Goal: Complete application form

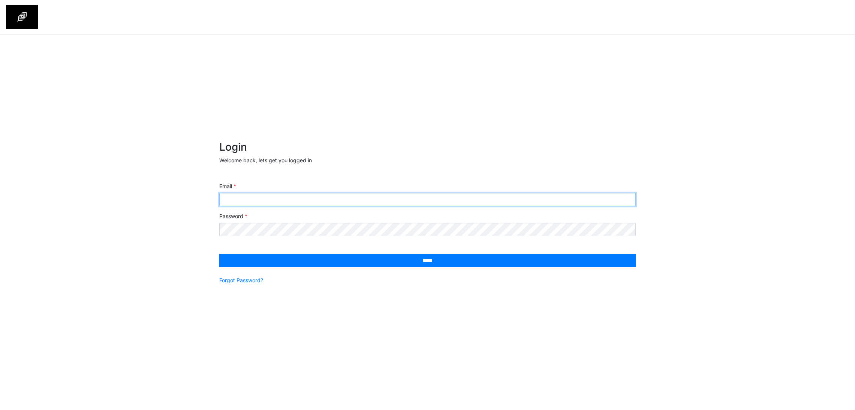
type input "**********"
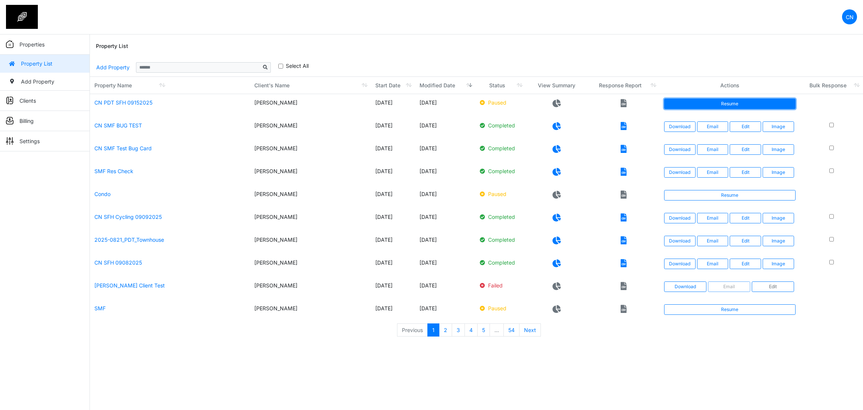
click at [718, 103] on link "Resume" at bounding box center [730, 104] width 132 height 10
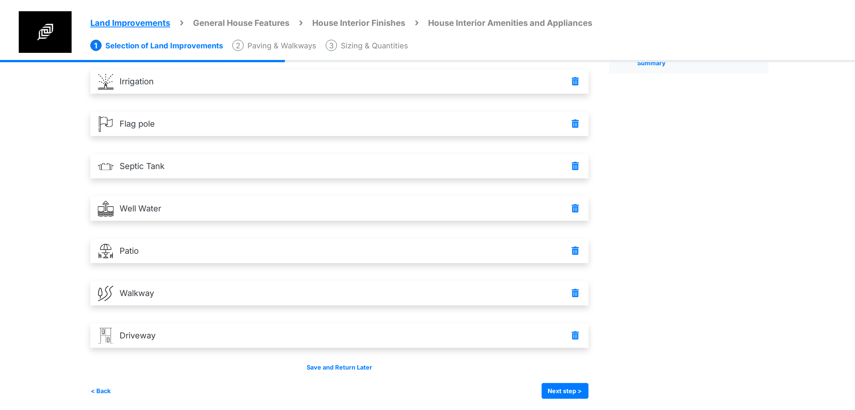
scroll to position [92, 0]
click at [588, 389] on button "Next step >" at bounding box center [565, 391] width 47 height 16
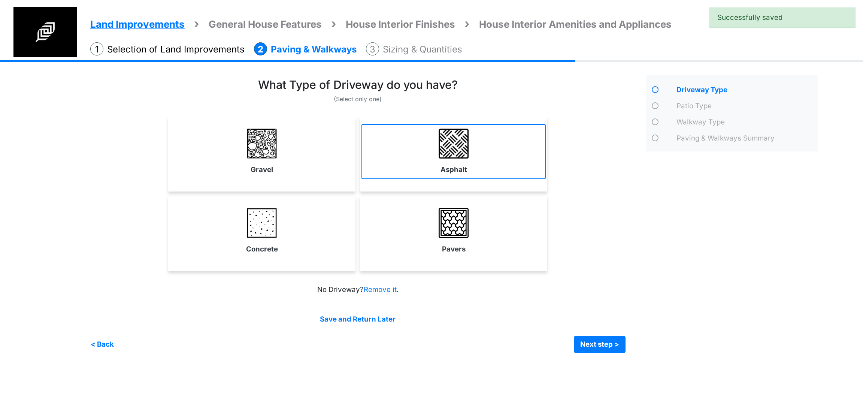
click at [452, 160] on link "Asphalt" at bounding box center [454, 151] width 184 height 55
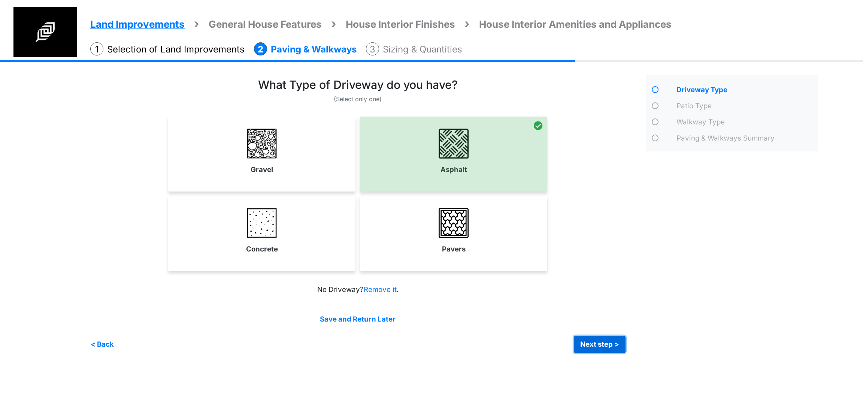
click at [610, 346] on button "Next step >" at bounding box center [600, 344] width 52 height 17
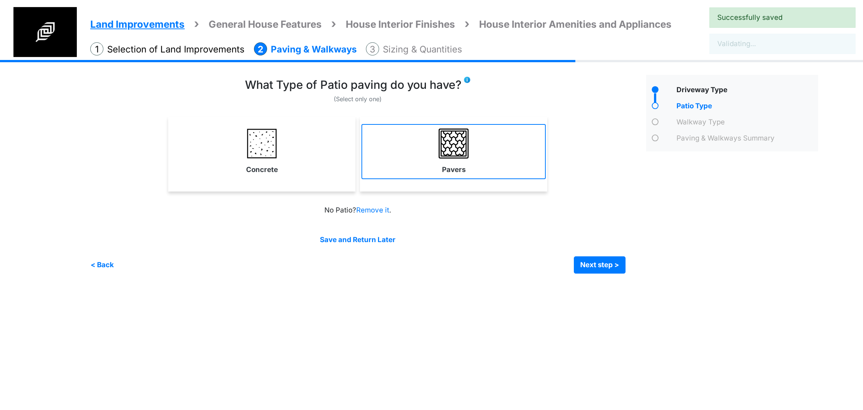
click at [500, 163] on link "Pavers" at bounding box center [454, 151] width 184 height 55
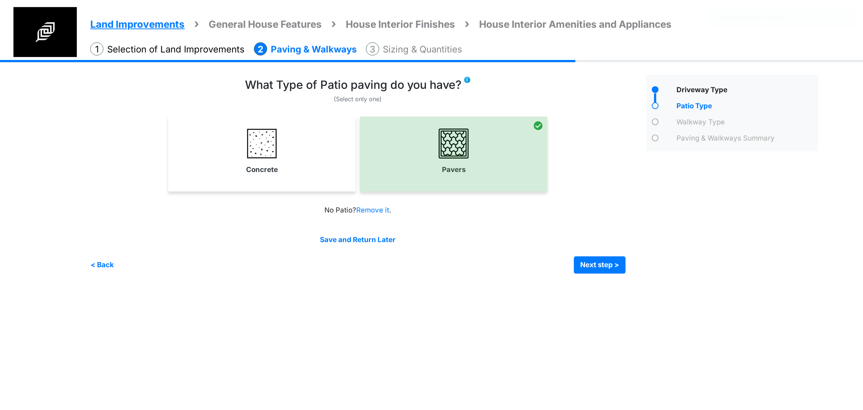
click at [615, 277] on div "Irrigation Flag pole" at bounding box center [457, 172] width 734 height 225
click at [606, 257] on button "Next step >" at bounding box center [600, 264] width 52 height 17
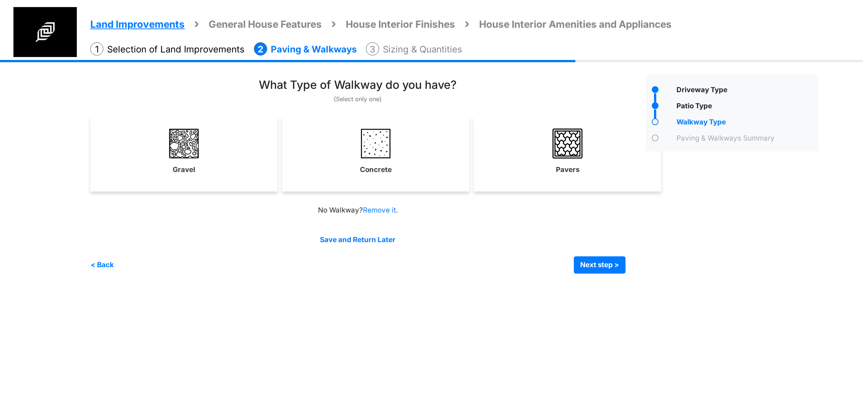
click at [521, 155] on link "Pavers" at bounding box center [568, 151] width 184 height 55
select select "*"
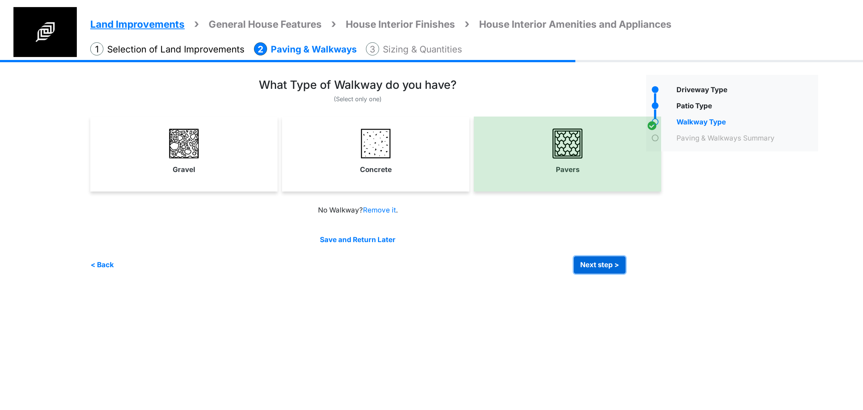
click at [606, 266] on button "Next step >" at bounding box center [600, 264] width 52 height 17
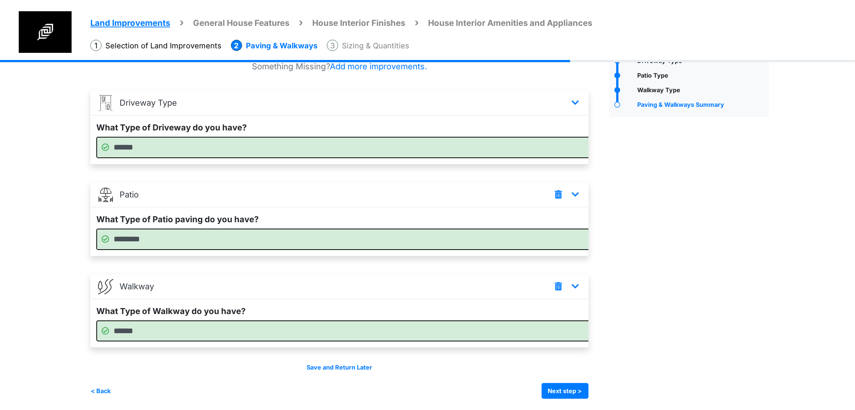
scroll to position [59, 0]
click at [250, 137] on select "****** ******* ******** ******" at bounding box center [358, 147] width 524 height 21
select select "*"
click at [96, 137] on select "****** ******* ******** ******" at bounding box center [358, 147] width 524 height 21
click at [61, 205] on div "Land Improvements General House Features House Interior Finishes House Interior…" at bounding box center [427, 220] width 855 height 379
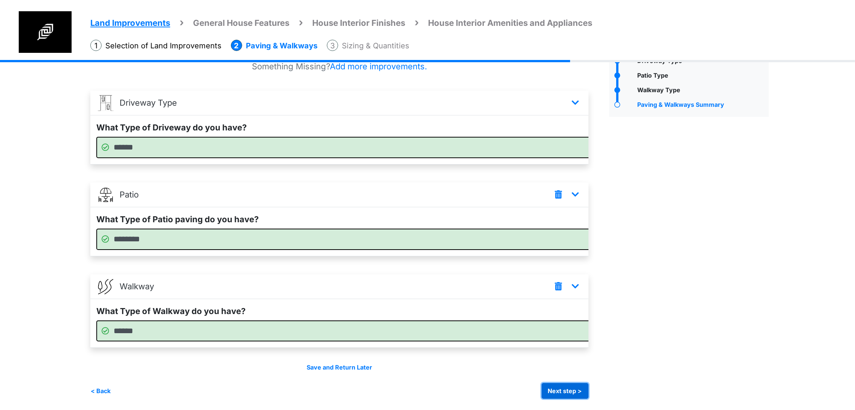
click at [588, 384] on button "Next step >" at bounding box center [565, 391] width 47 height 16
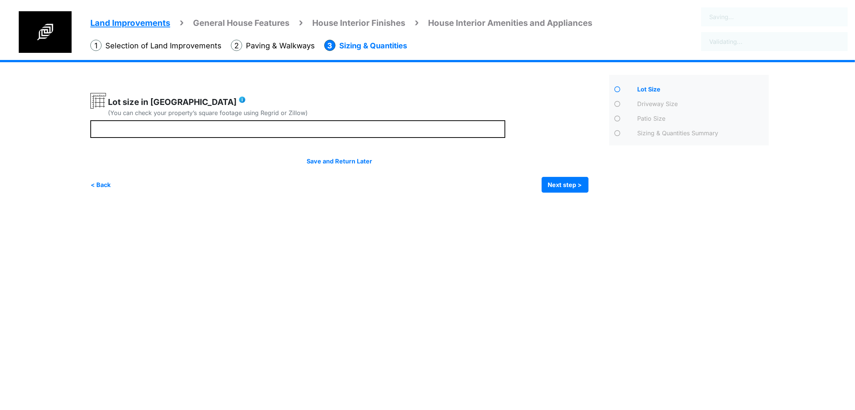
scroll to position [0, 0]
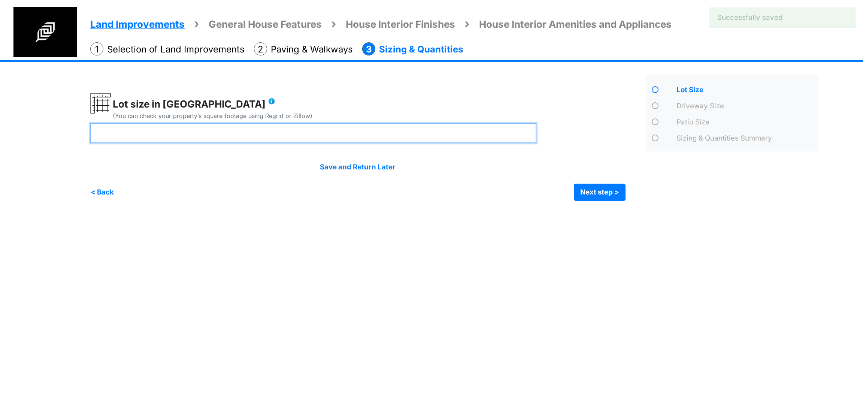
click at [229, 127] on input "number" at bounding box center [313, 133] width 446 height 20
type input "**"
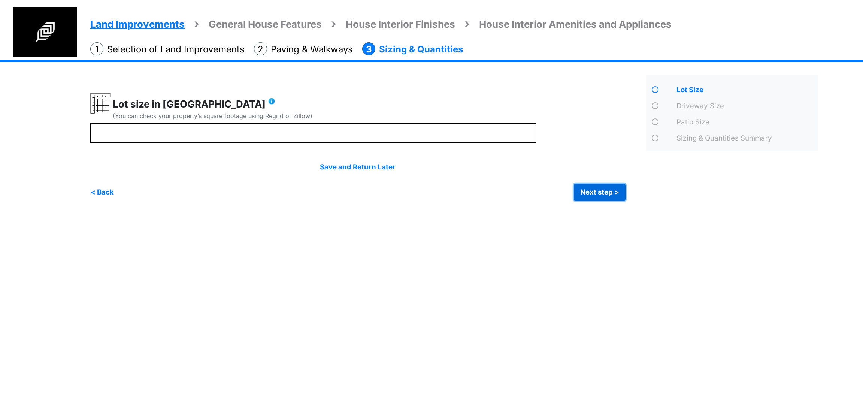
click at [605, 192] on button "Next step >" at bounding box center [600, 192] width 52 height 17
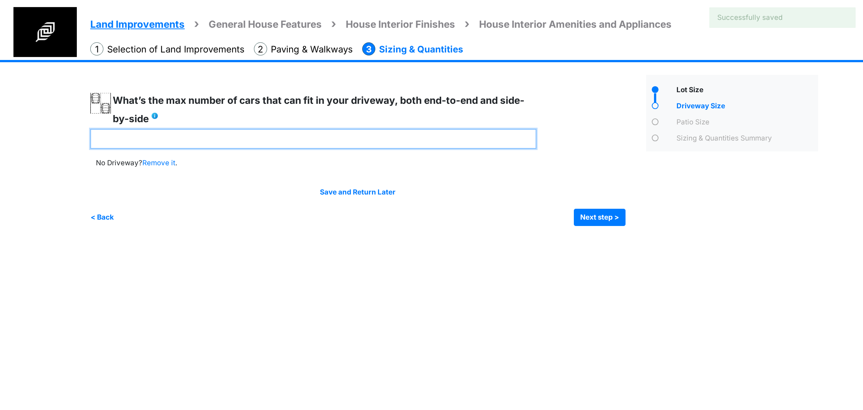
click at [282, 138] on input "number" at bounding box center [313, 139] width 446 height 20
type input "*"
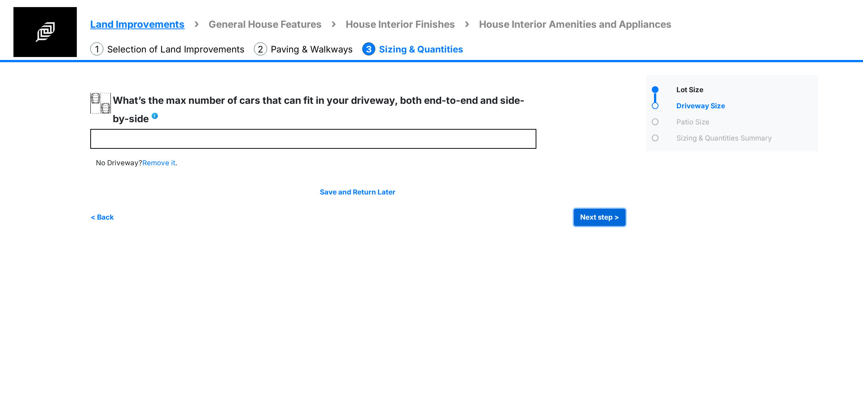
click at [602, 218] on button "Next step >" at bounding box center [600, 217] width 52 height 17
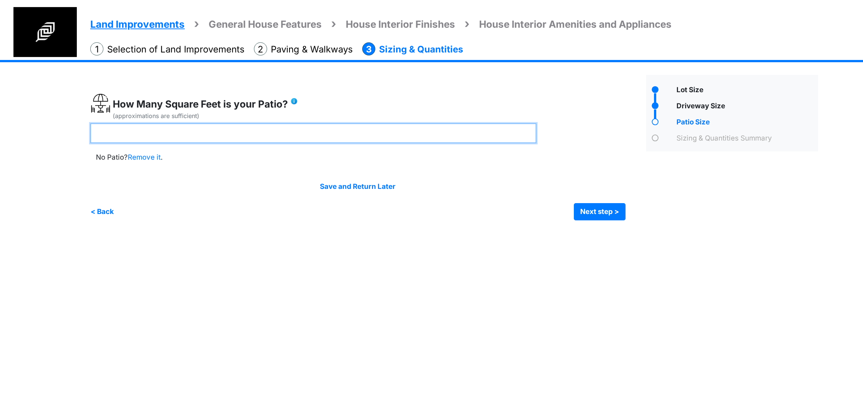
click at [188, 135] on input "number" at bounding box center [313, 133] width 446 height 20
type input "**"
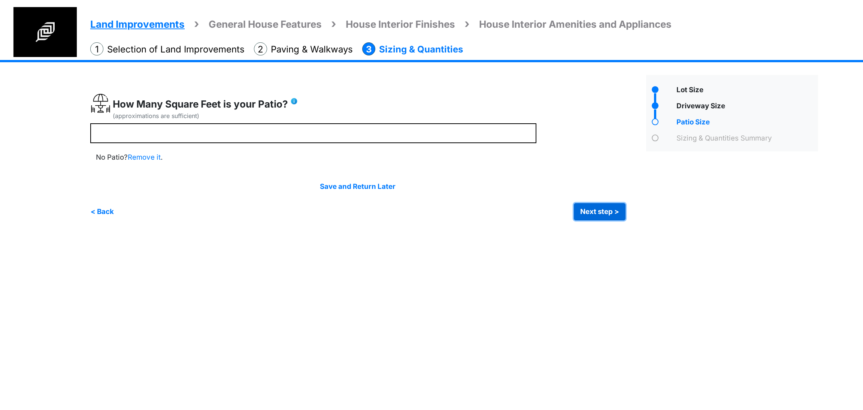
click at [603, 218] on button "Next step >" at bounding box center [600, 211] width 52 height 17
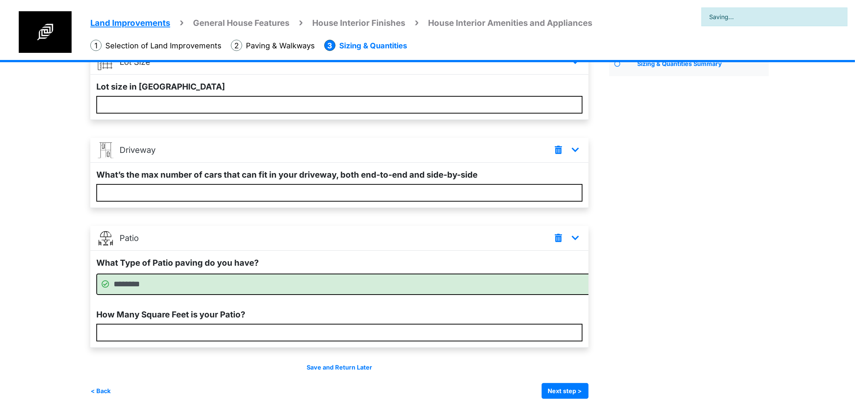
scroll to position [108, 0]
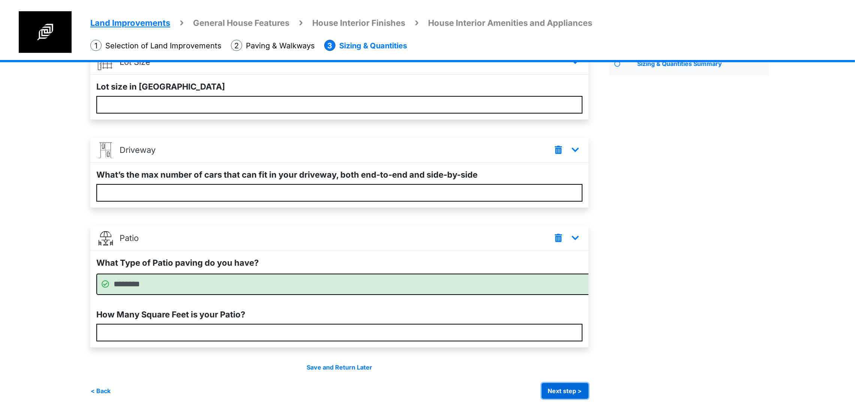
click at [588, 389] on button "Next step >" at bounding box center [565, 391] width 47 height 16
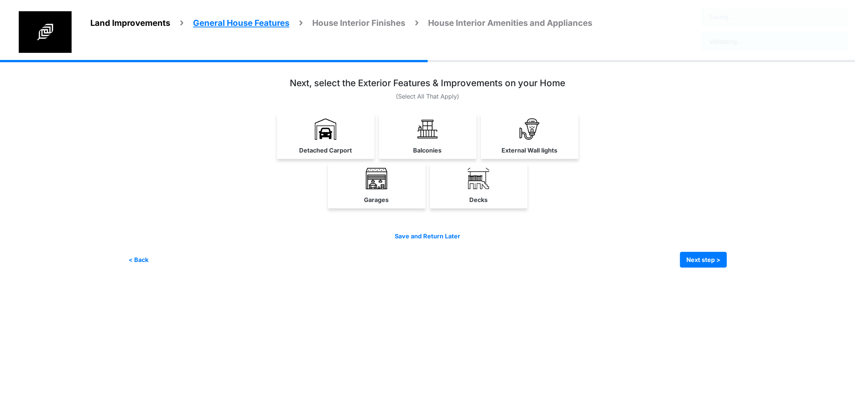
scroll to position [0, 0]
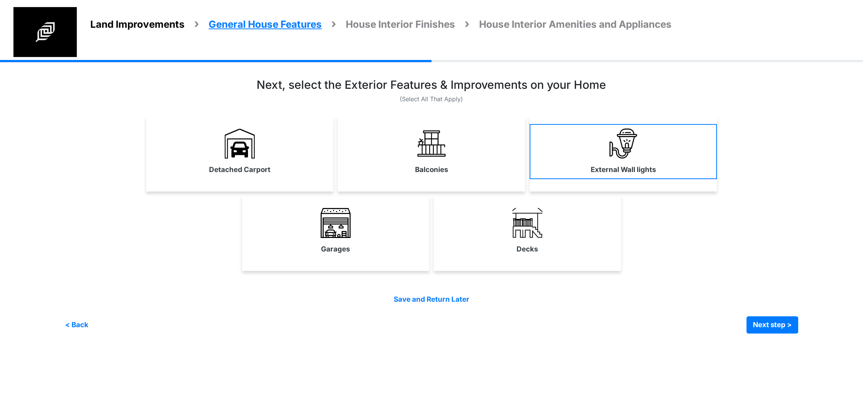
click at [576, 146] on link "External Wall lights" at bounding box center [623, 151] width 187 height 55
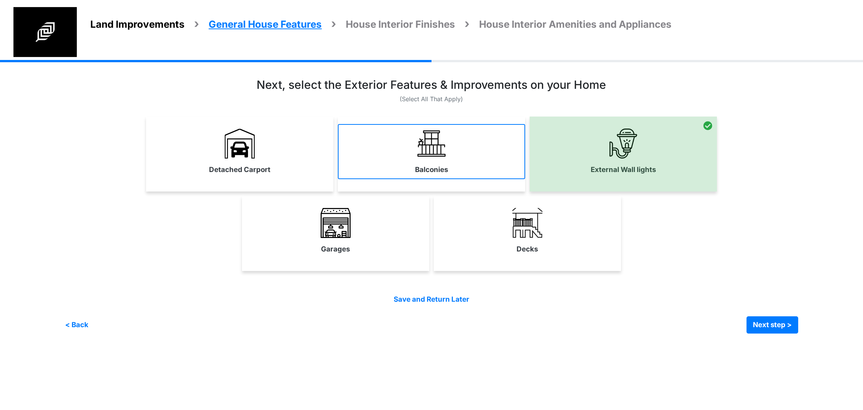
click at [390, 169] on link "Balconies" at bounding box center [431, 151] width 187 height 55
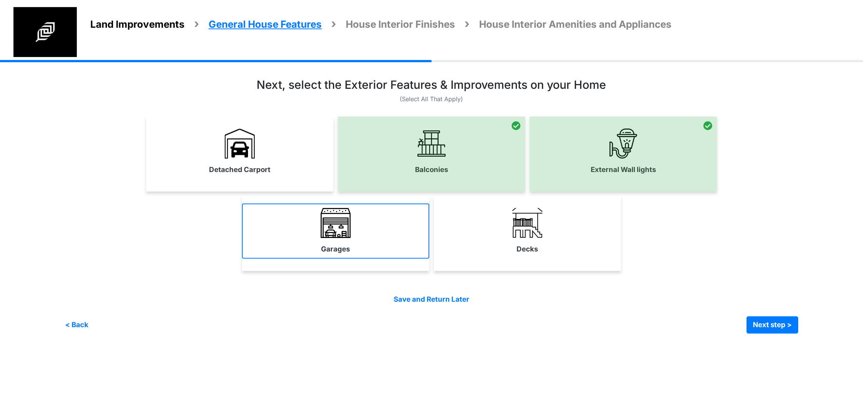
click at [384, 244] on link "Garages" at bounding box center [335, 230] width 187 height 55
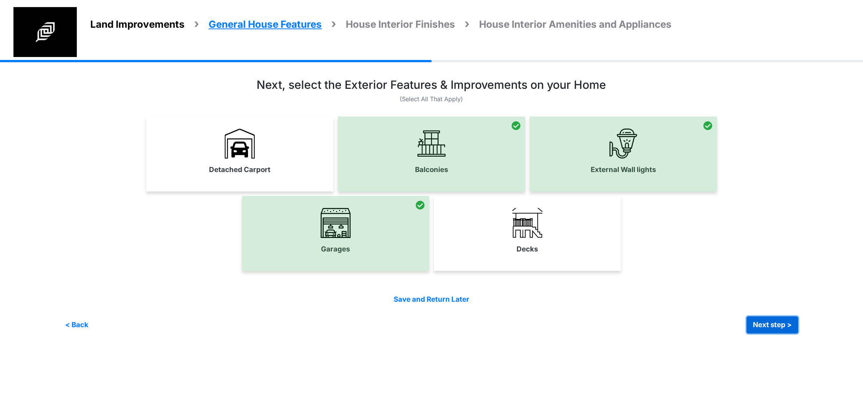
click at [769, 322] on button "Next step >" at bounding box center [773, 324] width 52 height 17
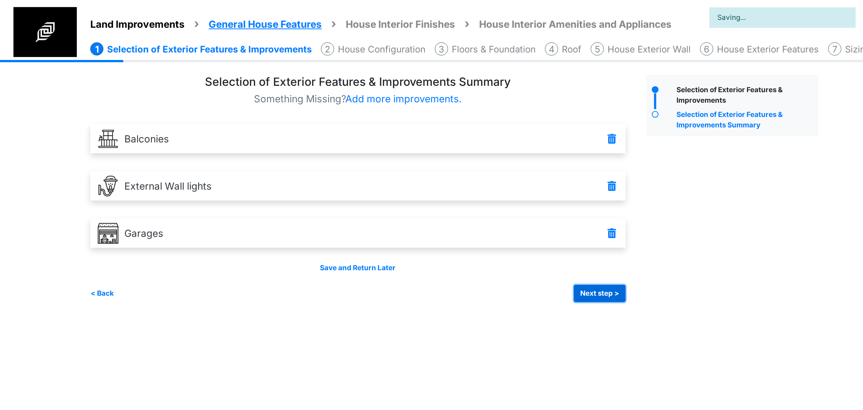
click at [603, 294] on button "Next step >" at bounding box center [600, 293] width 52 height 17
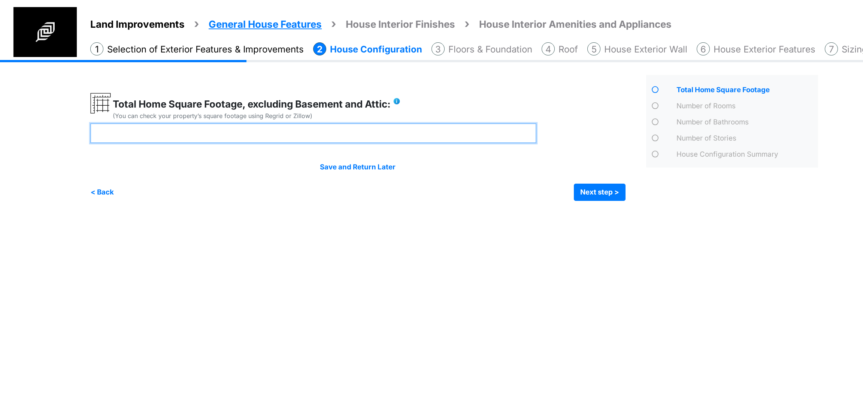
click at [324, 133] on input "number" at bounding box center [313, 133] width 446 height 20
type input "****"
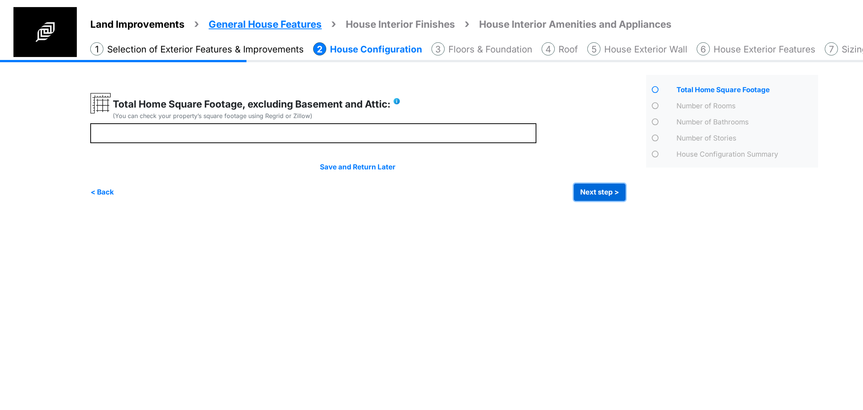
click at [589, 186] on button "Next step >" at bounding box center [600, 192] width 52 height 17
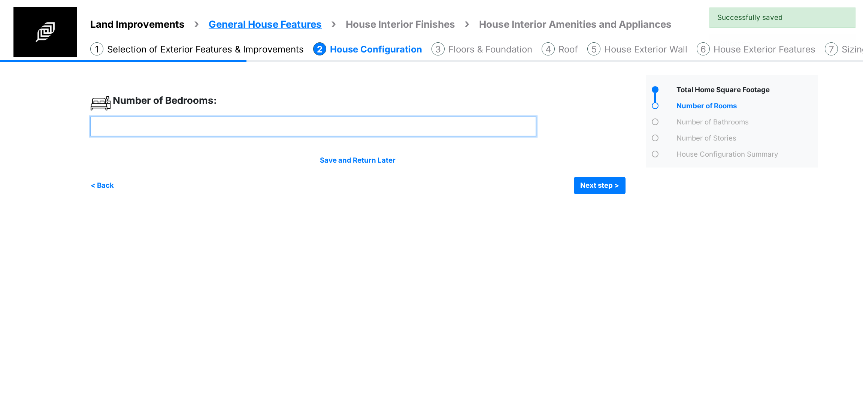
click at [248, 130] on input "number" at bounding box center [313, 127] width 446 height 20
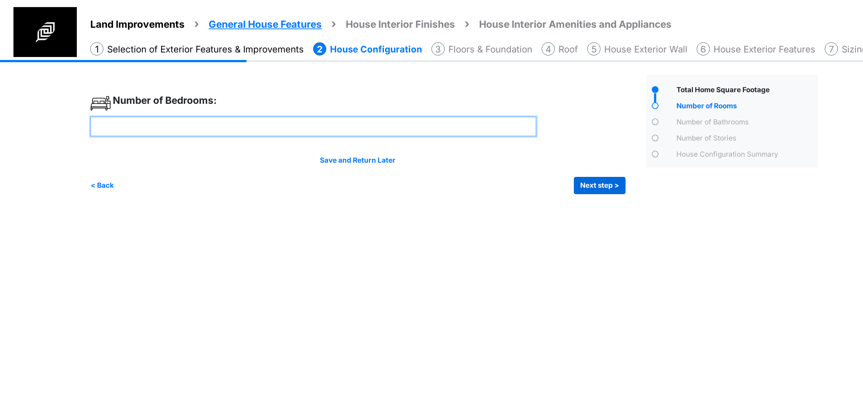
type input "*"
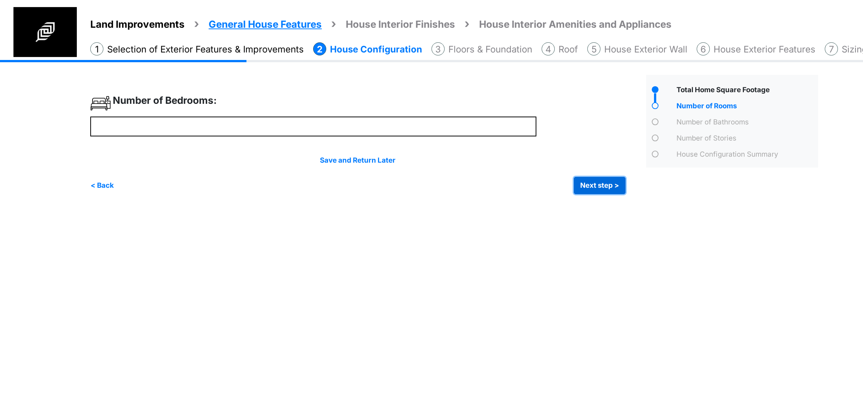
click at [586, 190] on button "Next step >" at bounding box center [600, 185] width 52 height 17
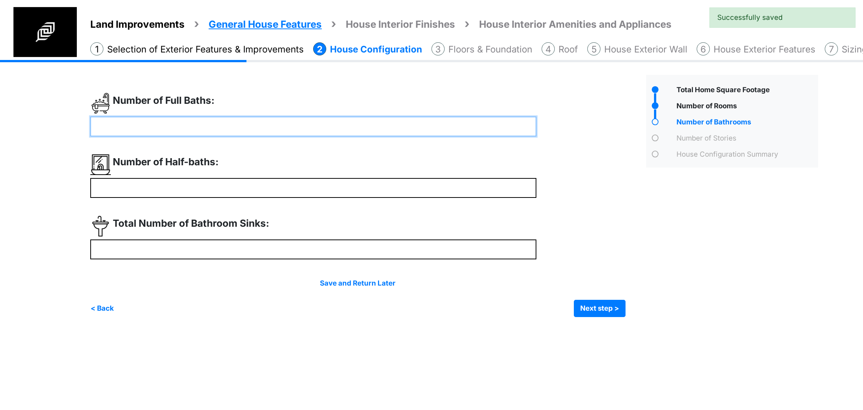
click at [260, 126] on input "number" at bounding box center [313, 127] width 446 height 20
type input "*"
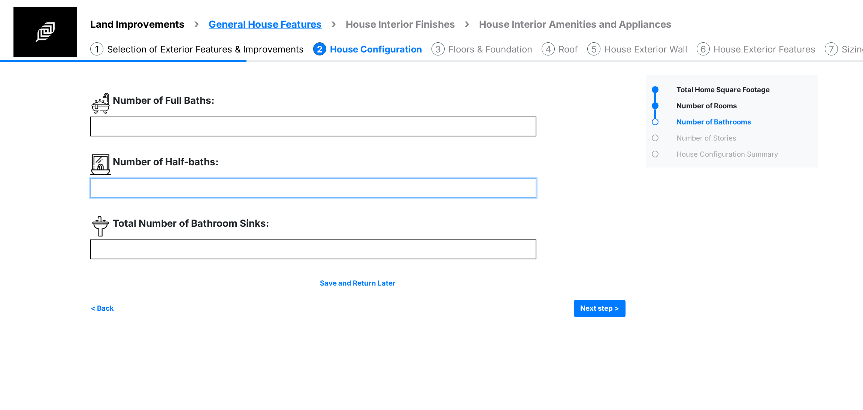
click at [224, 189] on input "number" at bounding box center [313, 188] width 446 height 20
type input "*"
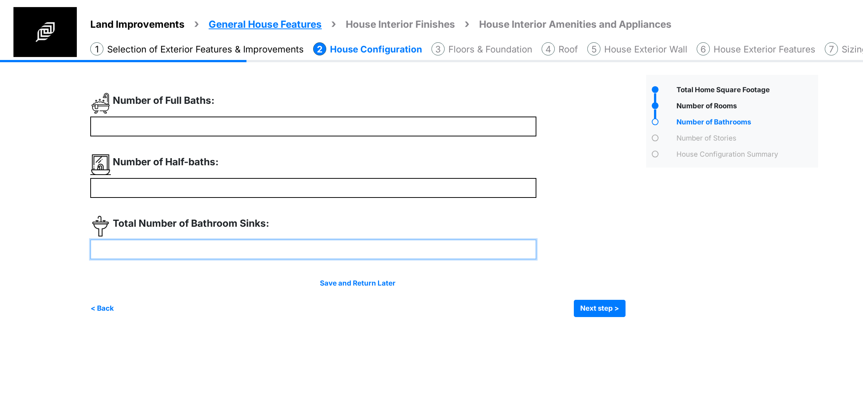
click at [215, 247] on input "number" at bounding box center [313, 249] width 446 height 20
type input "*"
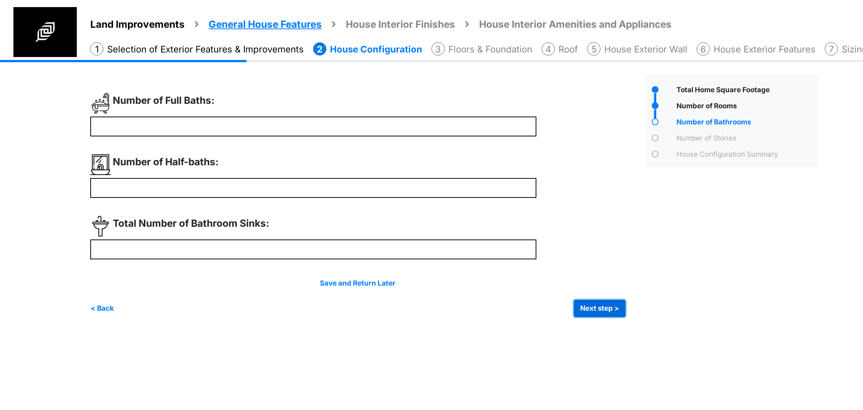
click at [608, 304] on button "Next step >" at bounding box center [600, 308] width 52 height 17
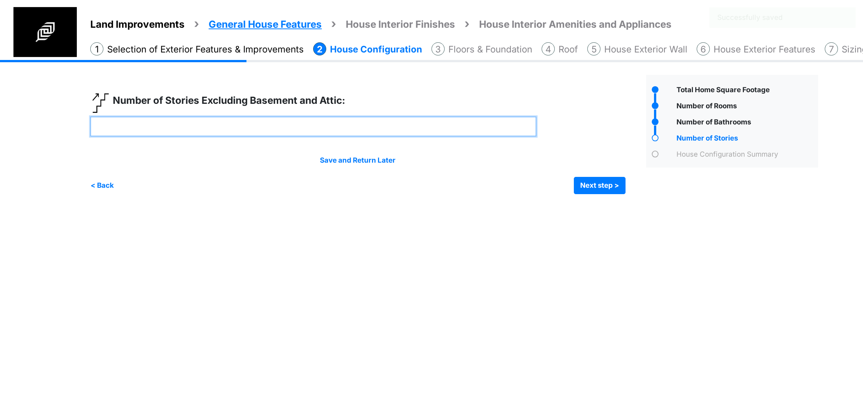
click at [170, 129] on input "number" at bounding box center [313, 127] width 446 height 20
type input "*"
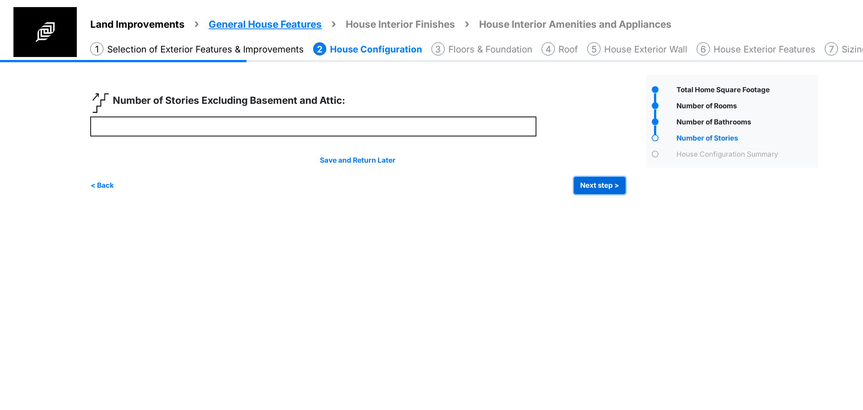
type input "*"
click at [604, 187] on button "Next step >" at bounding box center [600, 185] width 52 height 17
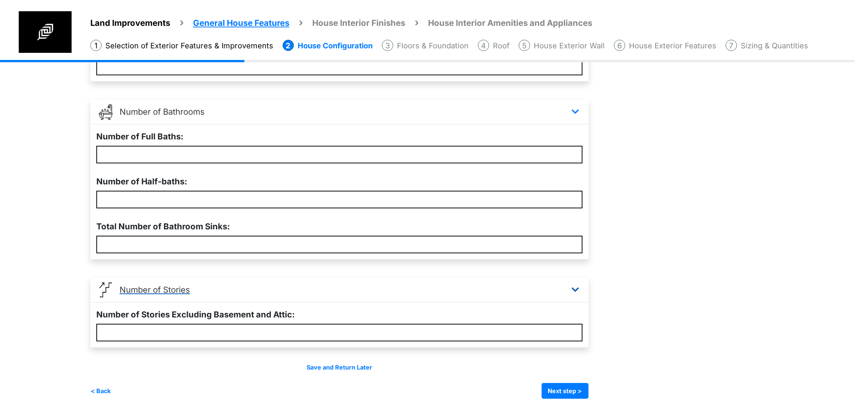
scroll to position [250, 0]
click at [578, 392] on button "Next step >" at bounding box center [565, 391] width 47 height 16
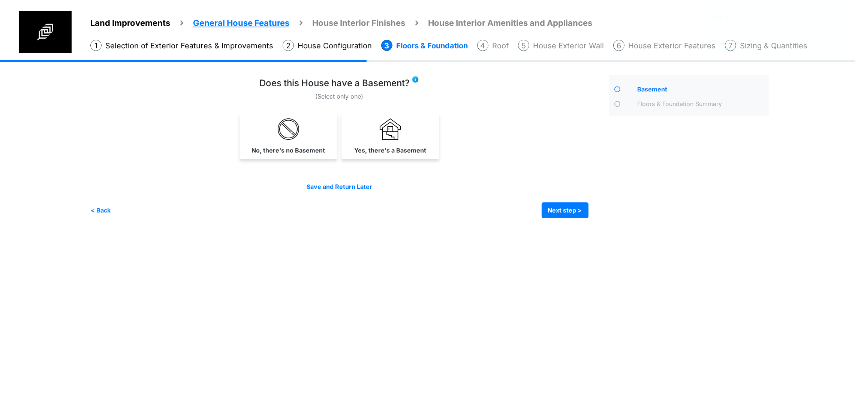
scroll to position [0, 0]
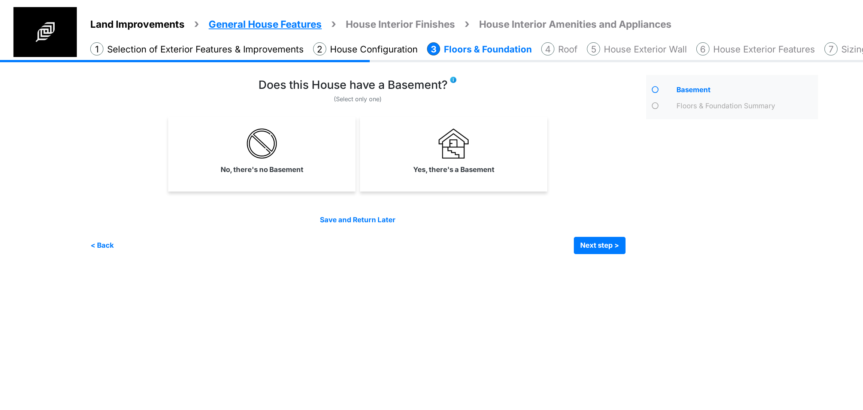
click at [403, 153] on link "Yes, there's a Basement" at bounding box center [454, 151] width 184 height 55
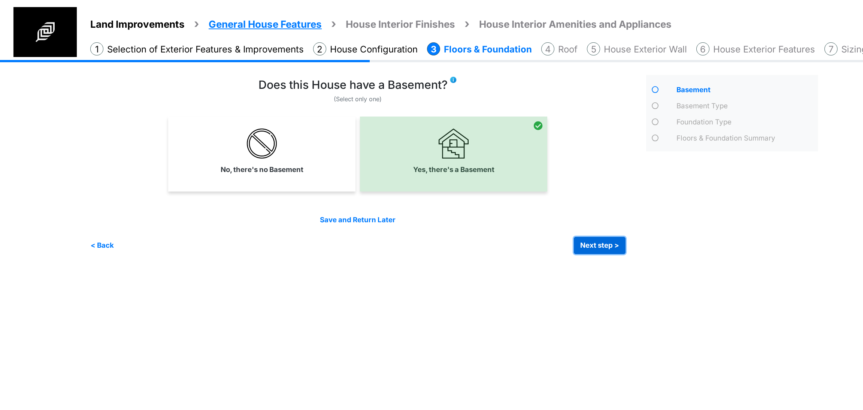
click at [595, 248] on button "Next step >" at bounding box center [600, 245] width 52 height 17
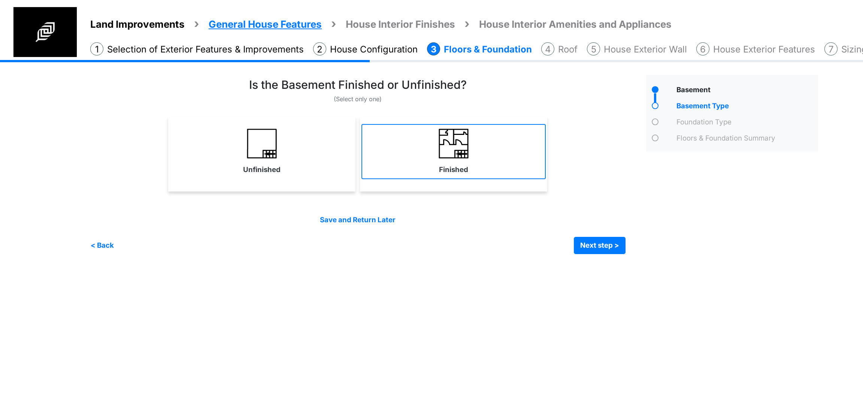
click at [438, 135] on link "Finished" at bounding box center [454, 151] width 184 height 55
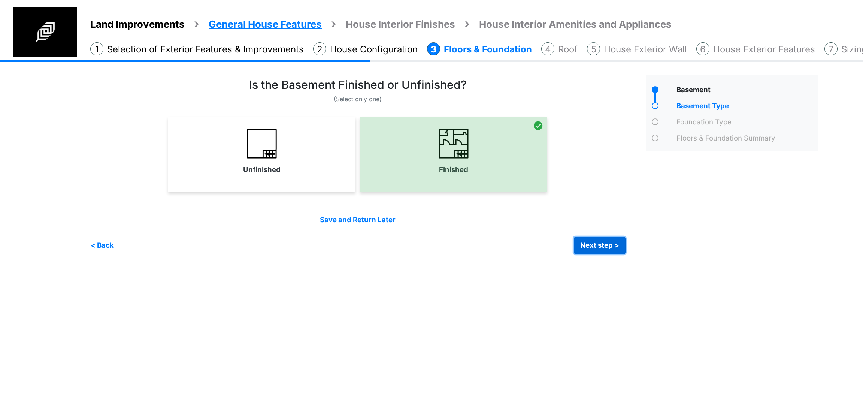
click at [593, 239] on button "Next step >" at bounding box center [600, 245] width 52 height 17
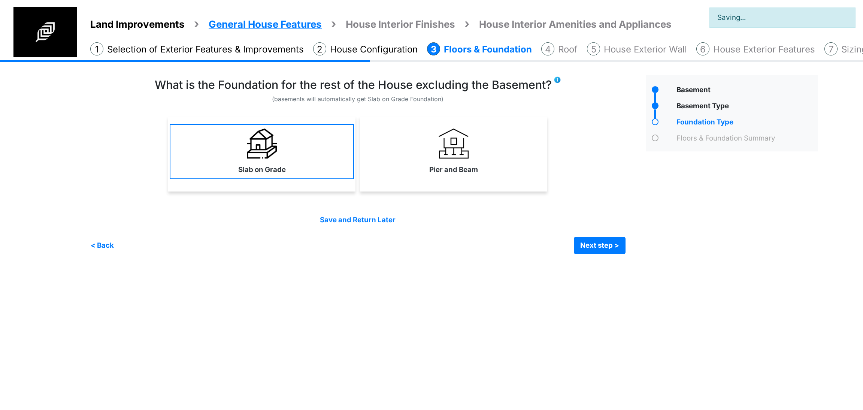
click at [319, 166] on link "Slab on Grade" at bounding box center [262, 151] width 184 height 55
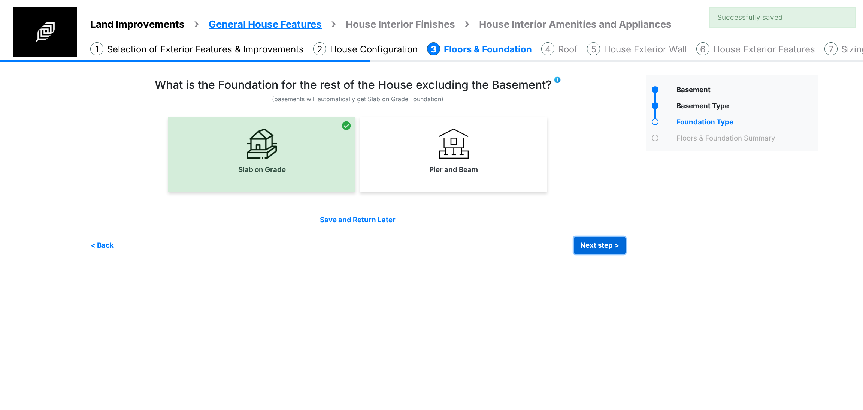
click at [592, 237] on button "Next step >" at bounding box center [600, 245] width 52 height 17
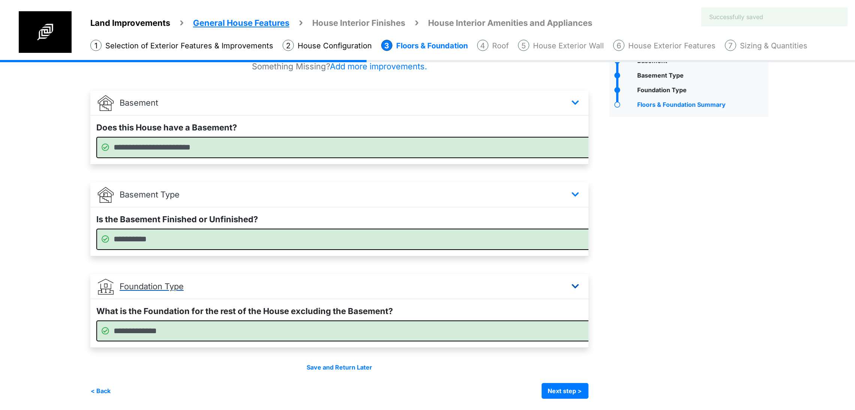
scroll to position [59, 0]
click at [588, 396] on button "Next step >" at bounding box center [565, 391] width 47 height 16
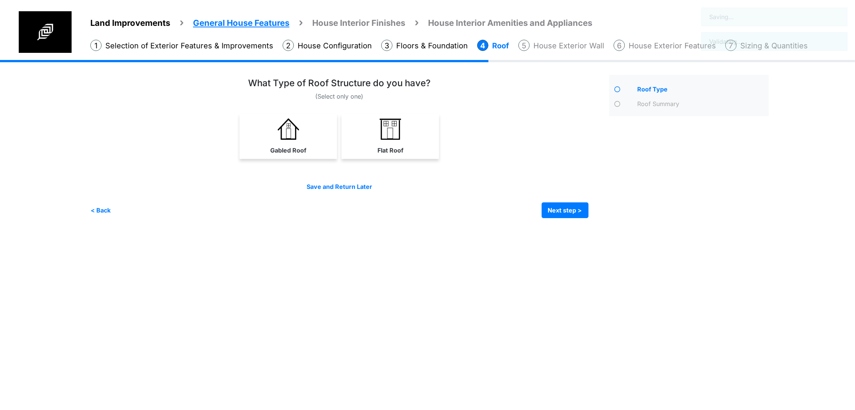
scroll to position [0, 0]
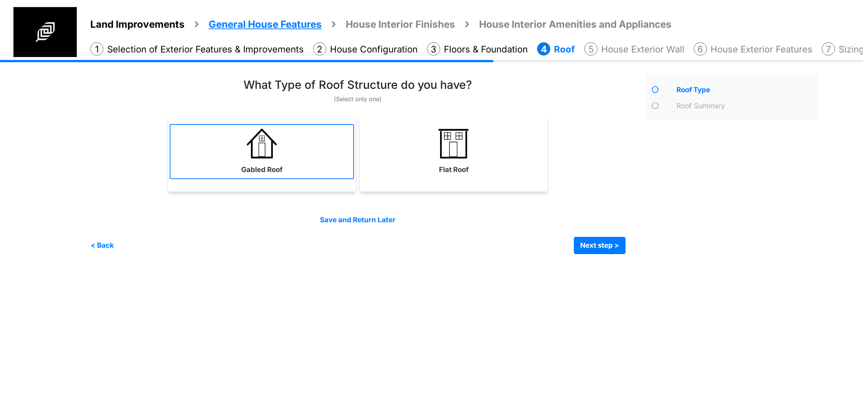
click at [320, 158] on link "Gabled Roof" at bounding box center [262, 151] width 184 height 55
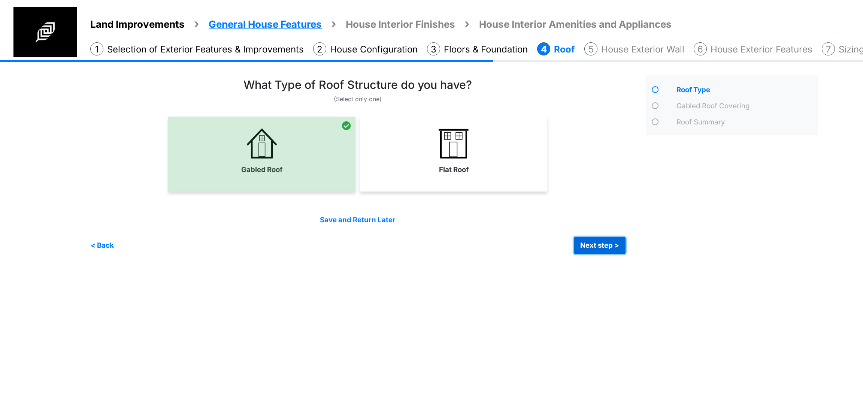
click at [612, 239] on button "Next step >" at bounding box center [600, 245] width 52 height 17
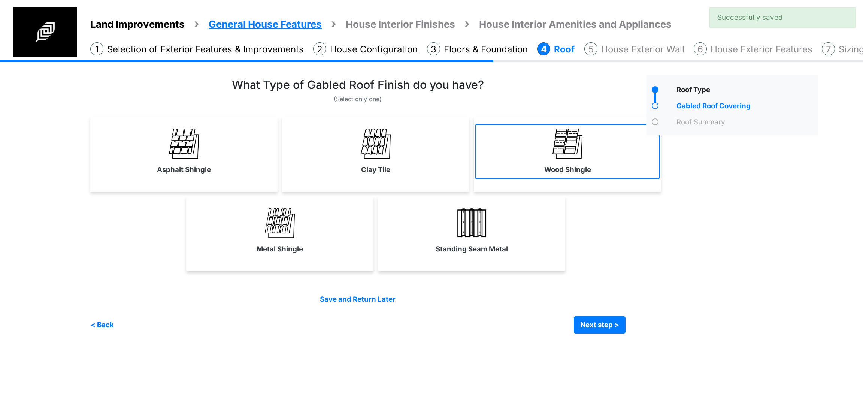
click at [538, 162] on link "Wood Shingle" at bounding box center [568, 151] width 184 height 55
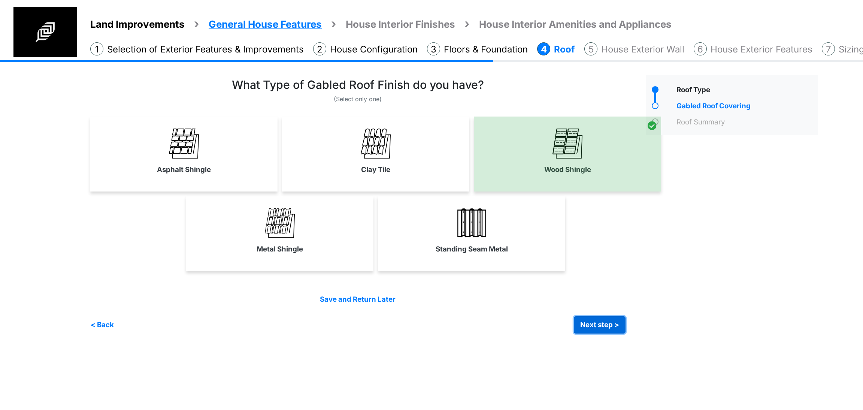
click at [583, 323] on button "Next step >" at bounding box center [600, 324] width 52 height 17
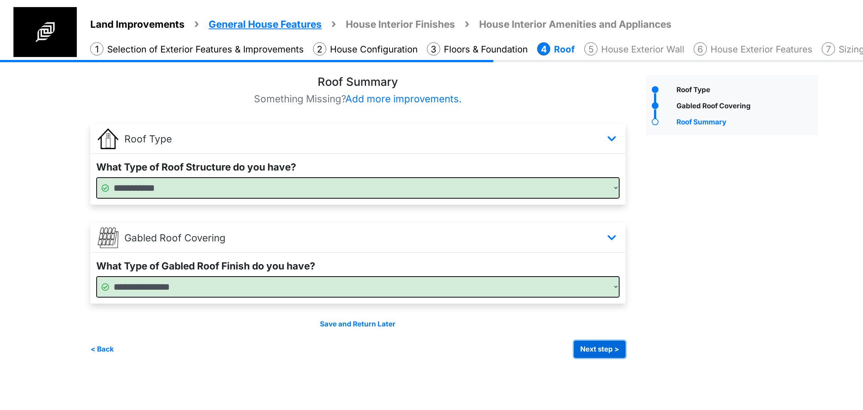
click at [603, 347] on button "Next step >" at bounding box center [600, 349] width 52 height 17
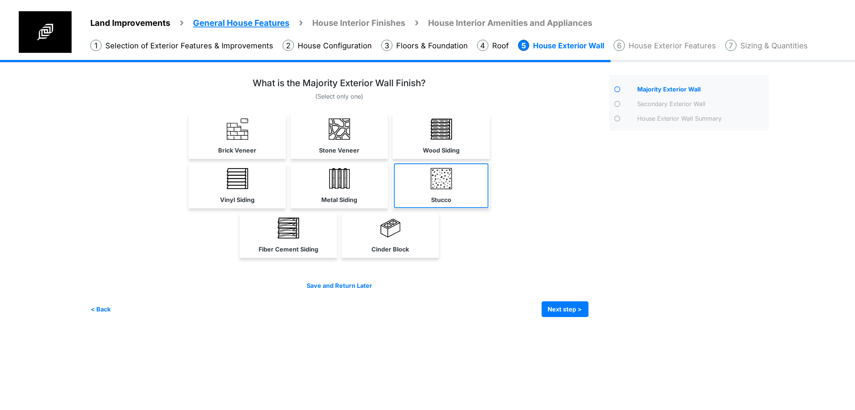
click at [488, 208] on link "Stucco" at bounding box center [441, 185] width 94 height 45
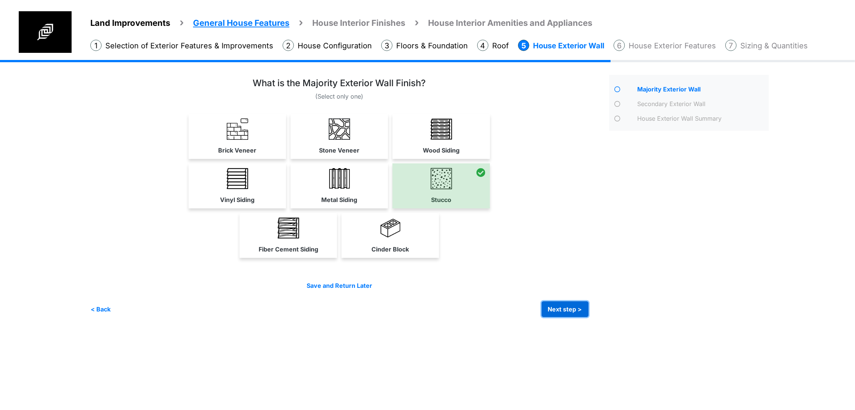
click at [588, 317] on button "Next step >" at bounding box center [565, 309] width 47 height 16
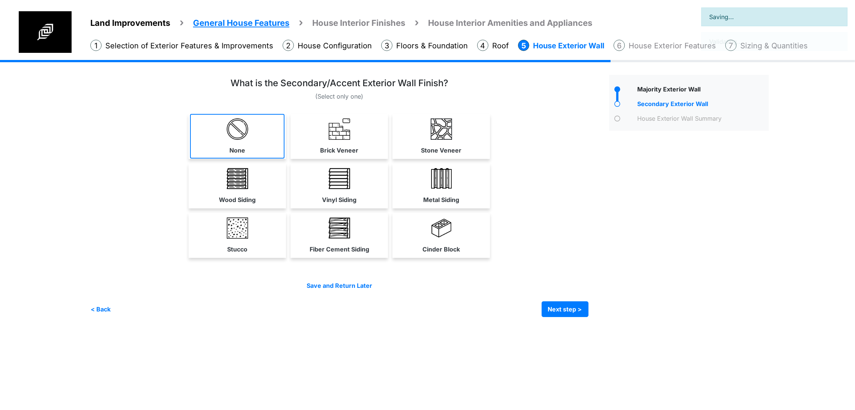
click at [211, 159] on link "None" at bounding box center [237, 136] width 94 height 45
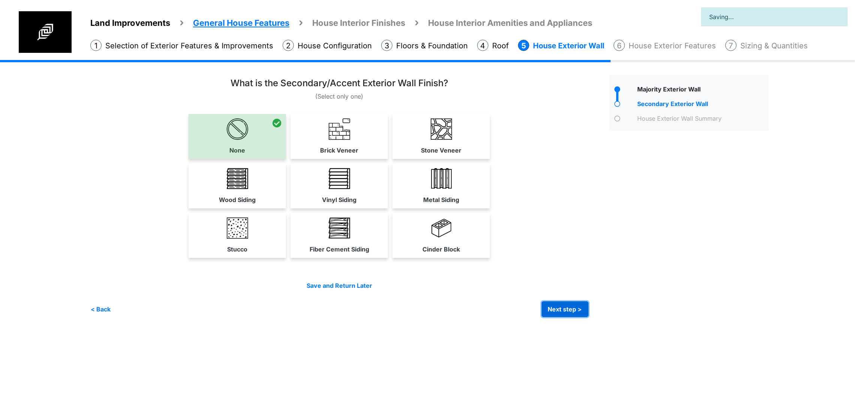
click at [588, 317] on button "Next step >" at bounding box center [565, 309] width 47 height 16
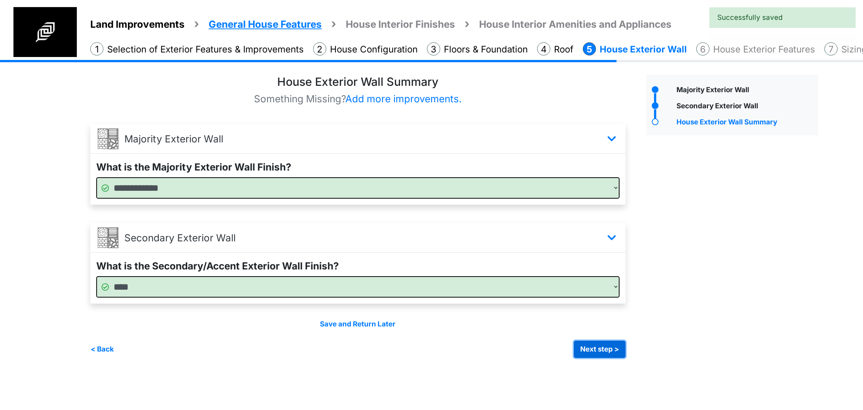
click at [589, 350] on button "Next step >" at bounding box center [600, 349] width 52 height 17
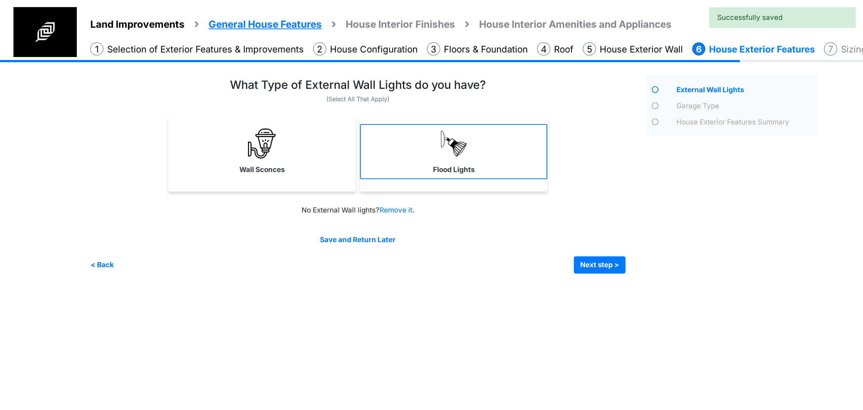
click at [421, 162] on link "Flood Lights" at bounding box center [453, 151] width 187 height 55
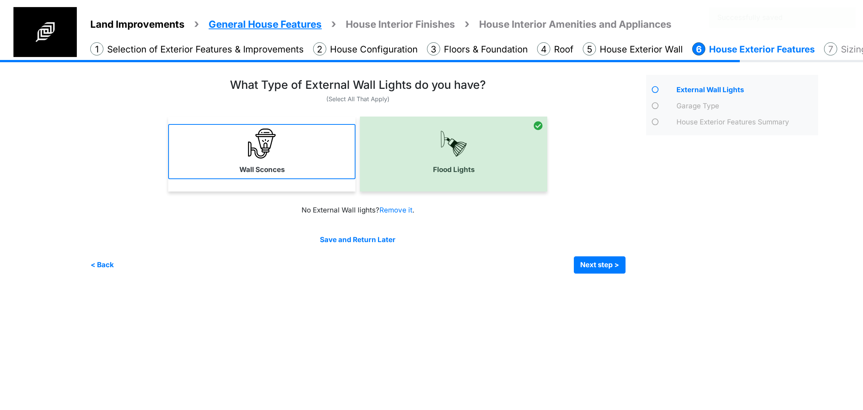
click at [318, 153] on link "Wall Sconces" at bounding box center [261, 151] width 187 height 55
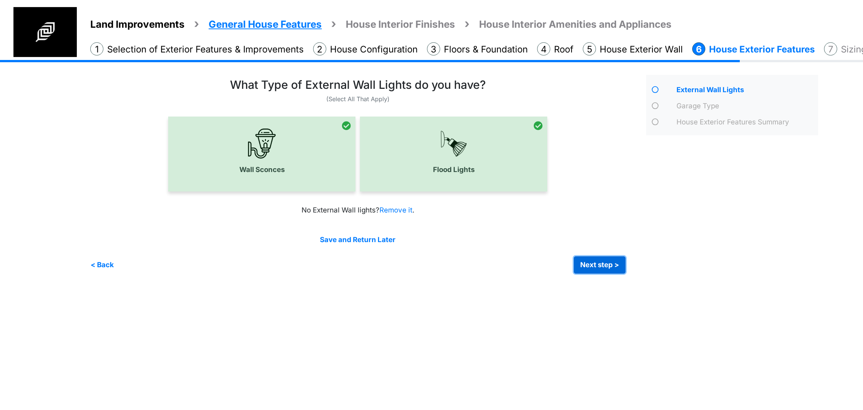
click at [609, 261] on button "Next step >" at bounding box center [600, 264] width 52 height 17
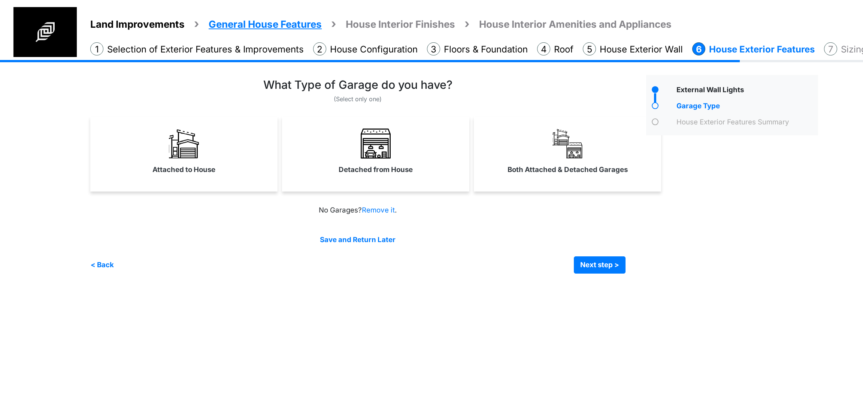
drag, startPoint x: 381, startPoint y: 147, endPoint x: 385, endPoint y: 149, distance: 4.2
click at [381, 147] on img at bounding box center [376, 144] width 30 height 30
select select "*"
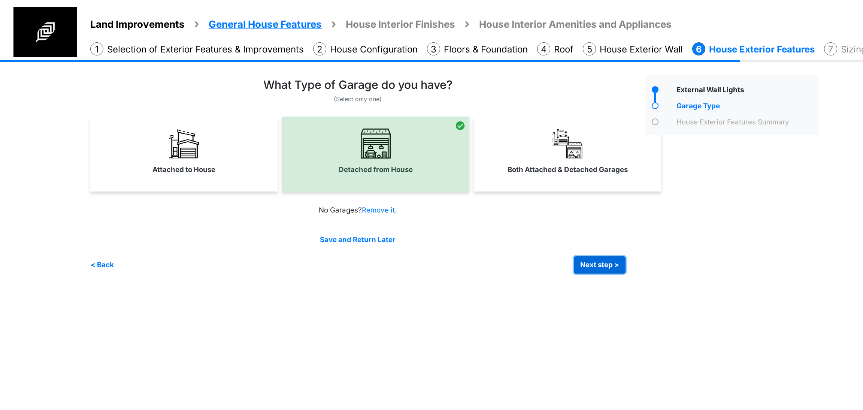
click at [590, 266] on button "Next step >" at bounding box center [600, 264] width 52 height 17
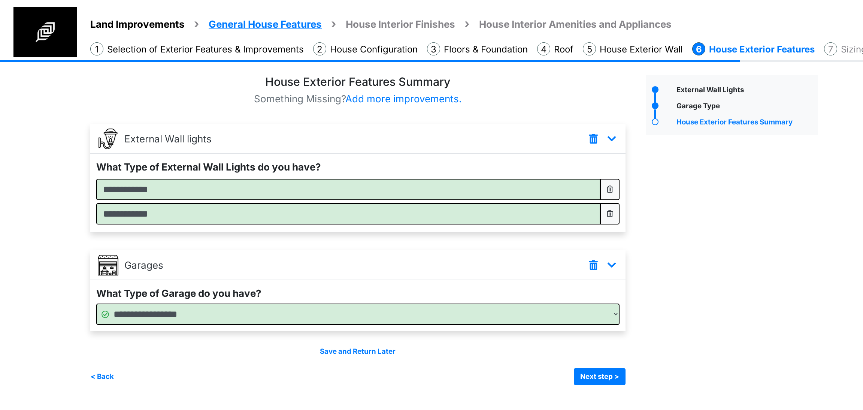
click at [588, 365] on div "Save and Return Later < Back Next step > Save and submit" at bounding box center [358, 365] width 536 height 39
click at [590, 373] on button "Next step >" at bounding box center [600, 376] width 52 height 17
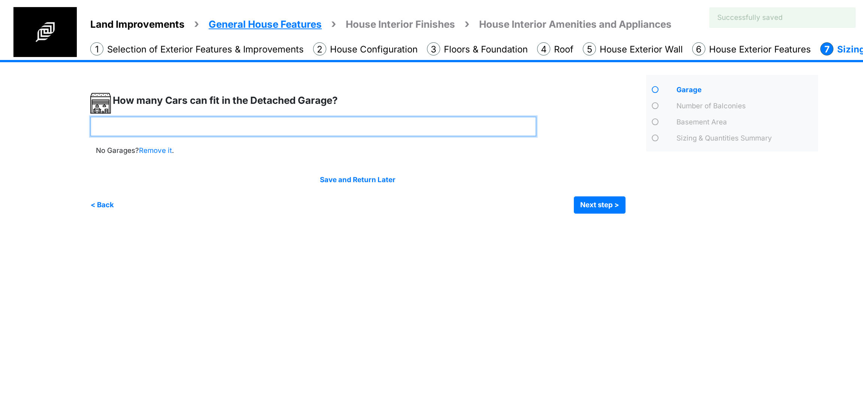
click at [300, 134] on input "number" at bounding box center [313, 127] width 446 height 20
type input "*"
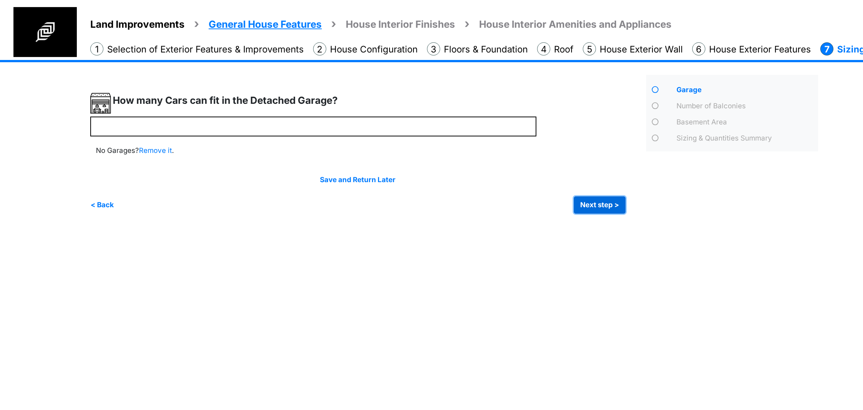
click at [606, 204] on button "Next step >" at bounding box center [600, 204] width 52 height 17
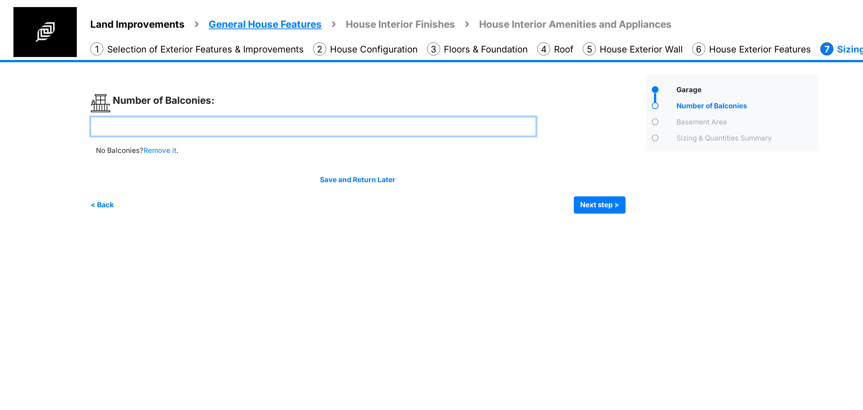
click at [285, 123] on input "number" at bounding box center [313, 127] width 446 height 20
type input "*"
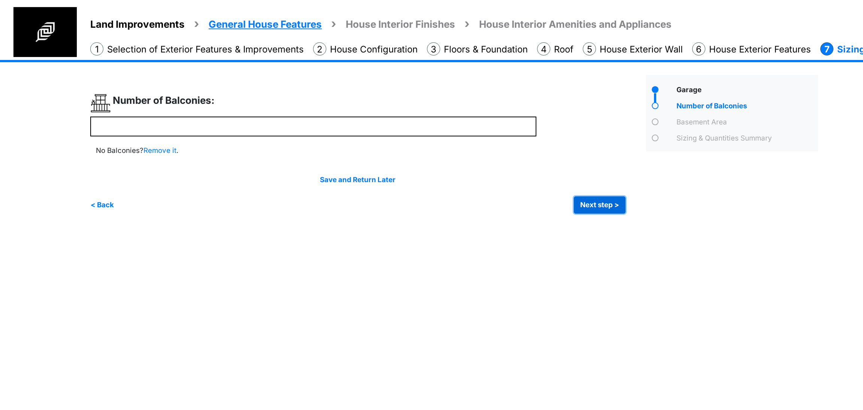
click at [595, 210] on button "Next step >" at bounding box center [600, 204] width 52 height 17
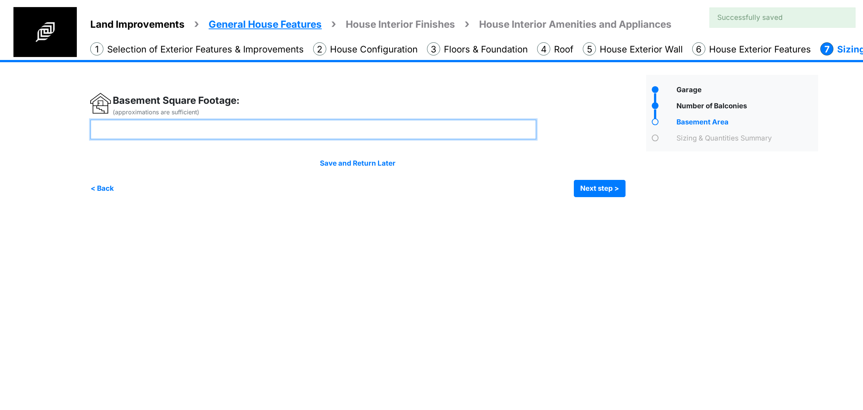
click at [152, 131] on input "number" at bounding box center [313, 130] width 446 height 20
type input "****"
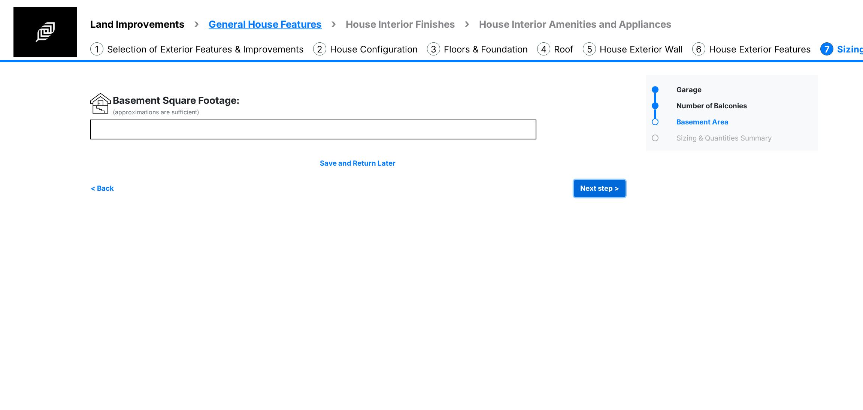
click at [593, 190] on button "Next step >" at bounding box center [600, 188] width 52 height 17
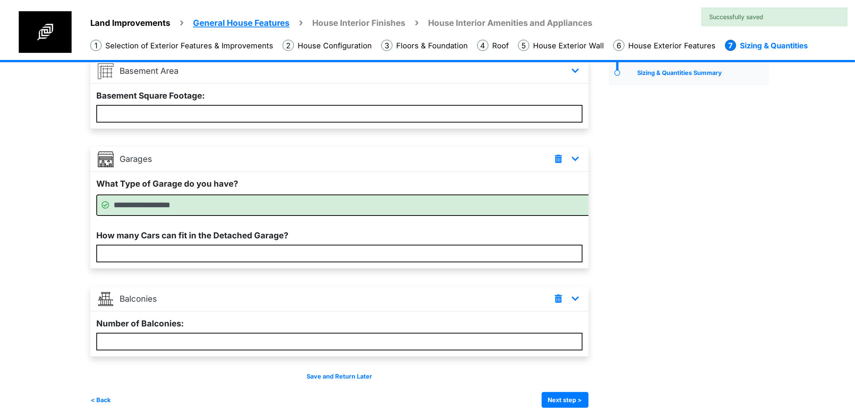
scroll to position [108, 0]
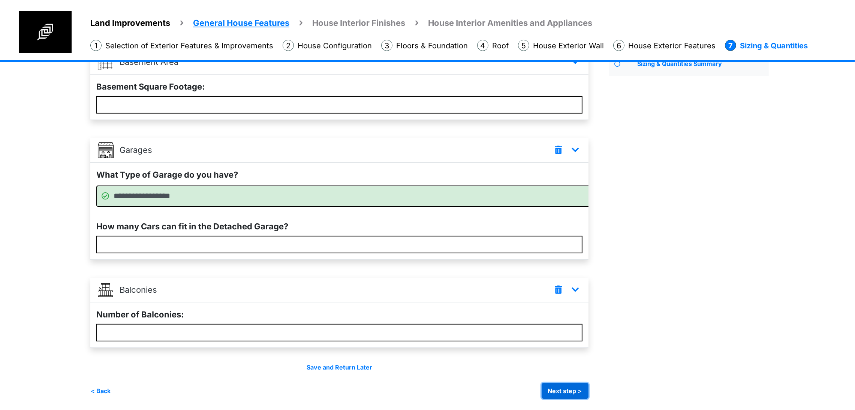
click at [588, 387] on button "Next step >" at bounding box center [565, 391] width 47 height 16
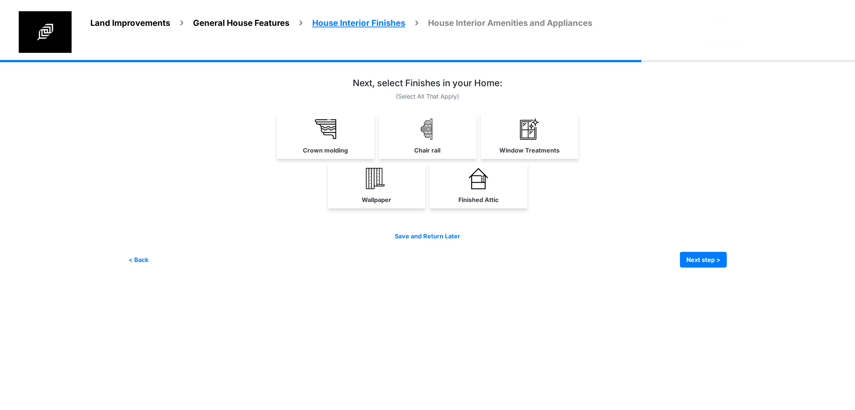
scroll to position [0, 0]
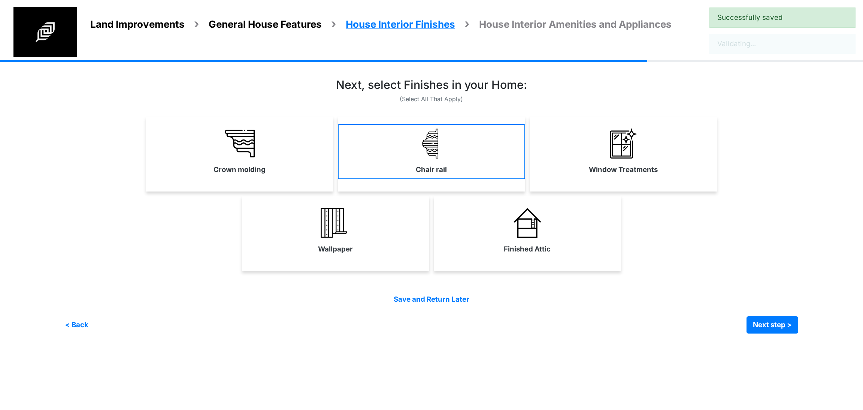
click at [428, 165] on label "Chair rail" at bounding box center [431, 170] width 31 height 10
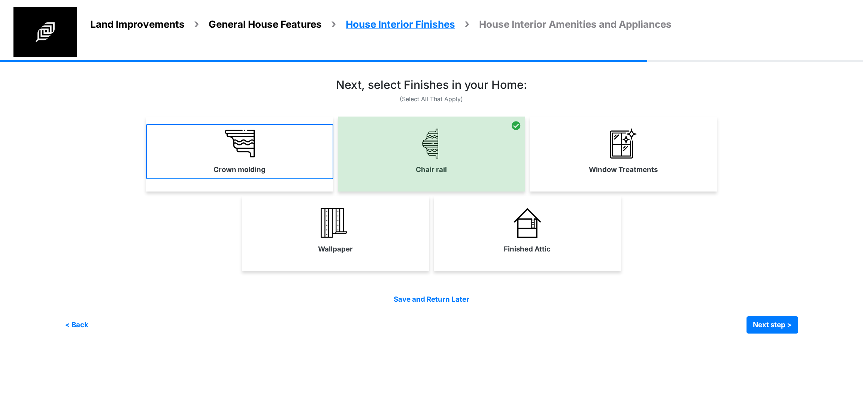
click at [300, 176] on link "Crown molding" at bounding box center [239, 151] width 187 height 55
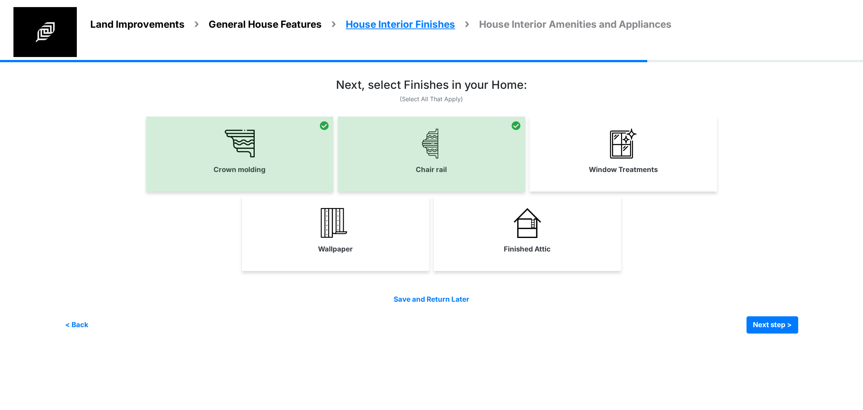
click at [622, 165] on label "Window Treatments" at bounding box center [623, 170] width 69 height 10
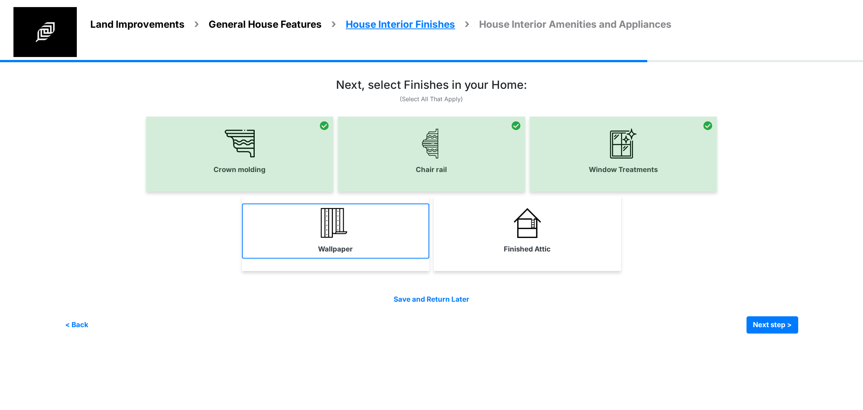
click at [361, 241] on link "Wallpaper" at bounding box center [335, 230] width 187 height 55
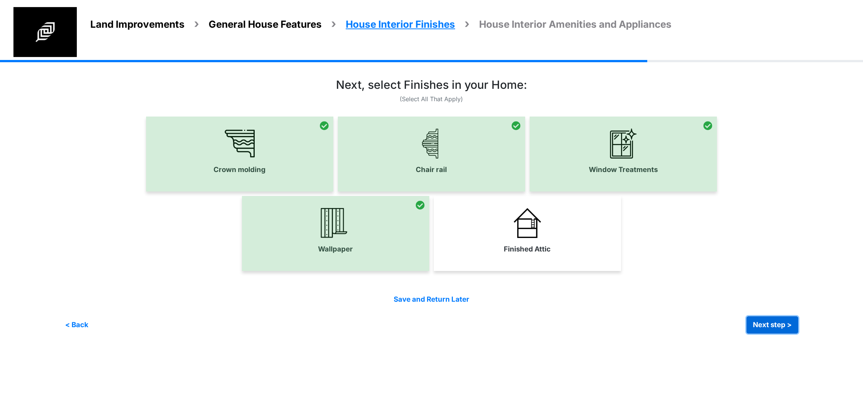
click at [777, 324] on button "Next step >" at bounding box center [773, 324] width 52 height 17
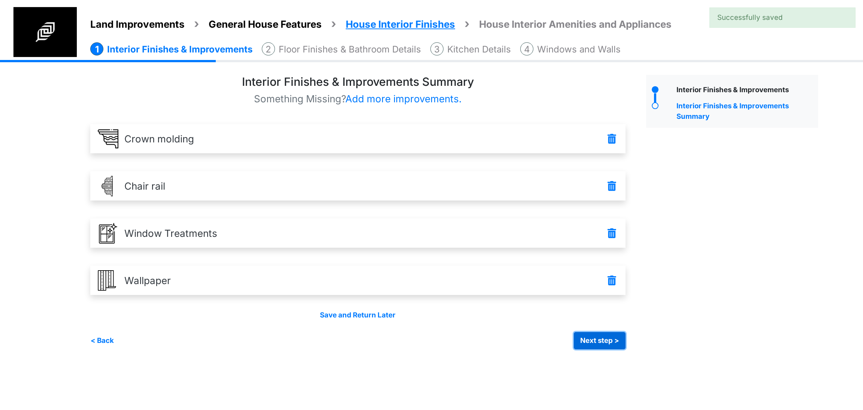
click at [579, 347] on button "Next step >" at bounding box center [600, 340] width 52 height 17
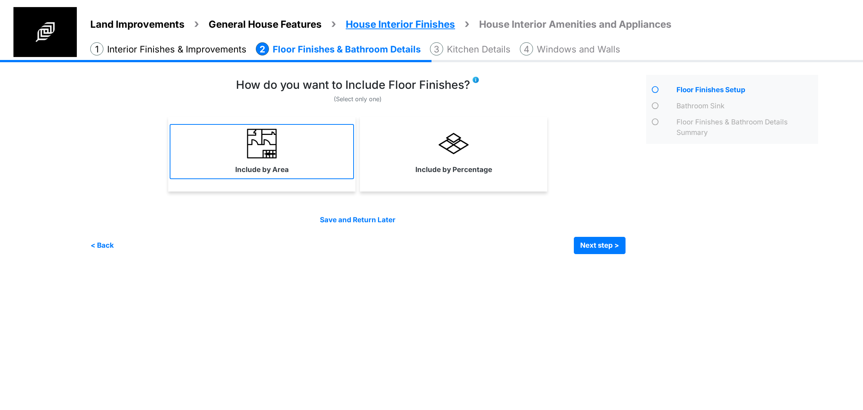
click at [320, 168] on link "Include by Area" at bounding box center [262, 151] width 184 height 55
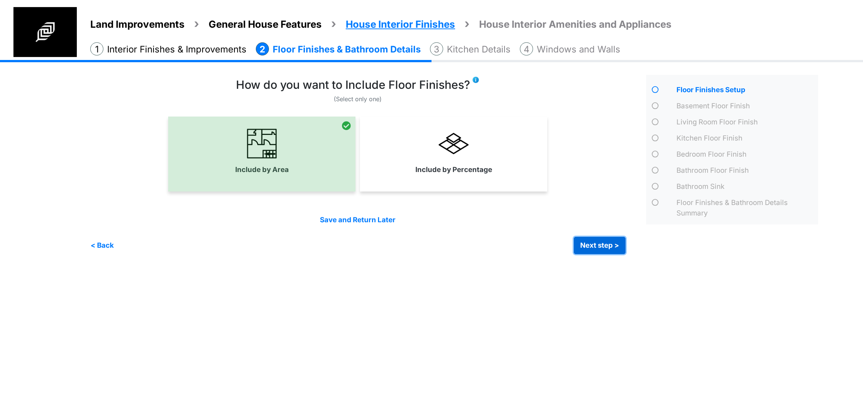
click at [600, 244] on button "Next step >" at bounding box center [600, 245] width 52 height 17
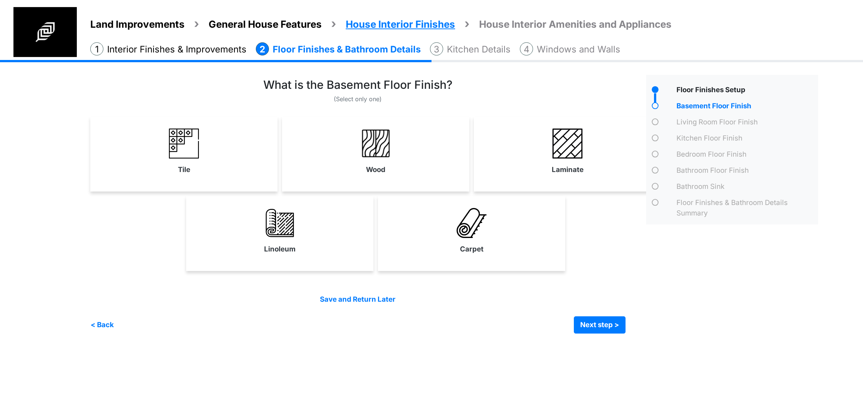
click at [202, 49] on li "Interior Finishes & Improvements" at bounding box center [168, 49] width 156 height 14
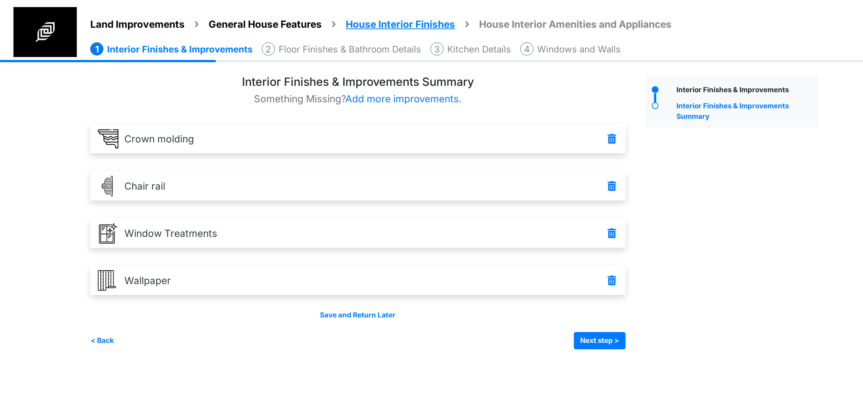
click at [274, 27] on span "General House Features" at bounding box center [265, 24] width 113 height 12
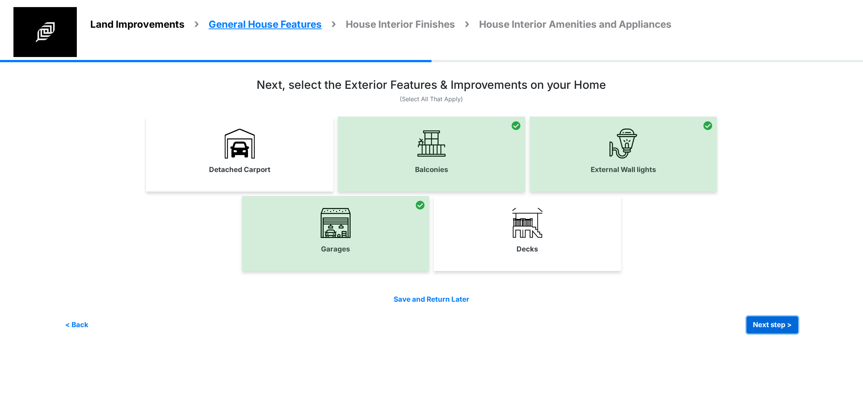
click at [758, 320] on button "Next step >" at bounding box center [773, 324] width 52 height 17
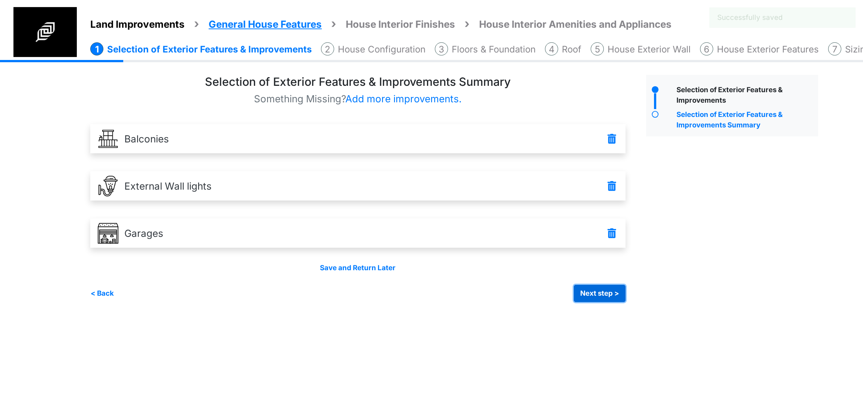
click at [597, 297] on button "Next step >" at bounding box center [600, 293] width 52 height 17
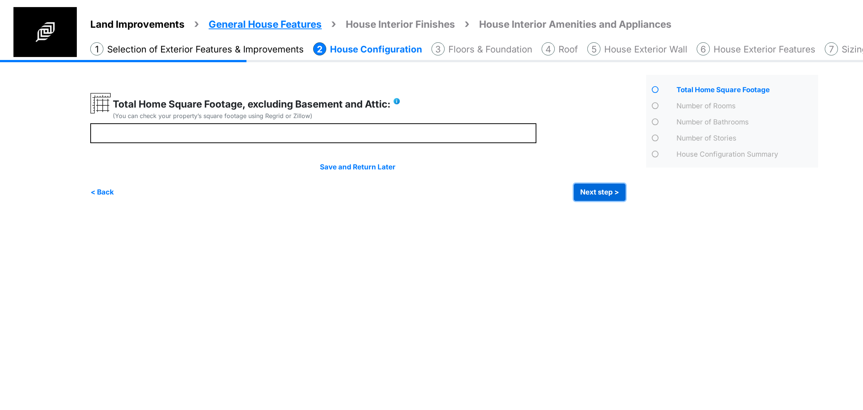
click at [606, 191] on button "Next step >" at bounding box center [600, 192] width 52 height 17
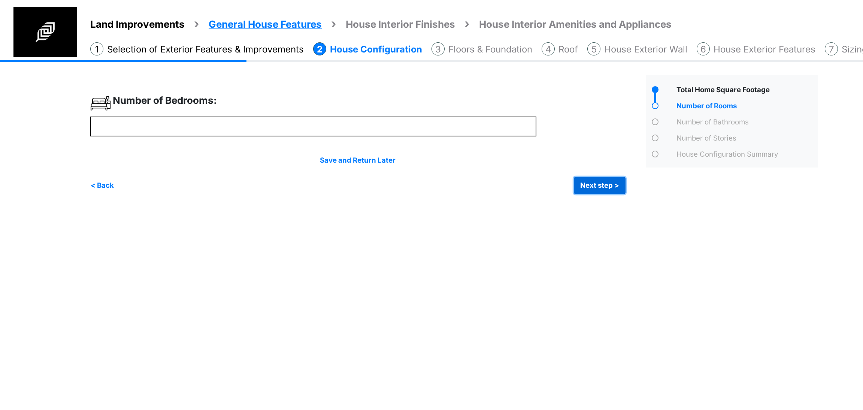
click at [600, 187] on button "Next step >" at bounding box center [600, 185] width 52 height 17
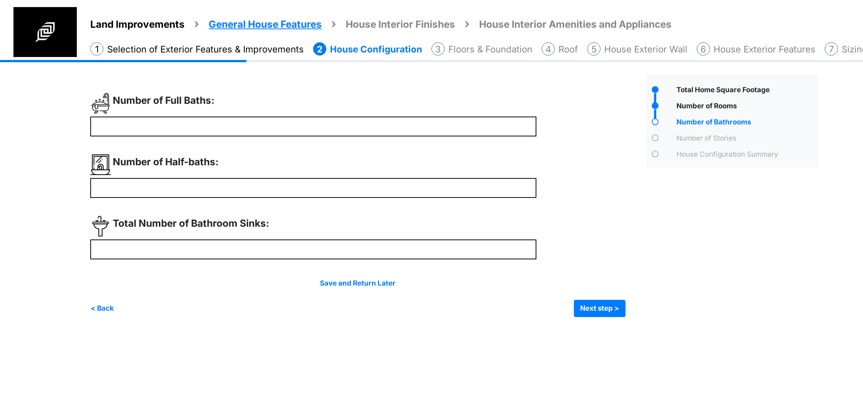
click at [504, 51] on li "Floors & Foundation" at bounding box center [482, 49] width 101 height 14
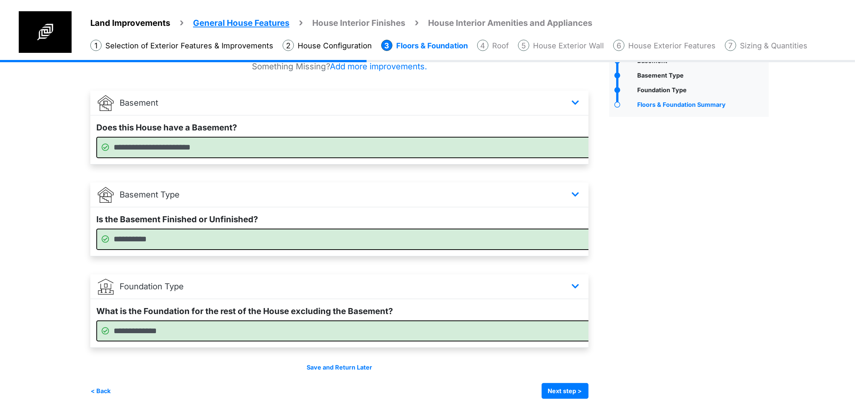
scroll to position [56, 0]
click at [243, 232] on select "**********" at bounding box center [358, 239] width 524 height 21
select select "*"
click at [96, 229] on select "**********" at bounding box center [358, 239] width 524 height 21
click at [691, 266] on div "Basement" at bounding box center [688, 222] width 171 height 352
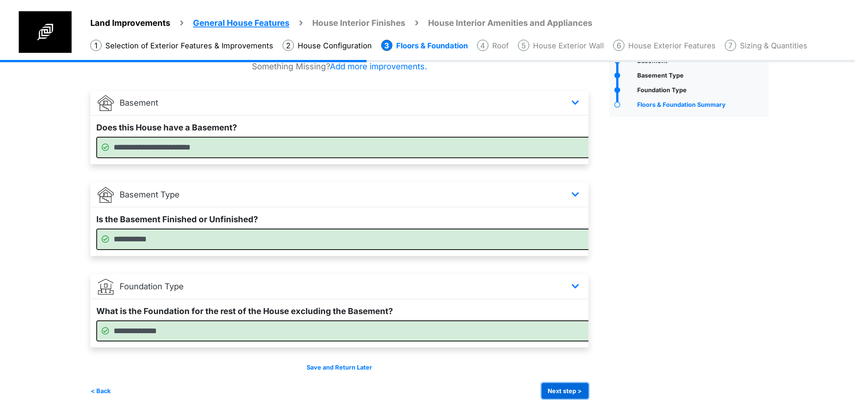
click at [588, 392] on button "Next step >" at bounding box center [565, 391] width 47 height 16
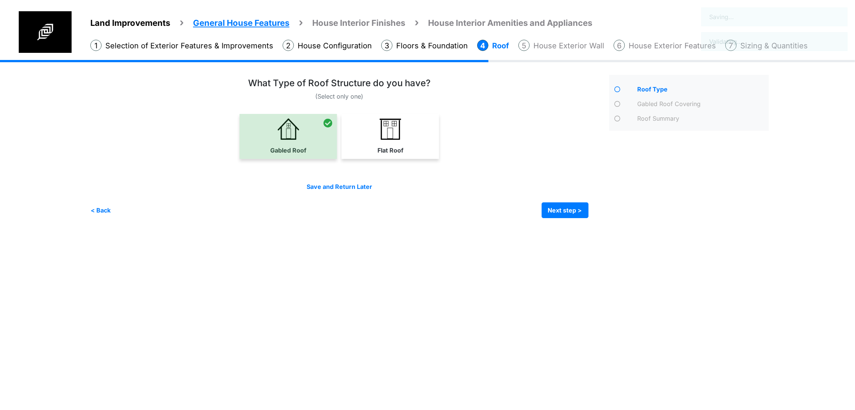
scroll to position [0, 0]
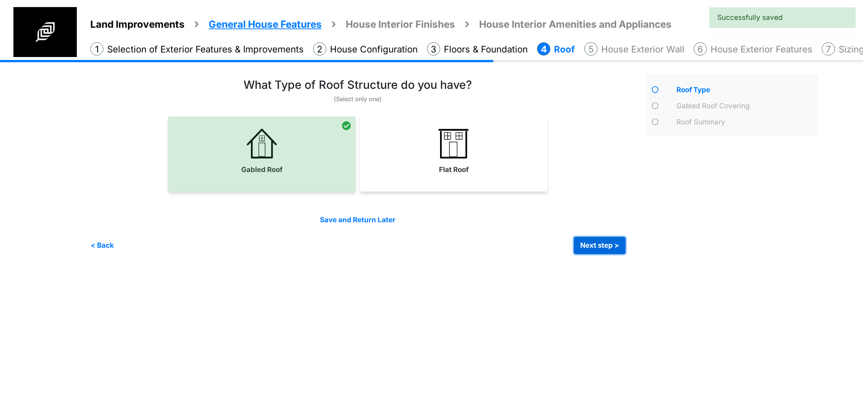
click at [580, 241] on button "Next step >" at bounding box center [600, 245] width 52 height 17
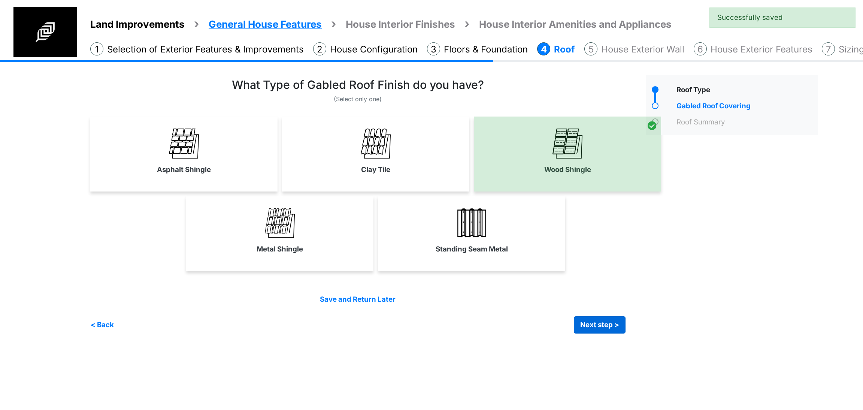
click at [593, 312] on div "Save and Return Later < Back Next step > Save and submit" at bounding box center [358, 313] width 536 height 39
click at [593, 323] on button "Next step >" at bounding box center [600, 324] width 52 height 17
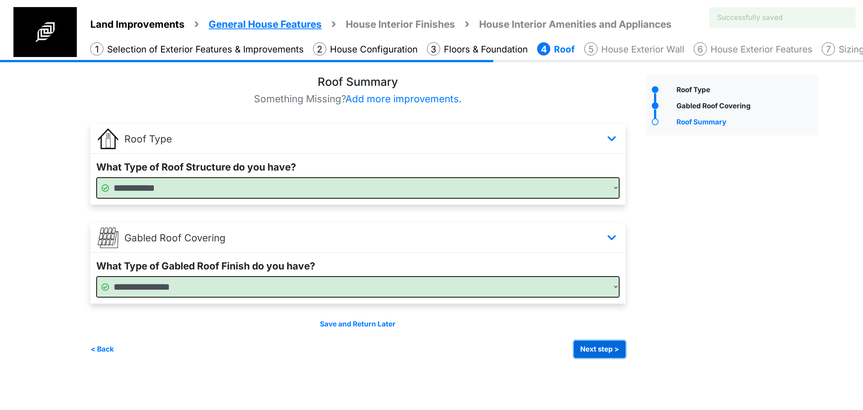
click at [591, 353] on button "Next step >" at bounding box center [600, 349] width 52 height 17
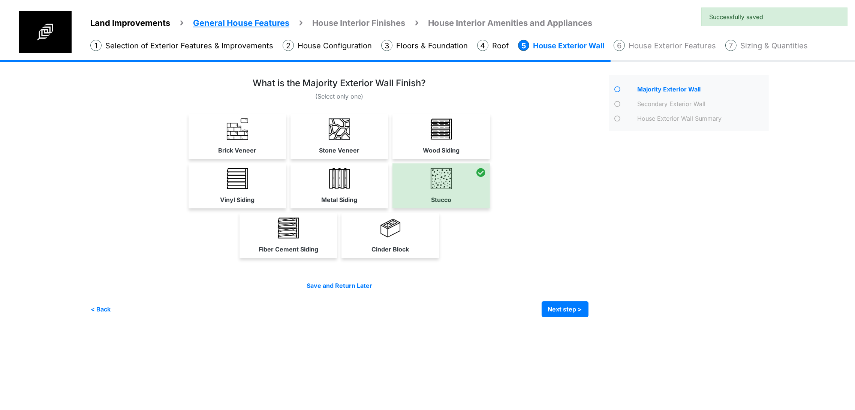
click at [588, 317] on div "Save and Return Later < Back Next step > Save and submit" at bounding box center [339, 299] width 498 height 36
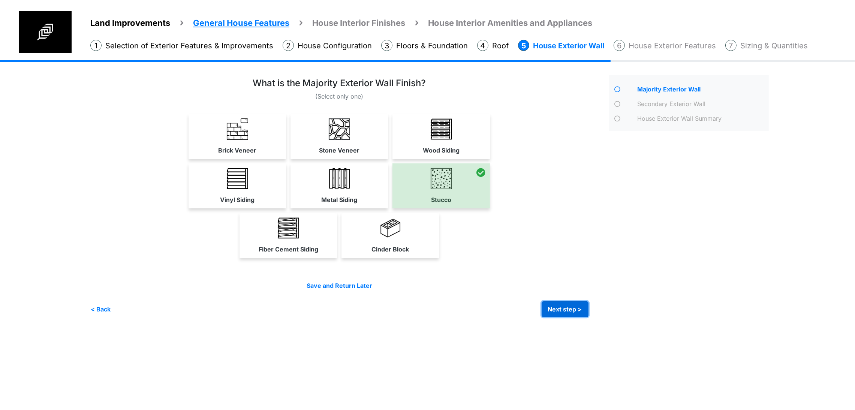
click at [588, 317] on button "Next step >" at bounding box center [565, 309] width 47 height 16
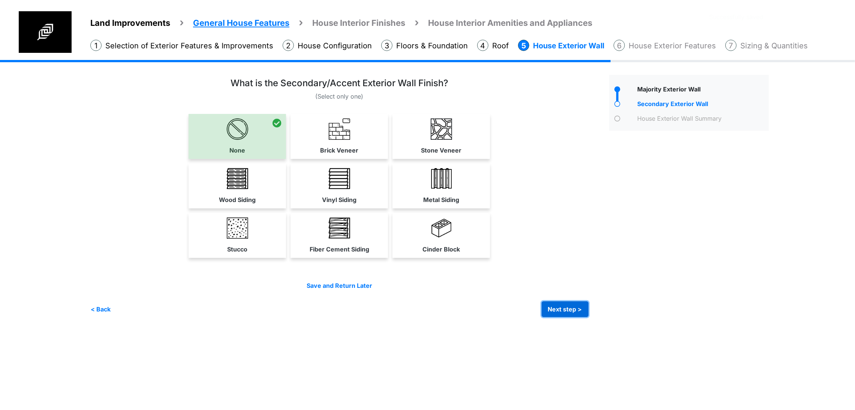
click at [588, 317] on button "Next step >" at bounding box center [565, 309] width 47 height 16
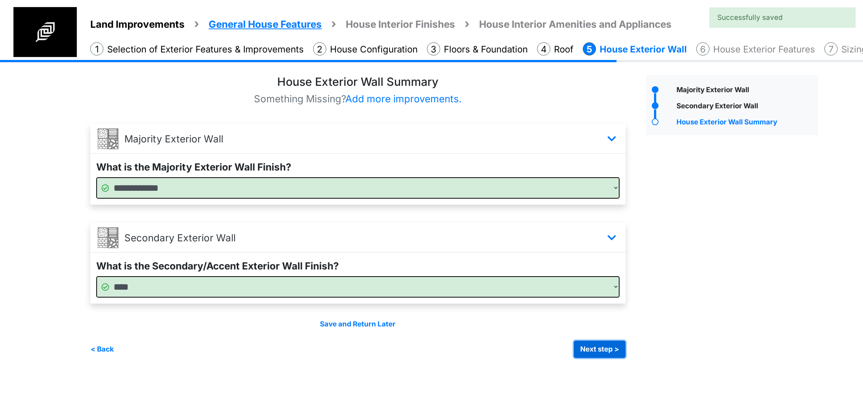
click at [587, 342] on button "Next step >" at bounding box center [600, 349] width 52 height 17
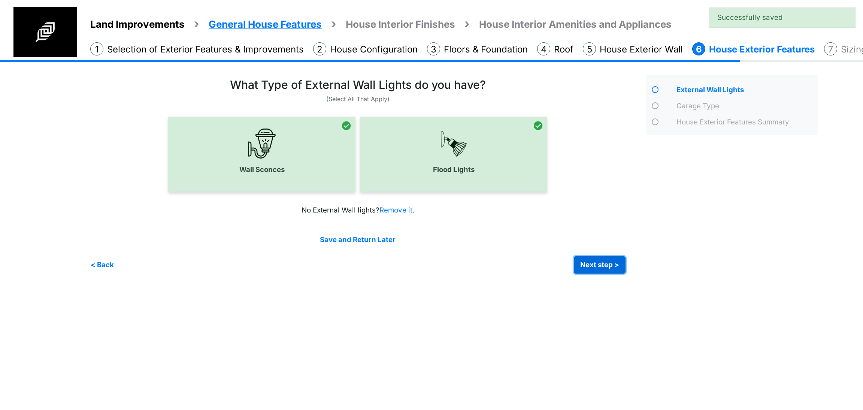
click at [574, 266] on button "Next step >" at bounding box center [600, 264] width 52 height 17
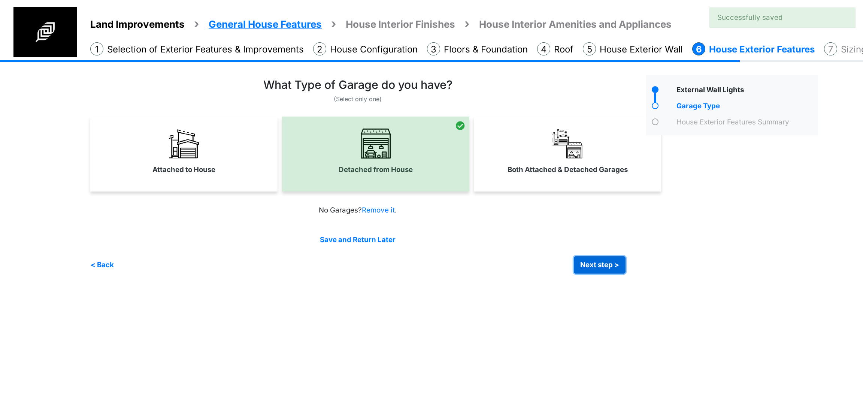
click at [587, 266] on button "Next step >" at bounding box center [600, 264] width 52 height 17
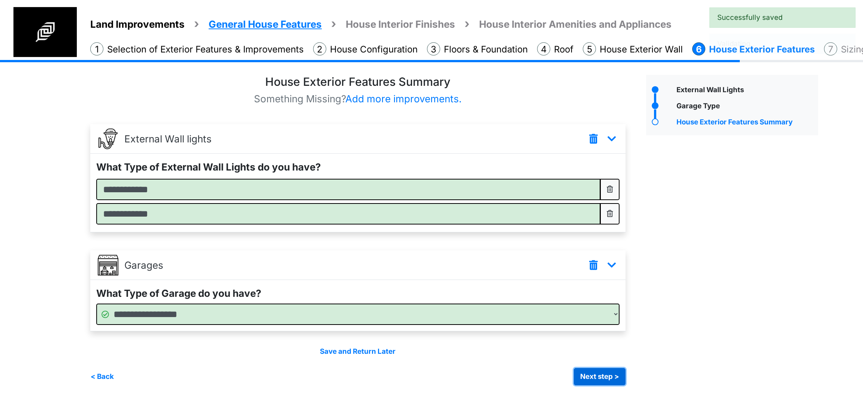
click at [594, 380] on button "Next step >" at bounding box center [600, 376] width 52 height 17
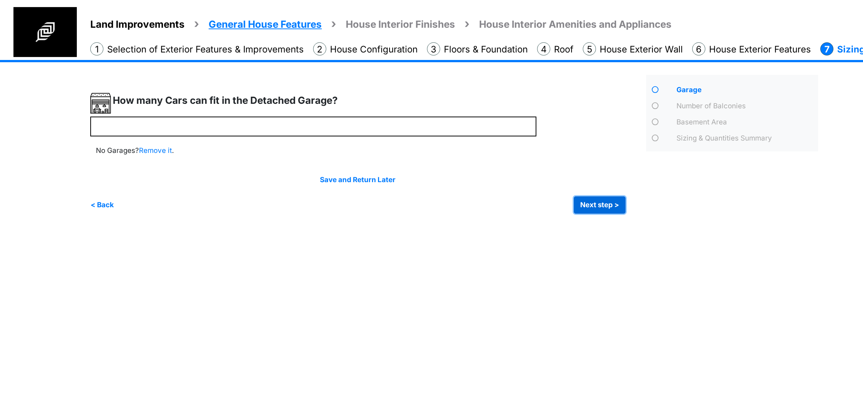
click at [585, 206] on button "Next step >" at bounding box center [600, 204] width 52 height 17
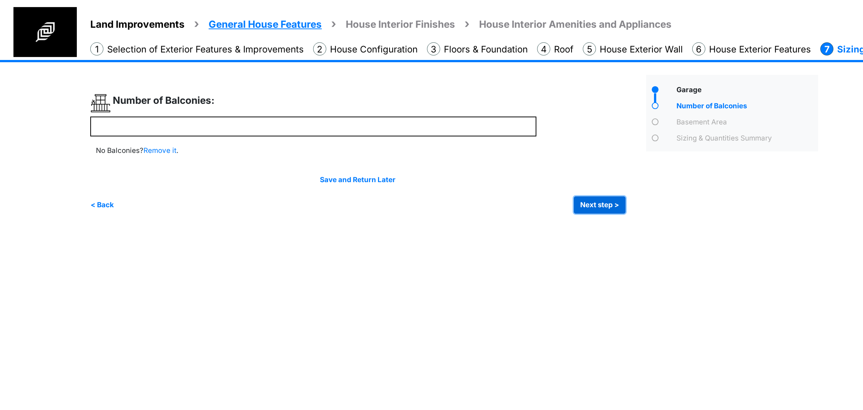
click at [592, 205] on button "Next step >" at bounding box center [600, 204] width 52 height 17
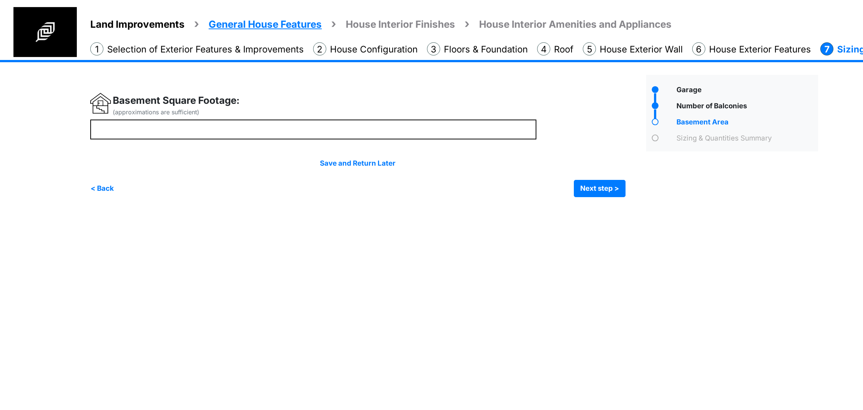
click at [592, 205] on div "Irrigation Flag pole" at bounding box center [457, 134] width 734 height 148
click at [596, 194] on button "Next step >" at bounding box center [600, 188] width 52 height 17
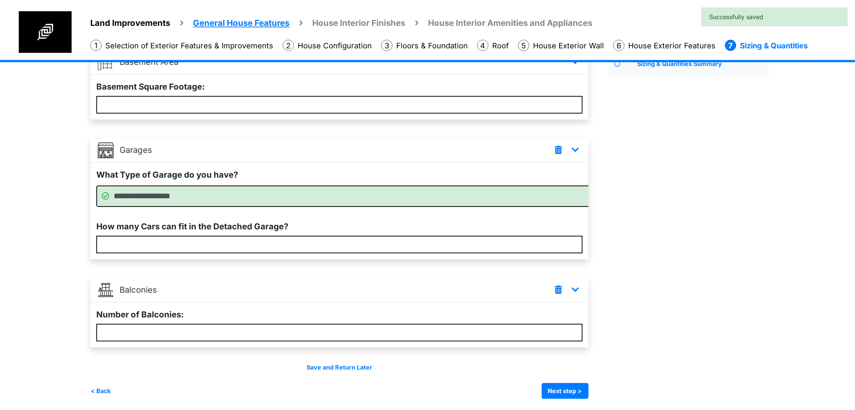
scroll to position [108, 0]
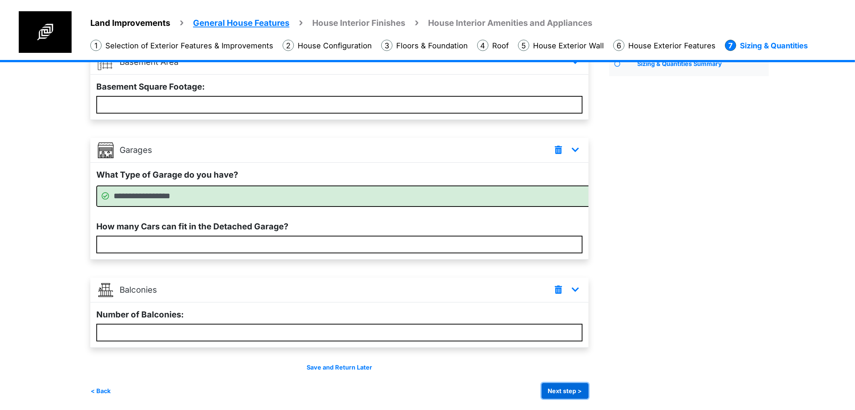
click at [588, 388] on button "Next step >" at bounding box center [565, 391] width 47 height 16
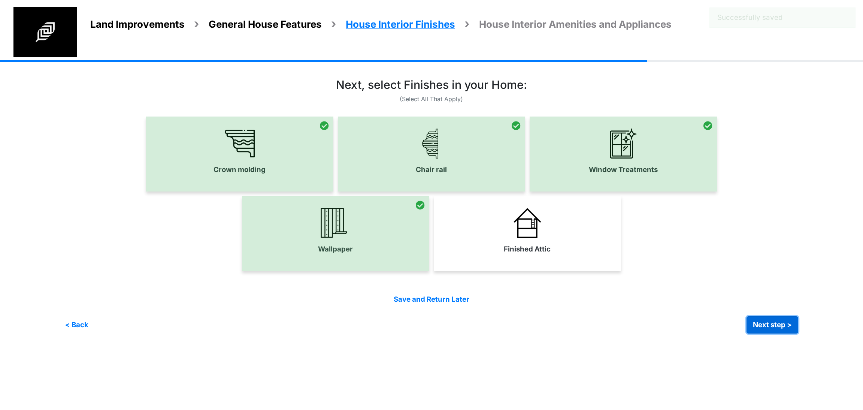
click at [772, 329] on button "Next step >" at bounding box center [773, 324] width 52 height 17
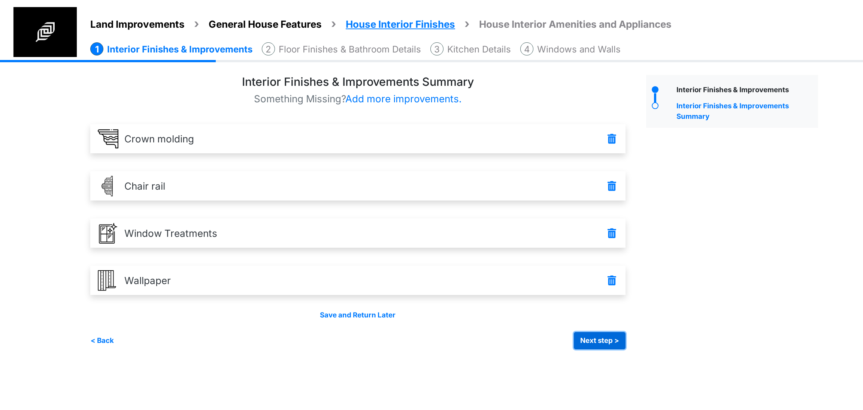
click at [591, 334] on button "Next step >" at bounding box center [600, 340] width 52 height 17
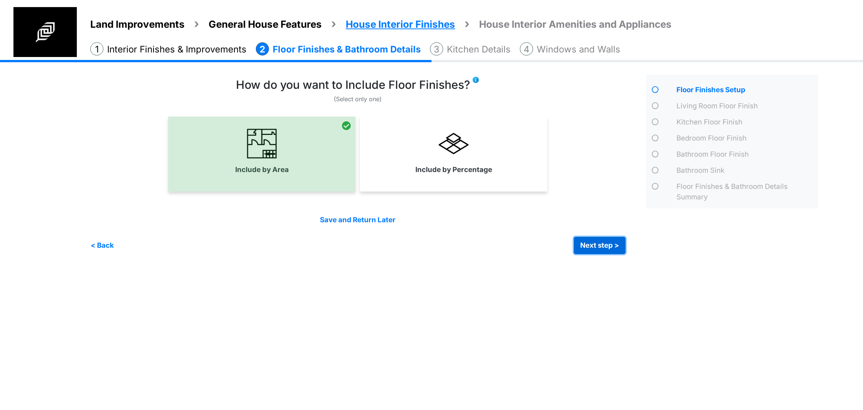
click at [593, 245] on button "Next step >" at bounding box center [600, 245] width 52 height 17
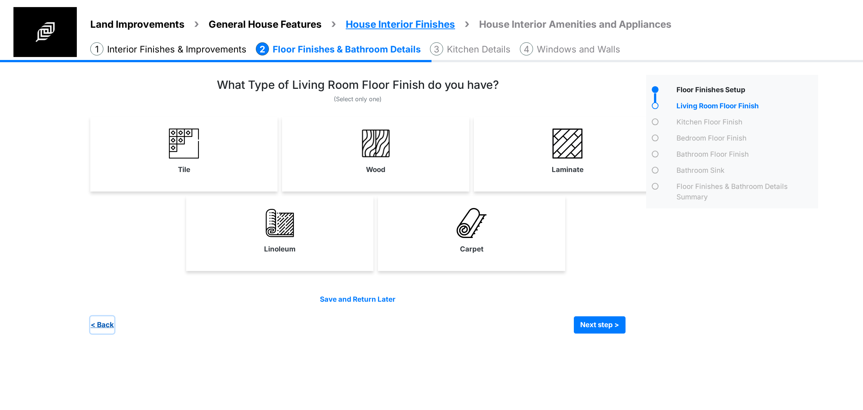
click at [97, 327] on button "< Back" at bounding box center [102, 324] width 24 height 17
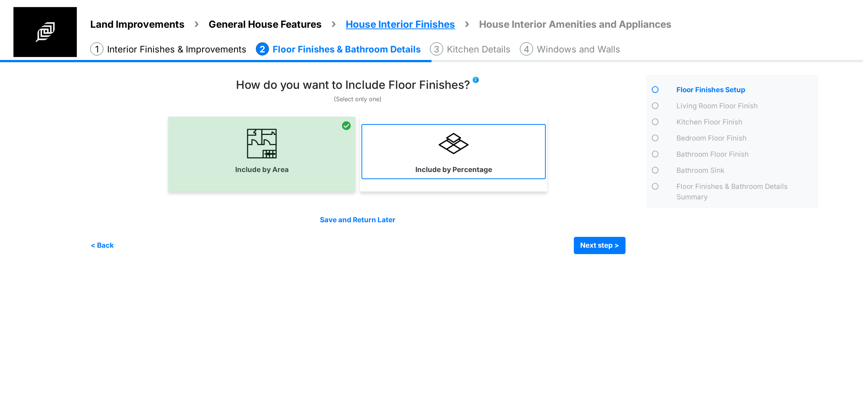
click at [479, 159] on link "Include by Percentage" at bounding box center [454, 151] width 184 height 55
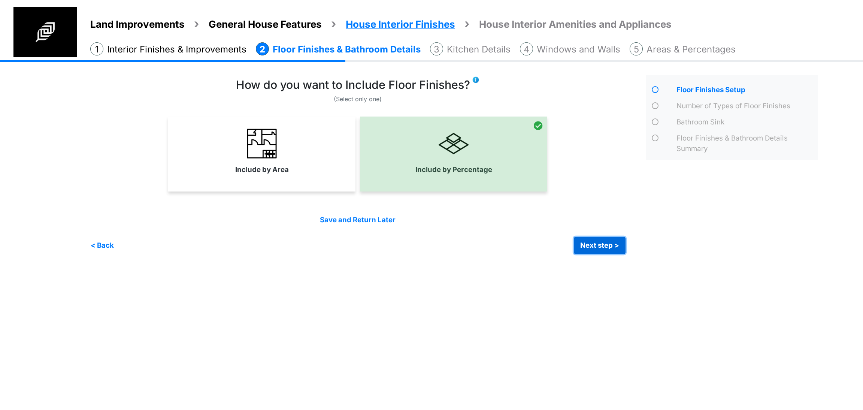
click at [600, 248] on button "Next step >" at bounding box center [600, 245] width 52 height 17
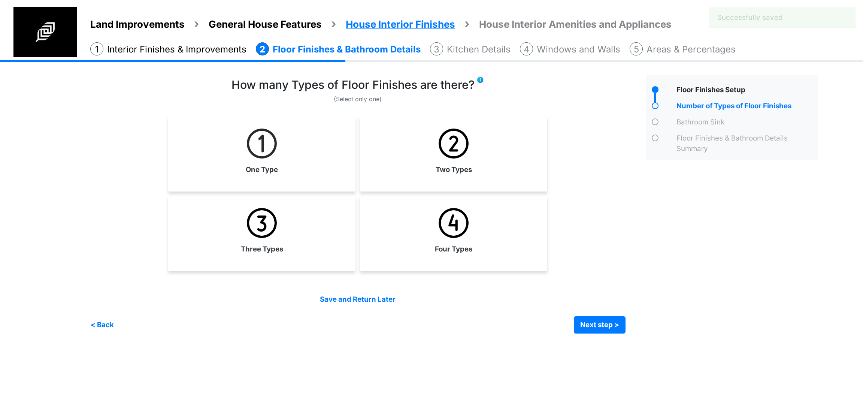
click at [462, 180] on div "Two Types" at bounding box center [453, 154] width 187 height 75
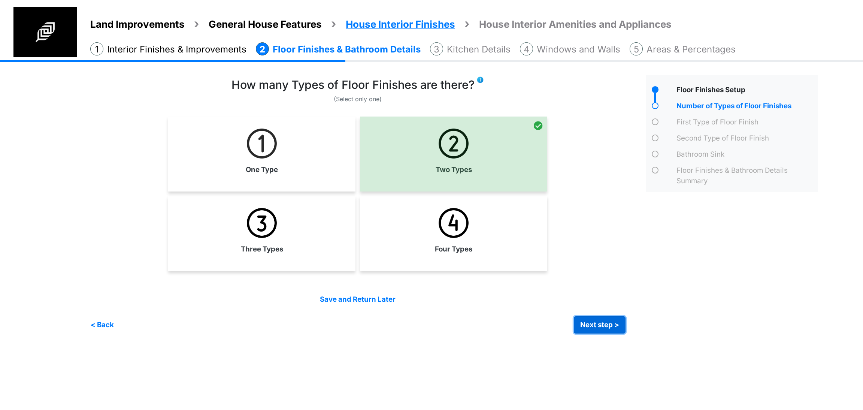
click at [601, 322] on button "Next step >" at bounding box center [600, 324] width 52 height 17
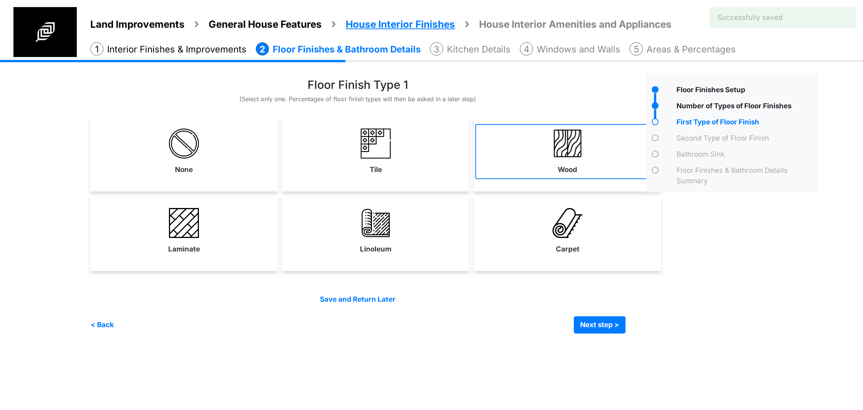
click at [570, 171] on label "Wood" at bounding box center [567, 170] width 19 height 10
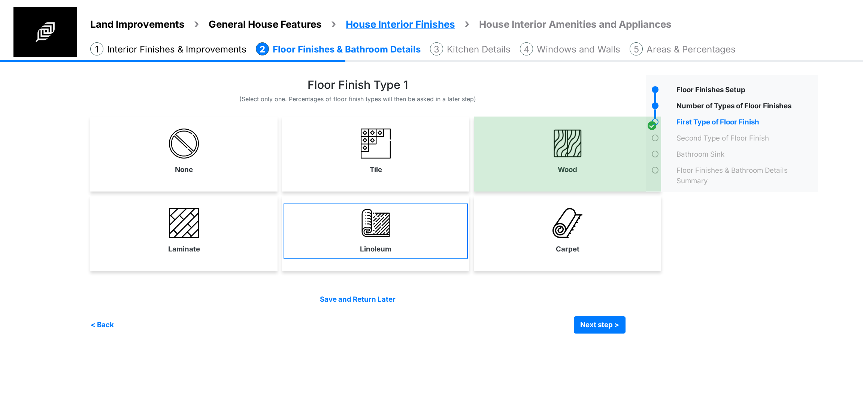
click at [422, 243] on link "Linoleum" at bounding box center [376, 230] width 184 height 55
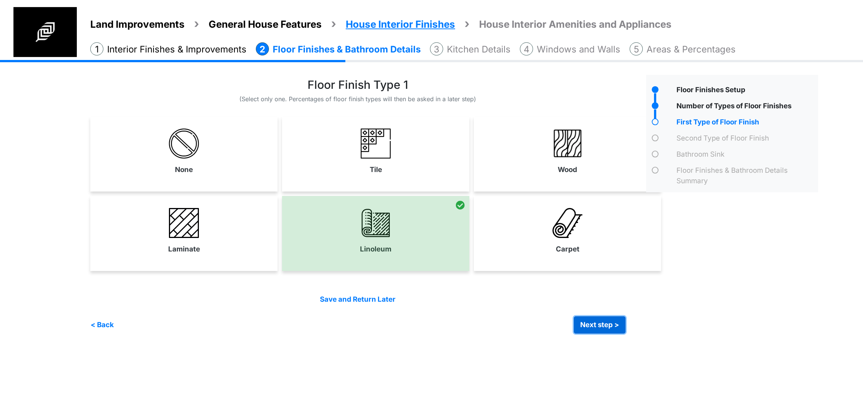
click at [610, 329] on button "Next step >" at bounding box center [600, 324] width 52 height 17
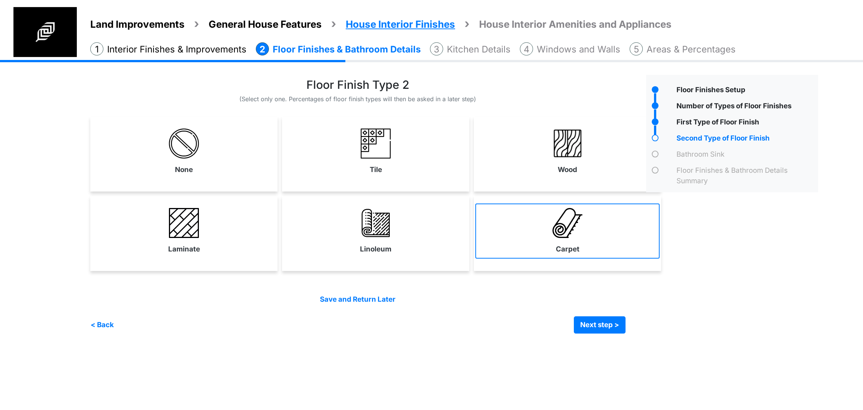
click at [549, 236] on link "Carpet" at bounding box center [568, 230] width 184 height 55
select select "*"
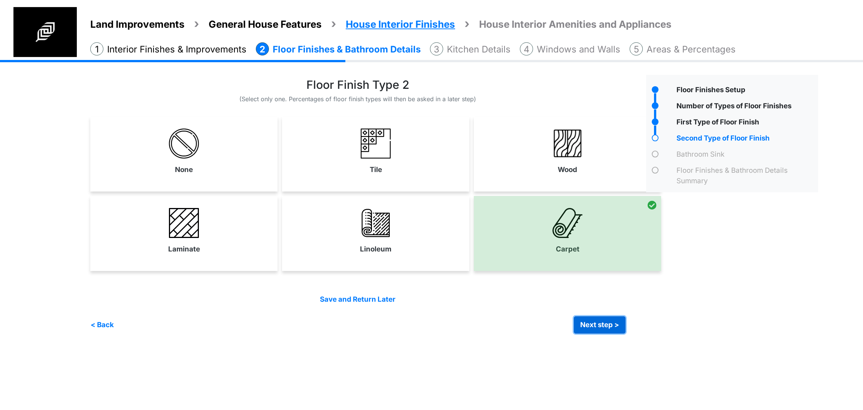
click at [608, 327] on button "Next step >" at bounding box center [600, 324] width 52 height 17
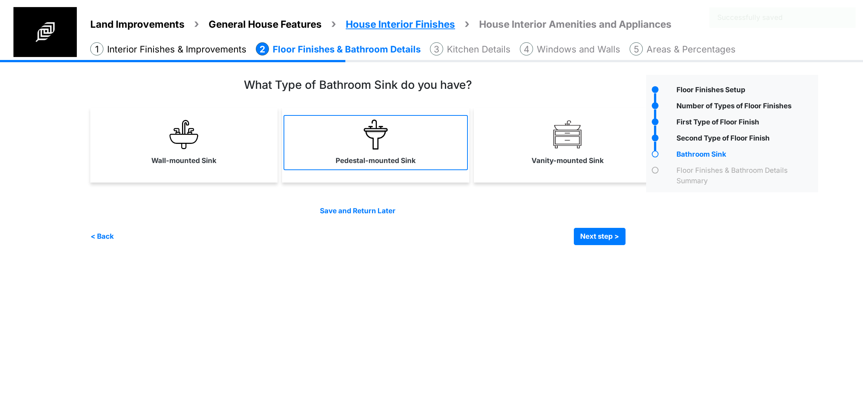
click at [428, 157] on link "Pedestal-mounted Sink" at bounding box center [376, 142] width 184 height 55
select select "*"
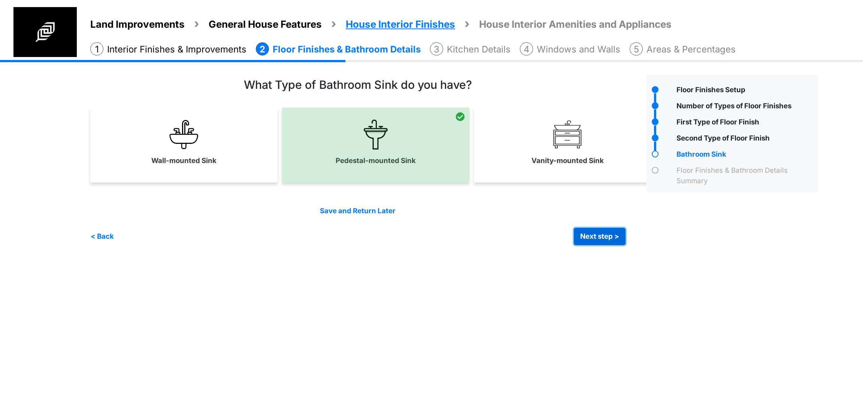
click at [584, 242] on button "Next step >" at bounding box center [600, 236] width 52 height 17
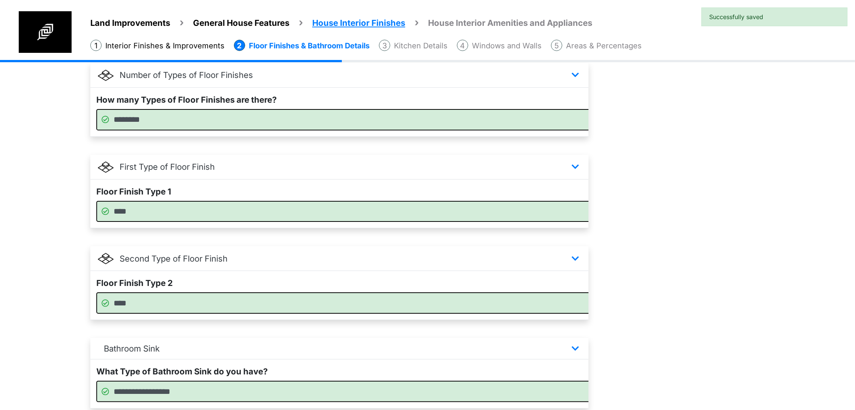
scroll to position [251, 0]
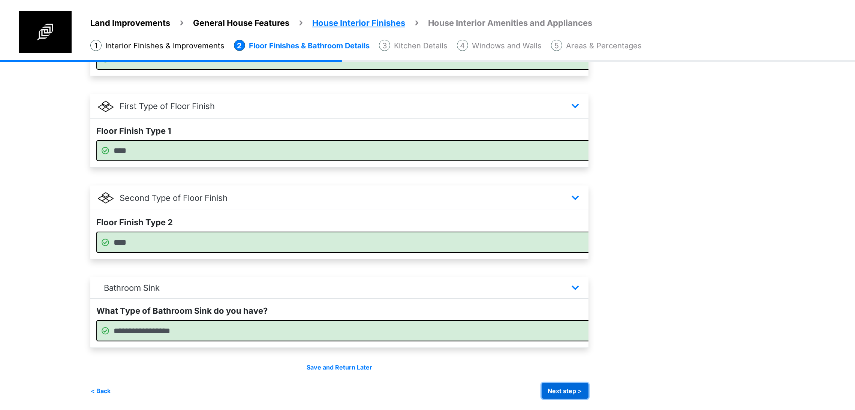
click at [588, 387] on button "Next step >" at bounding box center [565, 391] width 47 height 16
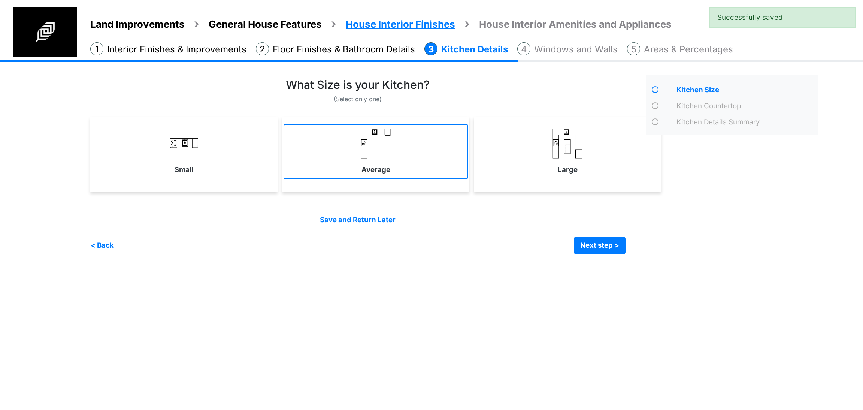
click at [394, 167] on link "Average" at bounding box center [376, 151] width 184 height 55
select select "*"
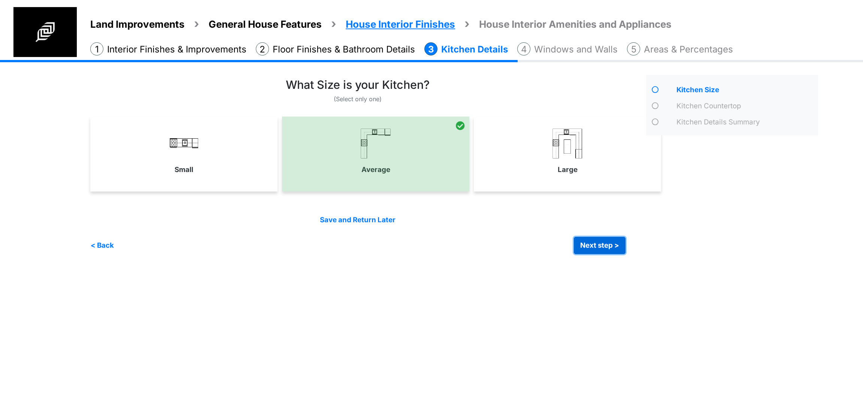
click at [586, 247] on button "Next step >" at bounding box center [600, 245] width 52 height 17
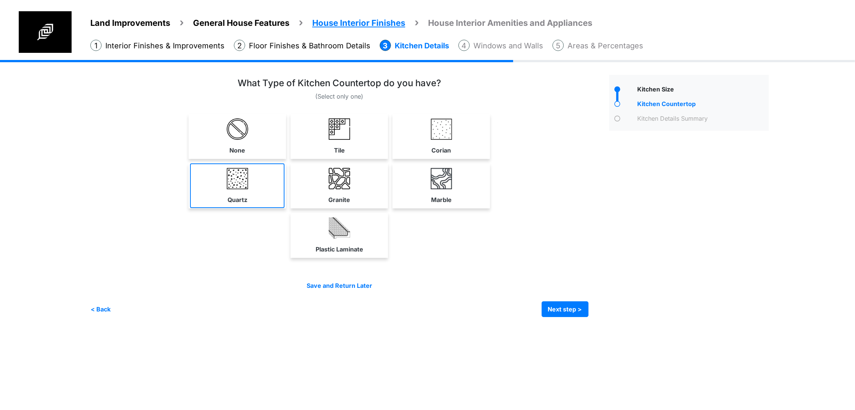
click at [226, 208] on link "Quartz" at bounding box center [237, 185] width 94 height 45
select select "*"
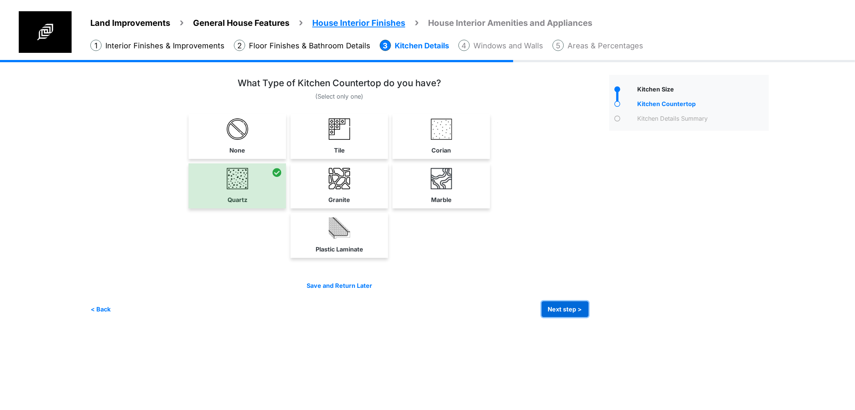
click at [588, 317] on button "Next step >" at bounding box center [565, 309] width 47 height 16
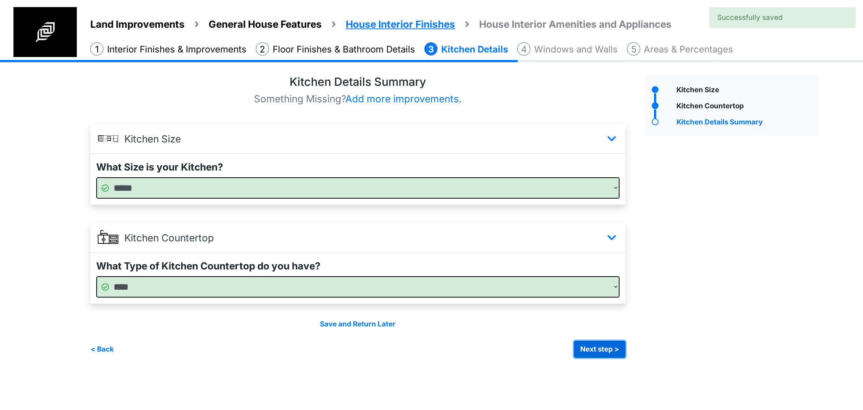
click at [582, 345] on button "Next step >" at bounding box center [600, 349] width 52 height 17
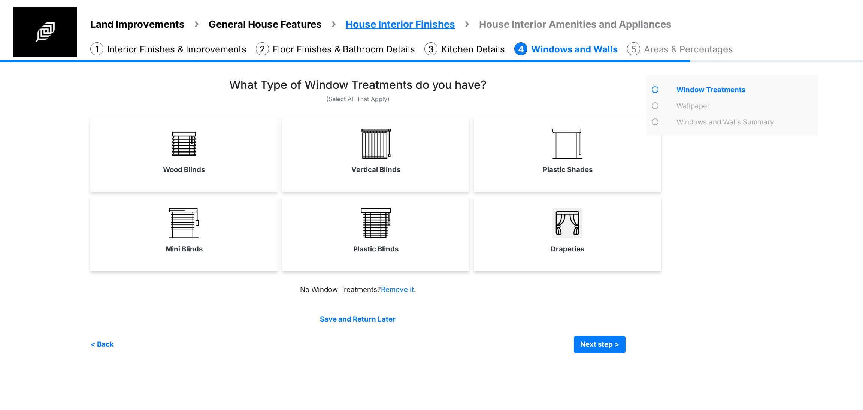
drag, startPoint x: 566, startPoint y: 166, endPoint x: 590, endPoint y: 260, distance: 96.7
click at [566, 166] on label "Plastic Shades" at bounding box center [568, 170] width 50 height 10
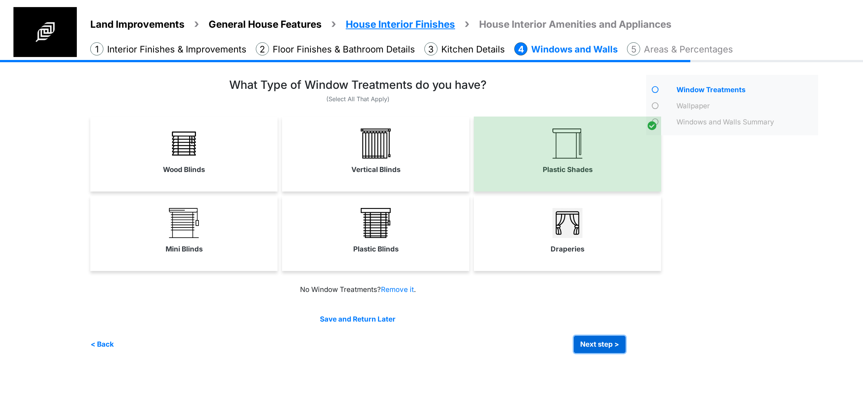
click at [599, 349] on button "Next step >" at bounding box center [600, 344] width 52 height 17
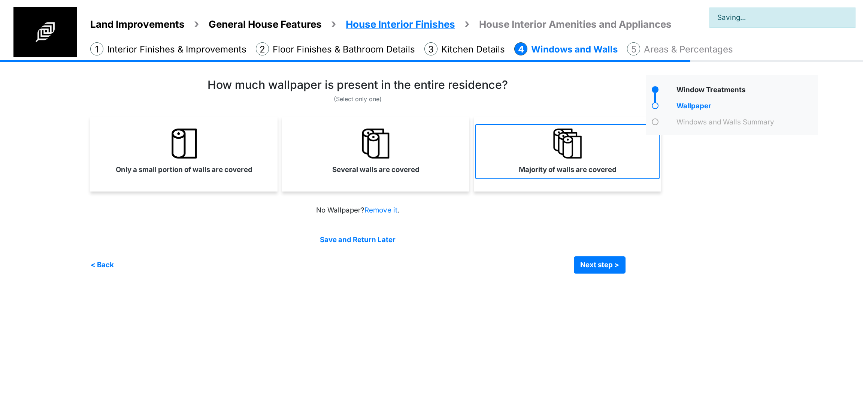
click at [534, 162] on link "Majority of walls are covered" at bounding box center [568, 151] width 184 height 55
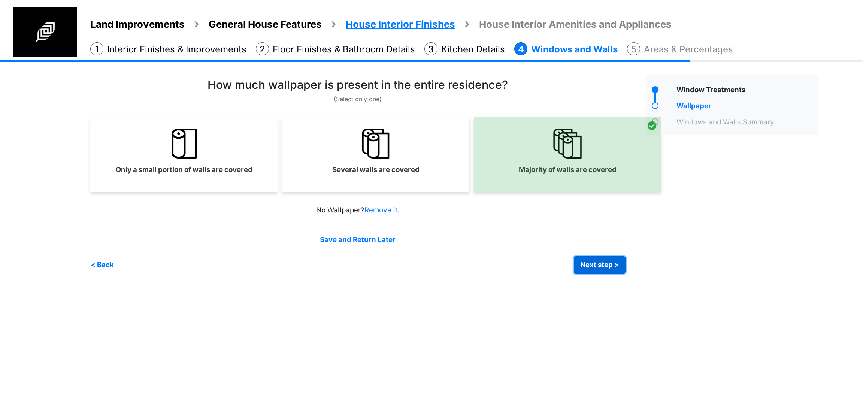
click at [612, 257] on button "Next step >" at bounding box center [600, 264] width 52 height 17
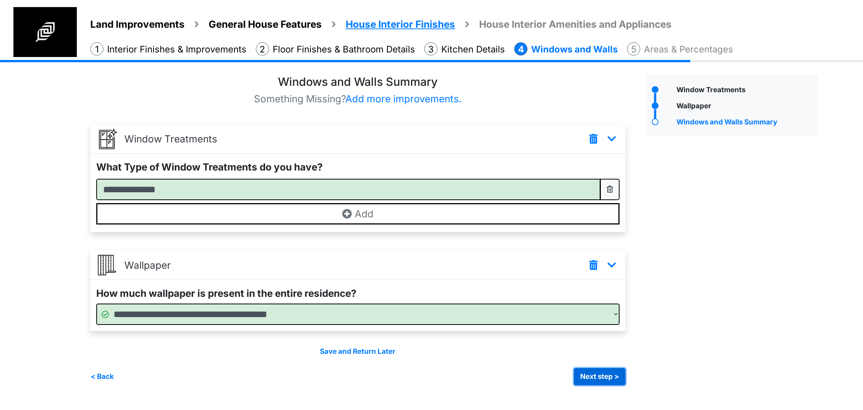
click at [583, 382] on button "Next step >" at bounding box center [600, 376] width 52 height 17
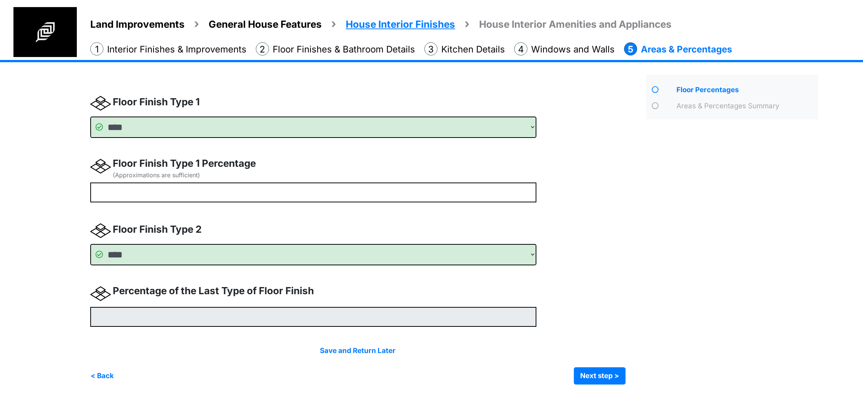
click at [209, 182] on div "Floor Finish Type 1 Percentage (Approximations are sufficient)" at bounding box center [313, 169] width 446 height 27
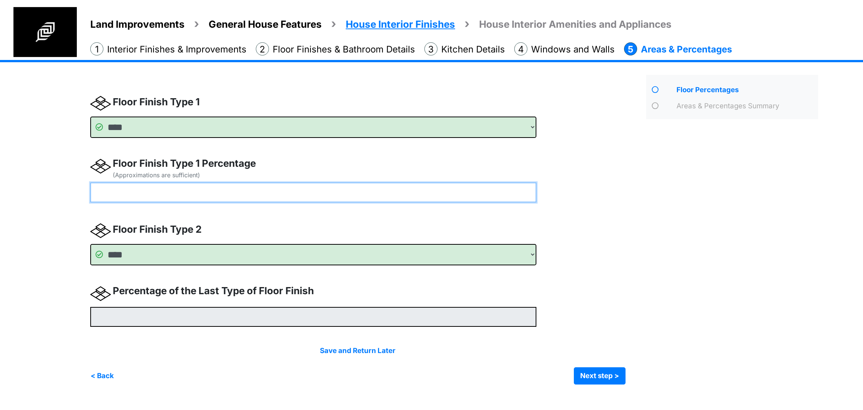
click at [208, 192] on input "number" at bounding box center [313, 193] width 446 height 20
type input "**"
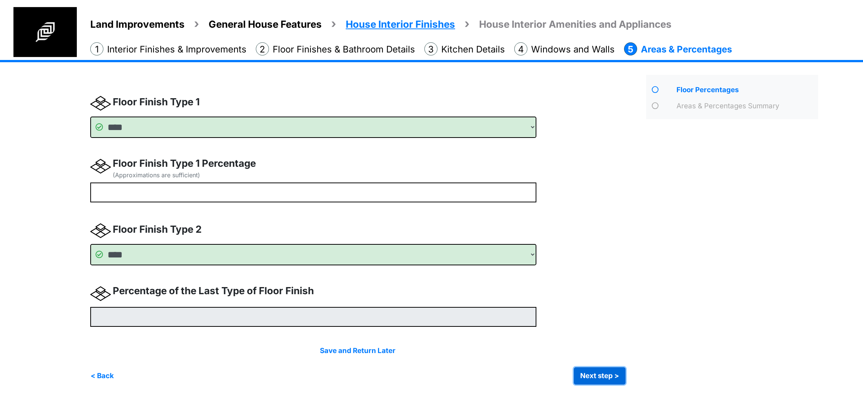
type input "**"
click at [579, 376] on button "Next step >" at bounding box center [600, 375] width 52 height 17
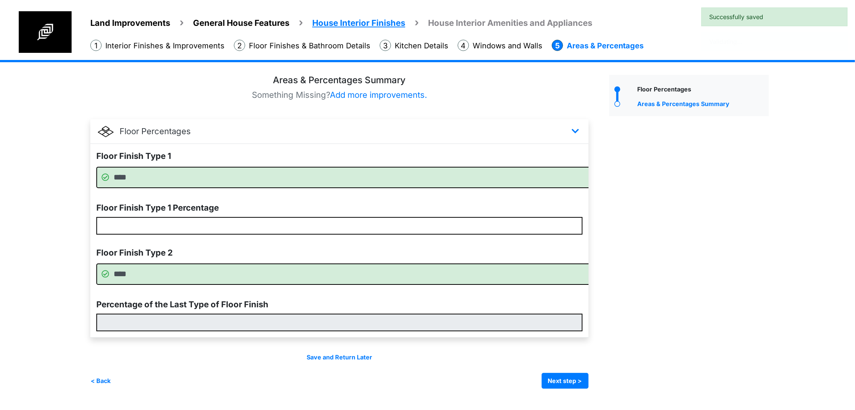
scroll to position [16, 0]
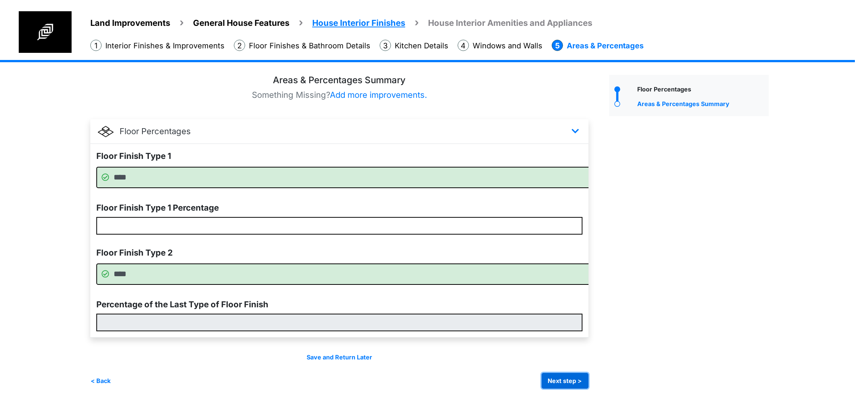
click at [588, 389] on button "Next step >" at bounding box center [565, 381] width 47 height 16
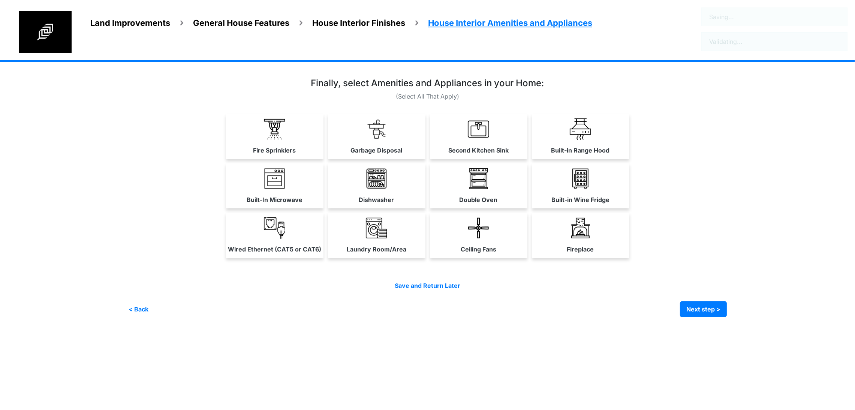
scroll to position [0, 0]
click at [226, 137] on link "Fire Sprinklers" at bounding box center [274, 136] width 97 height 45
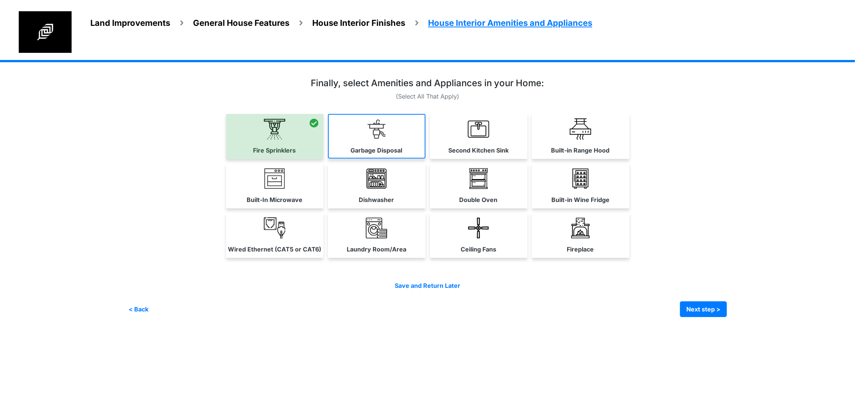
click at [366, 140] on img at bounding box center [376, 128] width 21 height 21
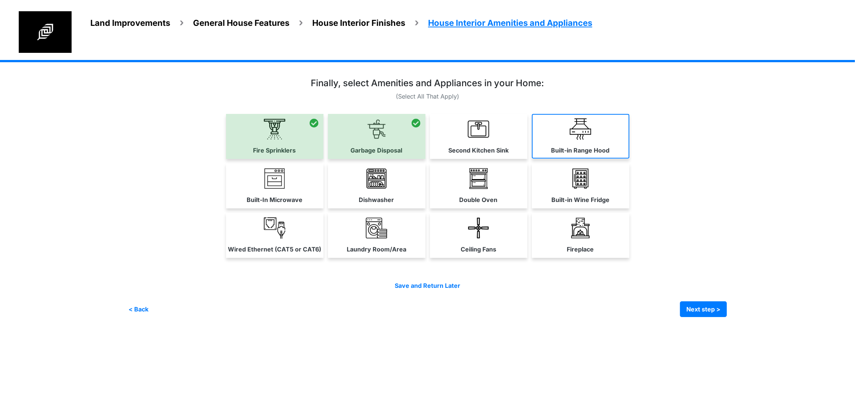
click at [610, 155] on label "Built-in Range Hood" at bounding box center [580, 150] width 58 height 9
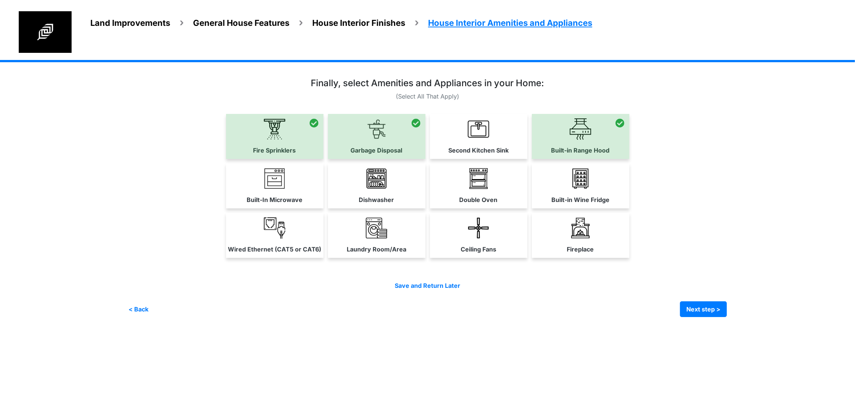
drag, startPoint x: 340, startPoint y: 251, endPoint x: 329, endPoint y: 250, distance: 11.3
click at [359, 204] on label "Dishwasher" at bounding box center [376, 199] width 35 height 9
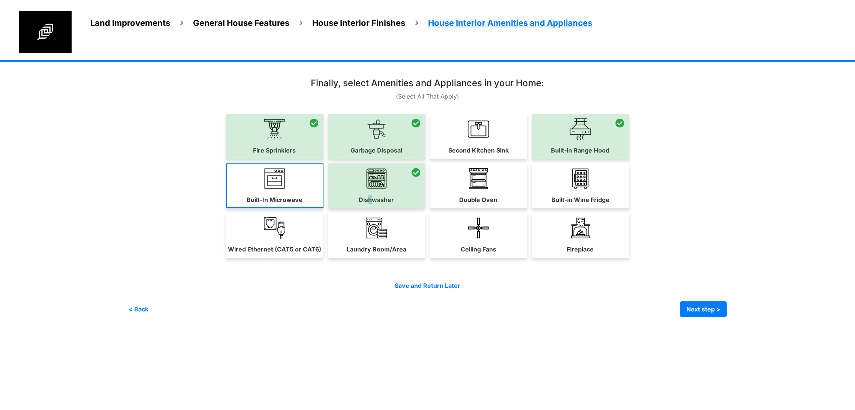
click at [247, 204] on label "Built-In Microwave" at bounding box center [275, 199] width 56 height 9
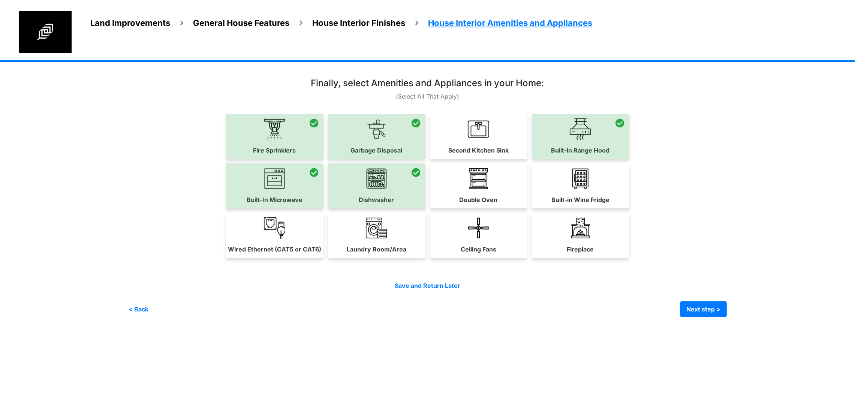
click at [227, 257] on link "Wired Ethernet (CAT5 or CAT6)" at bounding box center [274, 235] width 97 height 45
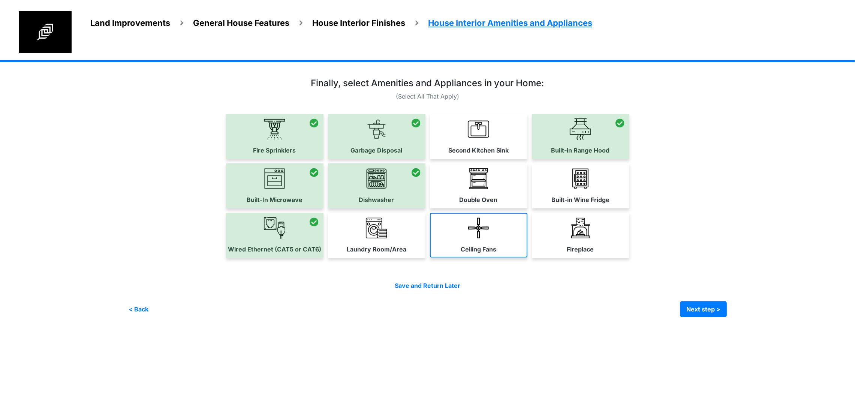
click at [527, 257] on link "Ceiling Fans" at bounding box center [478, 235] width 97 height 45
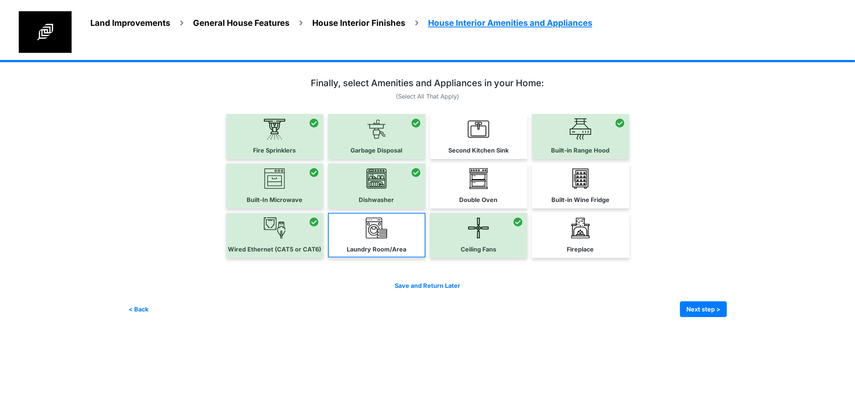
drag, startPoint x: 701, startPoint y: 246, endPoint x: 420, endPoint y: 310, distance: 288.4
click at [609, 204] on label "Built-in Wine Fridge" at bounding box center [580, 199] width 58 height 9
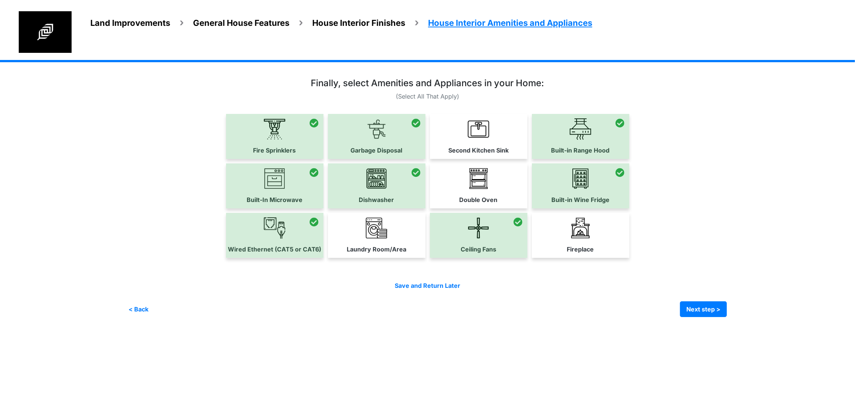
click at [410, 257] on link "Laundry Room/Area" at bounding box center [376, 235] width 97 height 45
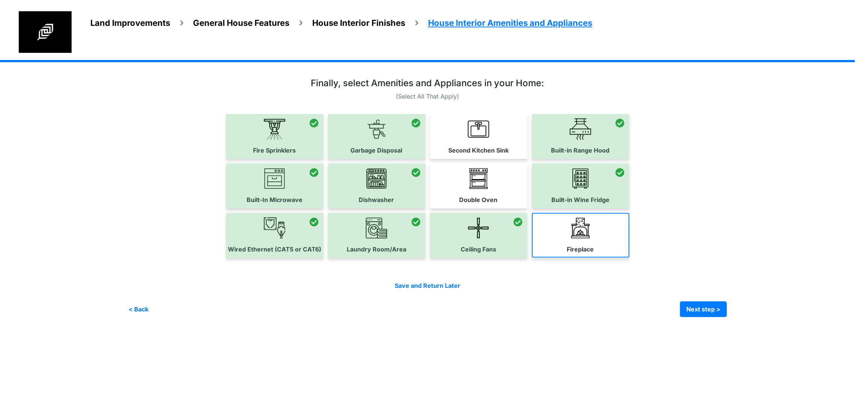
click at [629, 257] on link "Fireplace" at bounding box center [580, 235] width 97 height 45
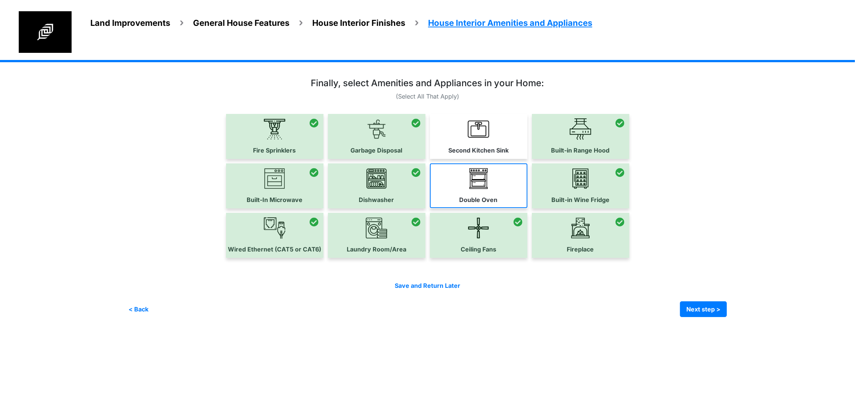
click at [501, 208] on link "Double Oven" at bounding box center [478, 185] width 97 height 45
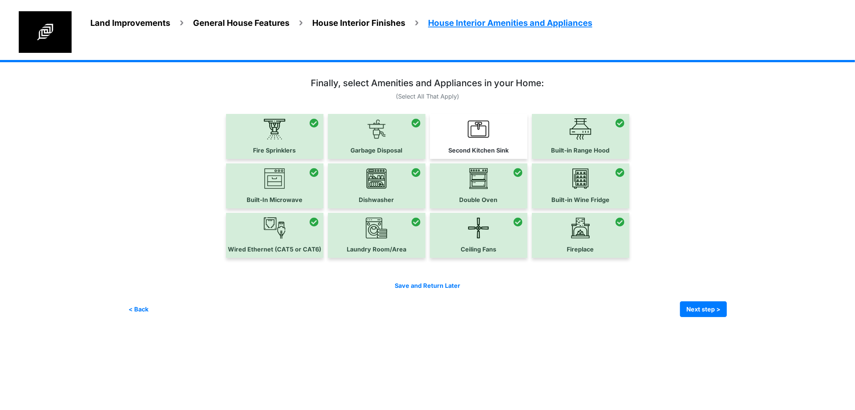
click at [519, 159] on div "Second Kitchen Sink" at bounding box center [478, 136] width 97 height 45
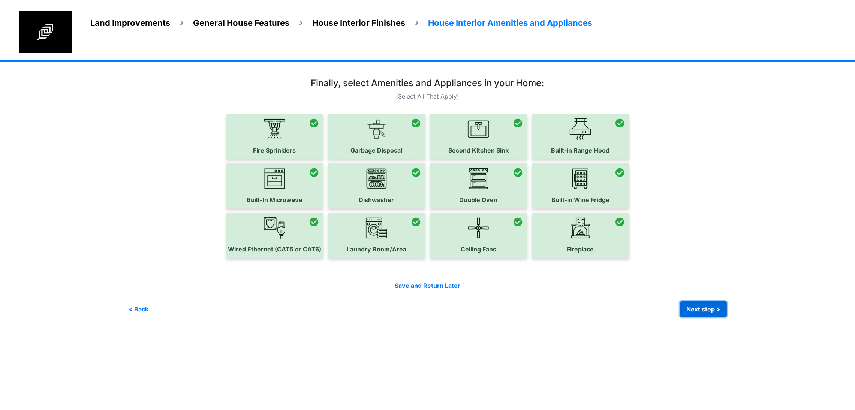
click at [727, 317] on button "Next step >" at bounding box center [703, 309] width 47 height 16
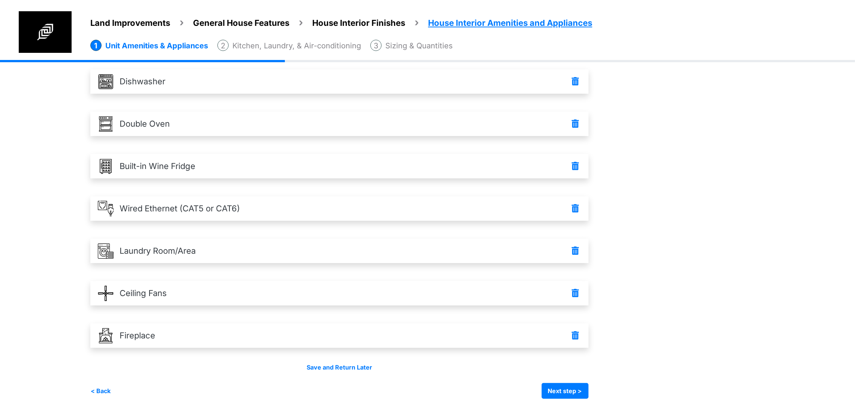
scroll to position [328, 0]
click at [588, 394] on button "Next step >" at bounding box center [565, 391] width 47 height 16
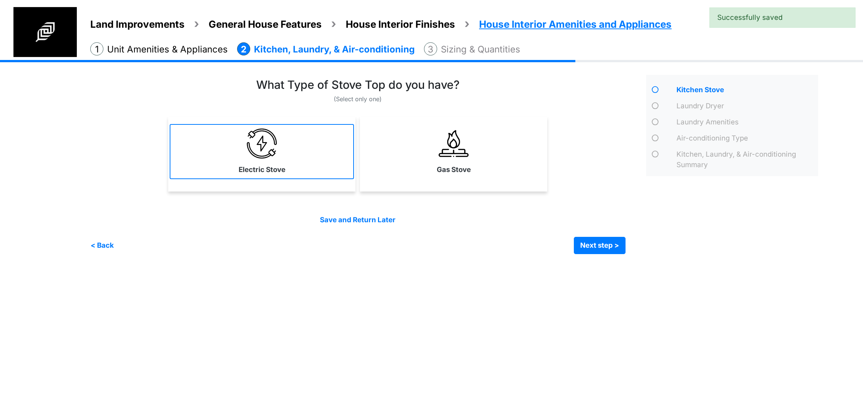
click at [273, 160] on link "Electric Stove" at bounding box center [262, 151] width 184 height 55
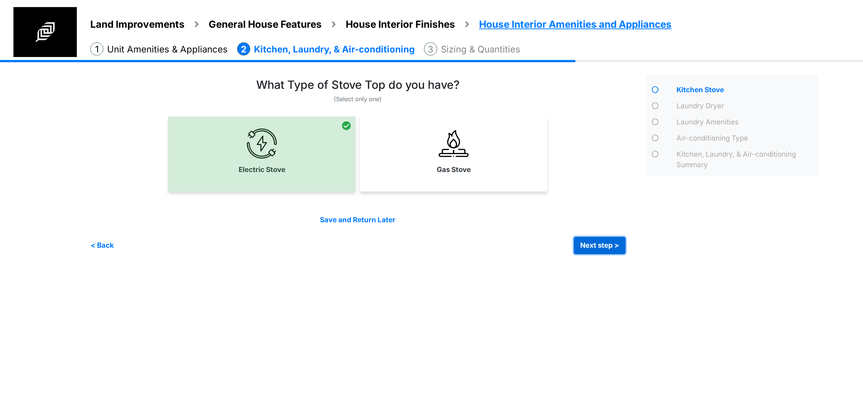
click at [614, 247] on button "Next step >" at bounding box center [600, 245] width 52 height 17
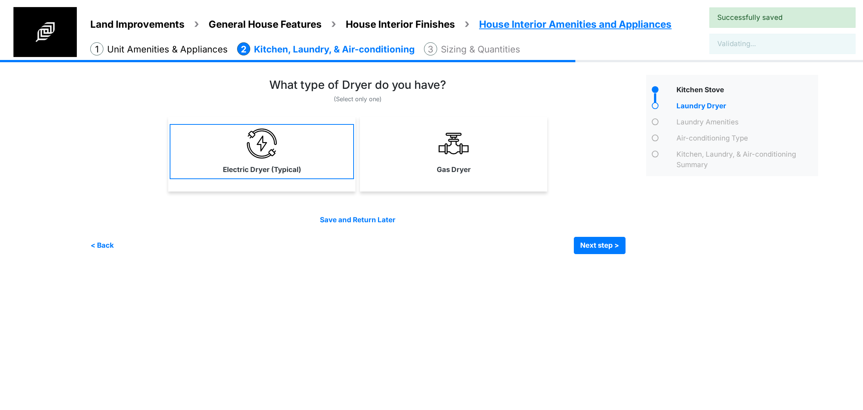
click at [275, 156] on img at bounding box center [262, 144] width 30 height 30
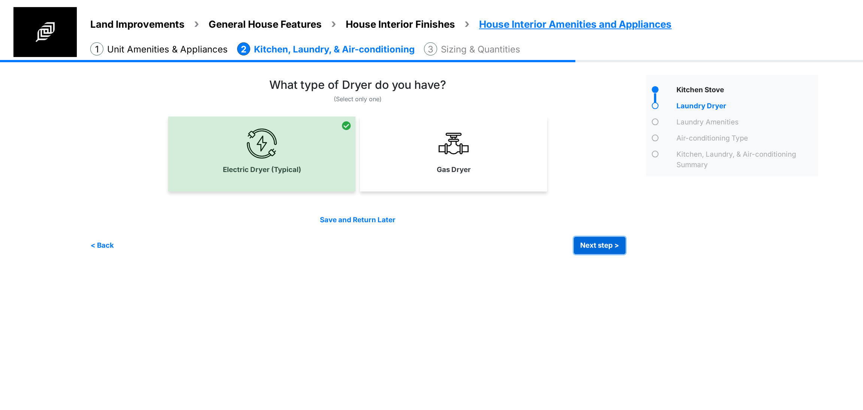
click at [580, 245] on button "Next step >" at bounding box center [600, 245] width 52 height 17
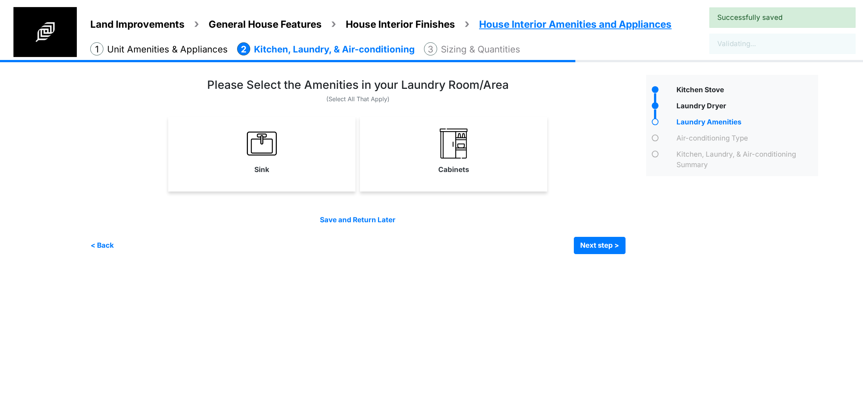
drag, startPoint x: 261, startPoint y: 170, endPoint x: 356, endPoint y: 164, distance: 95.4
click at [260, 170] on label "Sink" at bounding box center [261, 170] width 15 height 10
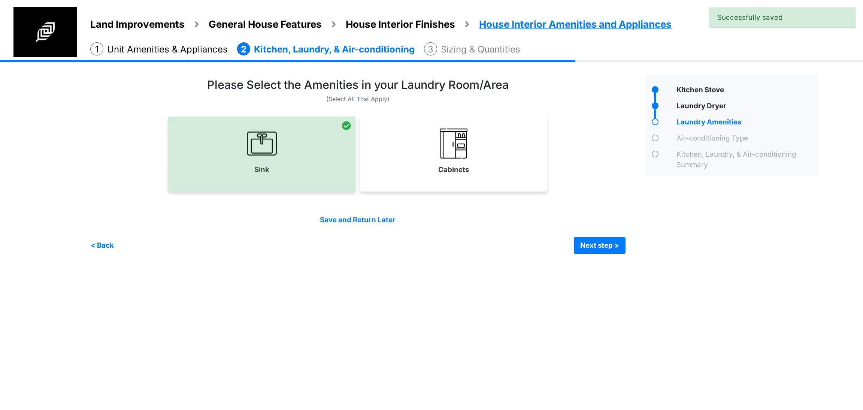
click at [452, 155] on img at bounding box center [454, 144] width 30 height 30
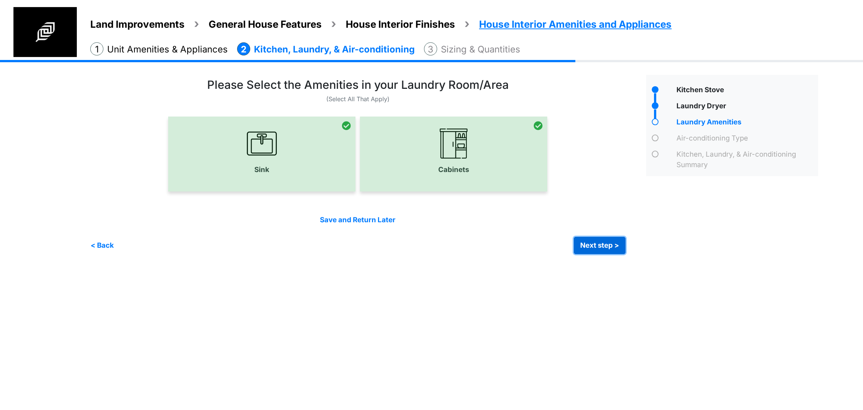
click at [597, 251] on button "Next step >" at bounding box center [600, 245] width 52 height 17
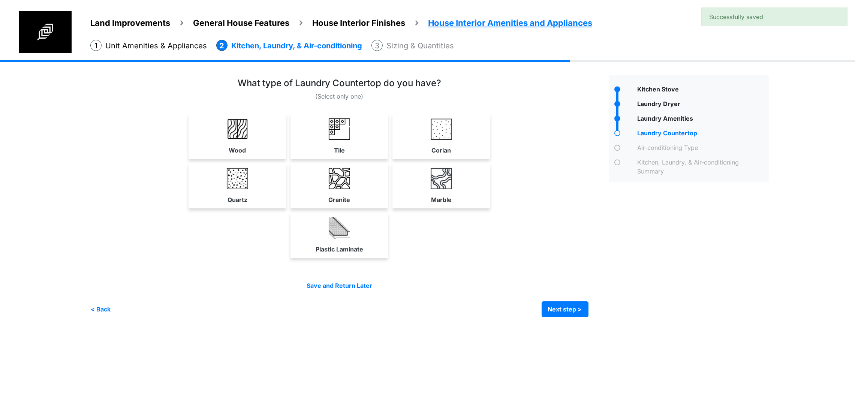
drag, startPoint x: 532, startPoint y: 176, endPoint x: 532, endPoint y: 181, distance: 4.9
click at [488, 159] on link "Corian" at bounding box center [441, 136] width 94 height 45
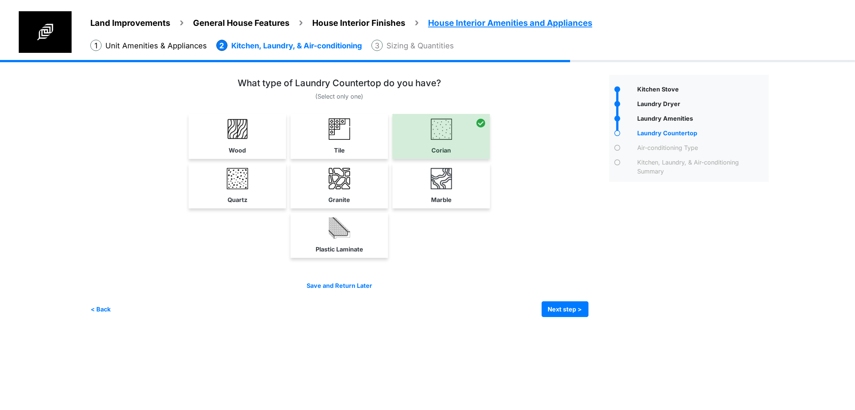
scroll to position [14, 0]
click at [588, 317] on button "Next step >" at bounding box center [565, 309] width 47 height 16
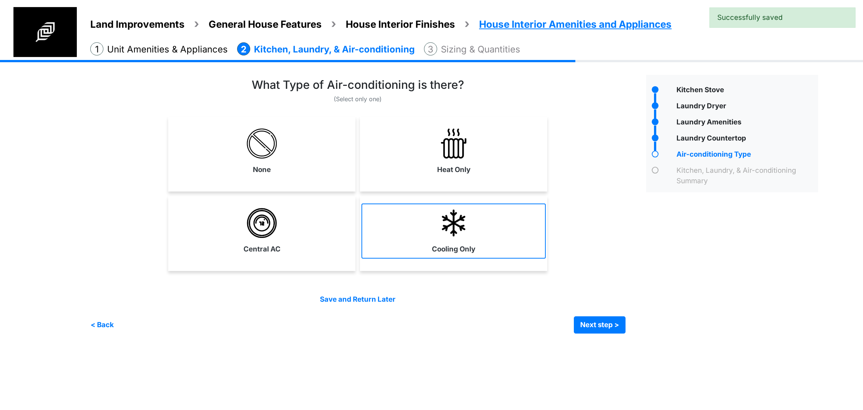
click at [476, 239] on link "Cooling Only" at bounding box center [454, 230] width 184 height 55
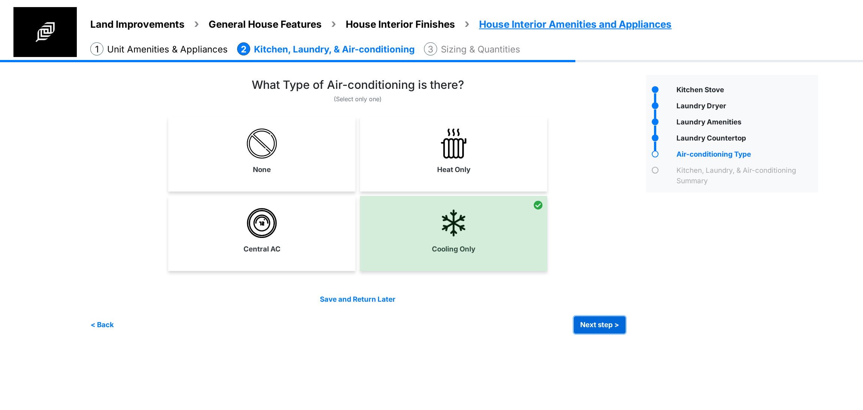
click at [595, 329] on button "Next step >" at bounding box center [600, 324] width 52 height 17
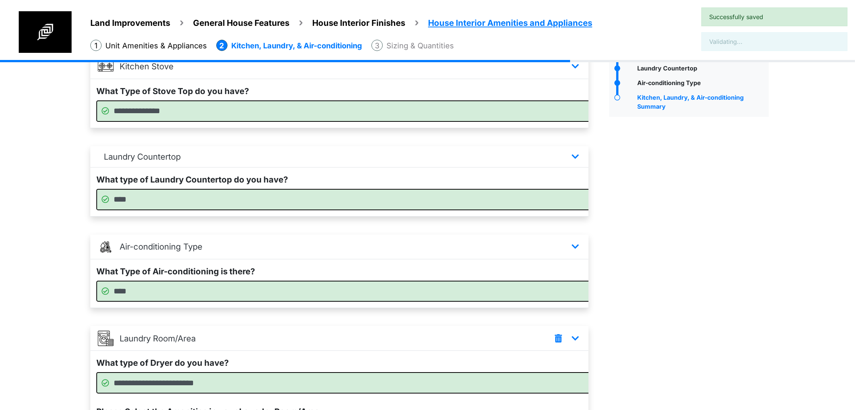
scroll to position [230, 0]
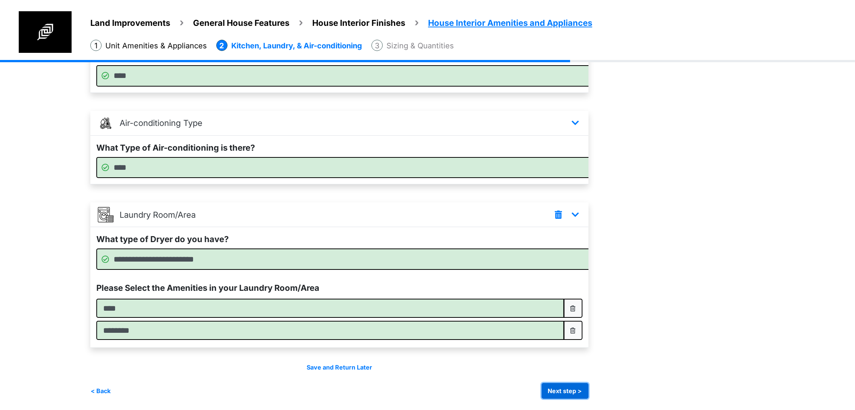
click at [588, 385] on button "Next step >" at bounding box center [565, 391] width 47 height 16
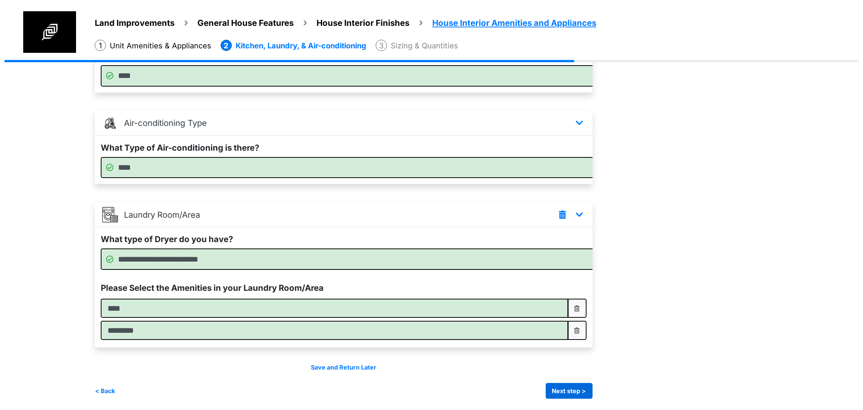
scroll to position [0, 0]
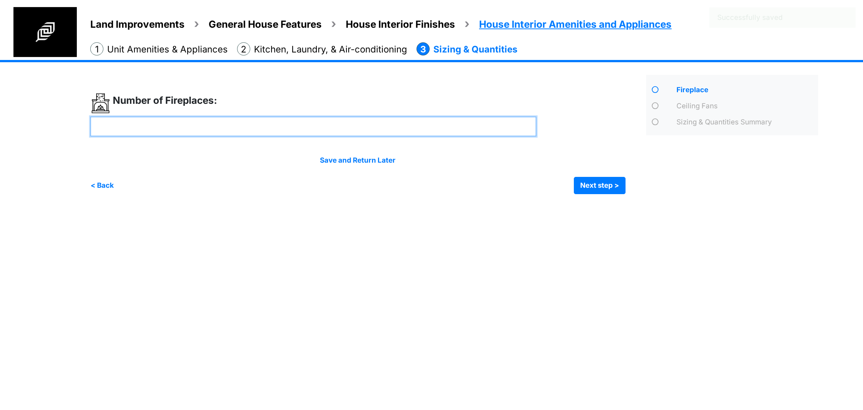
click at [391, 129] on input "number" at bounding box center [313, 127] width 446 height 20
type input "*"
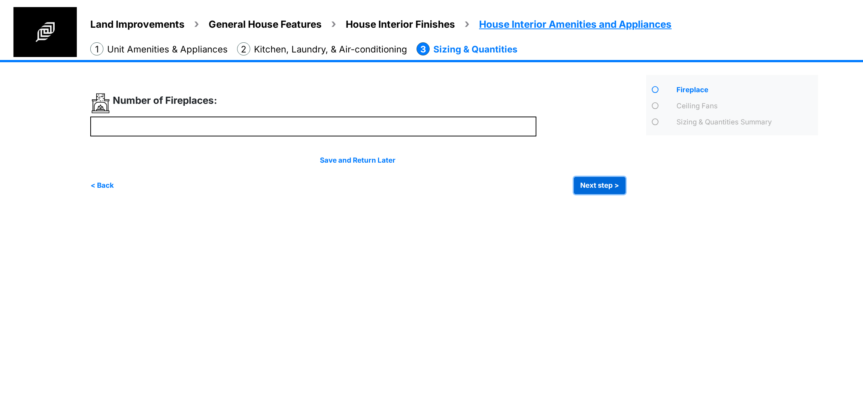
type input "*"
click at [612, 187] on button "Next step >" at bounding box center [600, 185] width 52 height 17
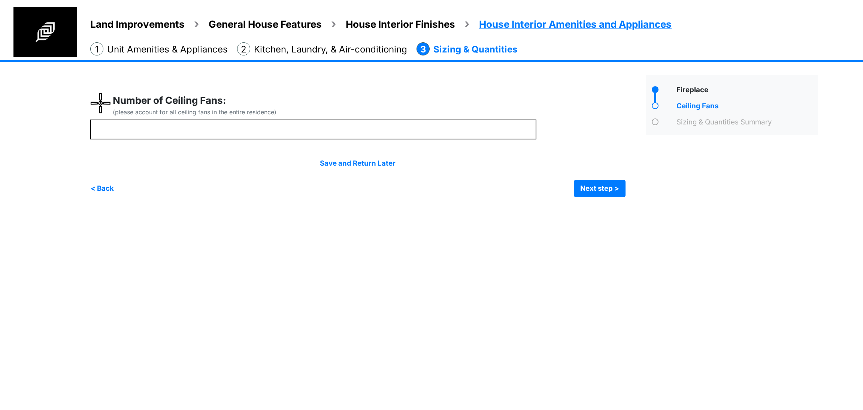
click at [411, 111] on div "Number of Ceiling Fans: (please account for all ceiling fans in the entire resi…" at bounding box center [313, 106] width 446 height 27
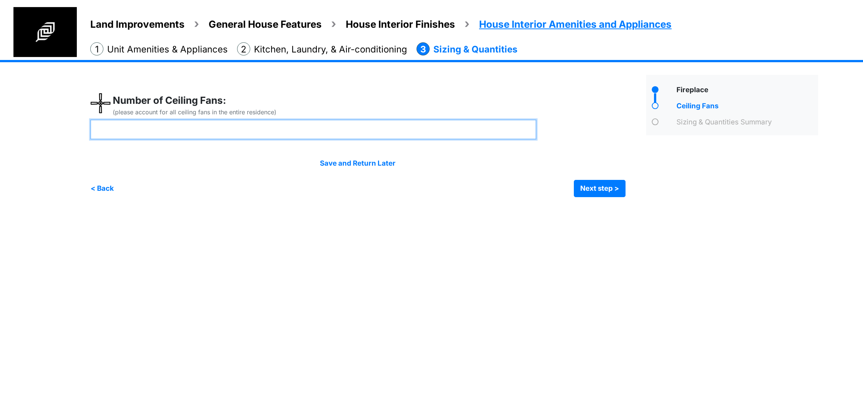
click at [419, 130] on input "number" at bounding box center [313, 130] width 446 height 20
type input "*"
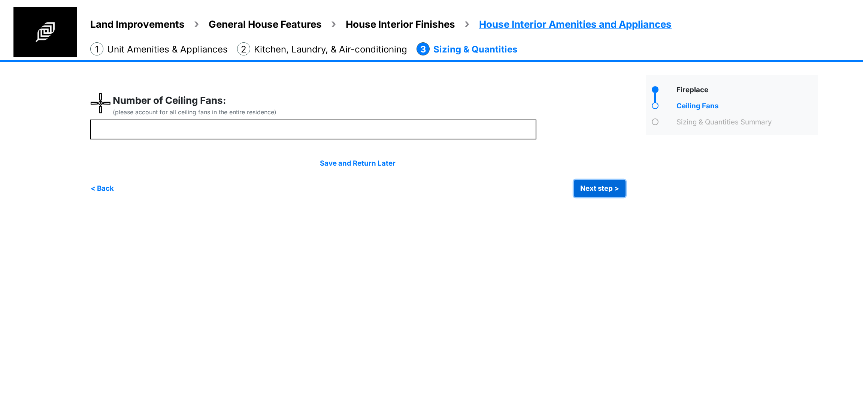
type input "*"
click at [604, 196] on button "Next step >" at bounding box center [600, 188] width 52 height 17
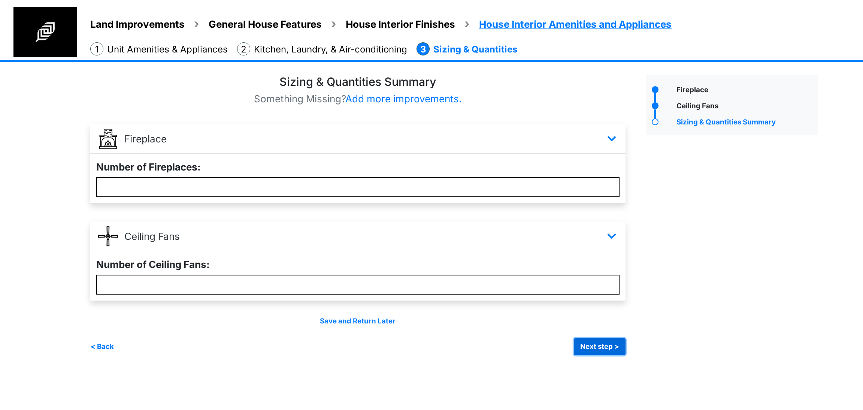
click at [578, 352] on button "Next step >" at bounding box center [600, 346] width 52 height 17
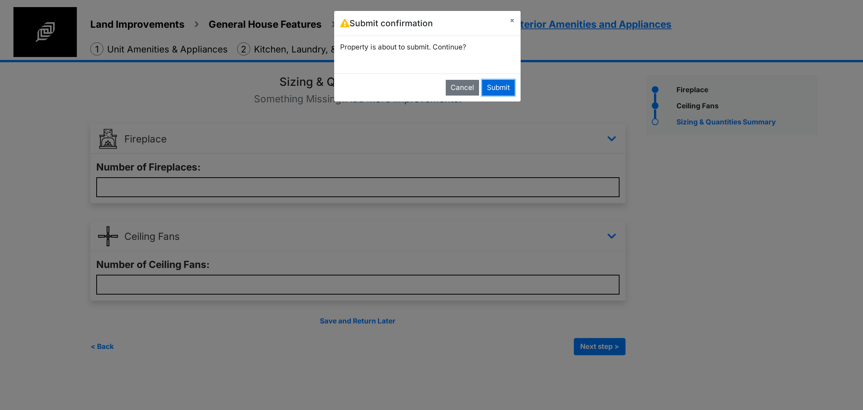
click at [492, 89] on button "Submit" at bounding box center [498, 88] width 33 height 16
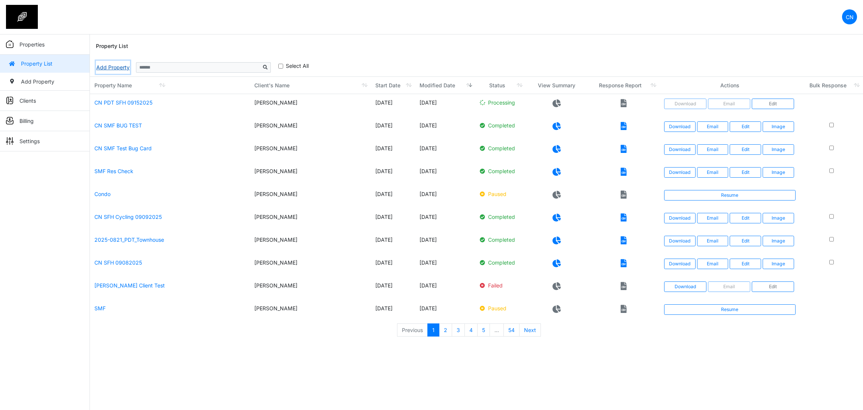
click at [122, 64] on link "Add Property" at bounding box center [113, 67] width 34 height 13
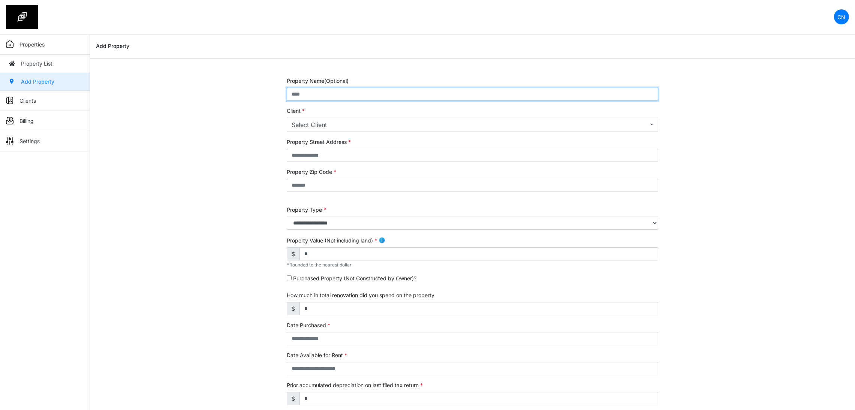
click at [333, 97] on input "text" at bounding box center [472, 94] width 371 height 13
type input "**********"
click at [343, 126] on div "Select Client" at bounding box center [470, 124] width 357 height 9
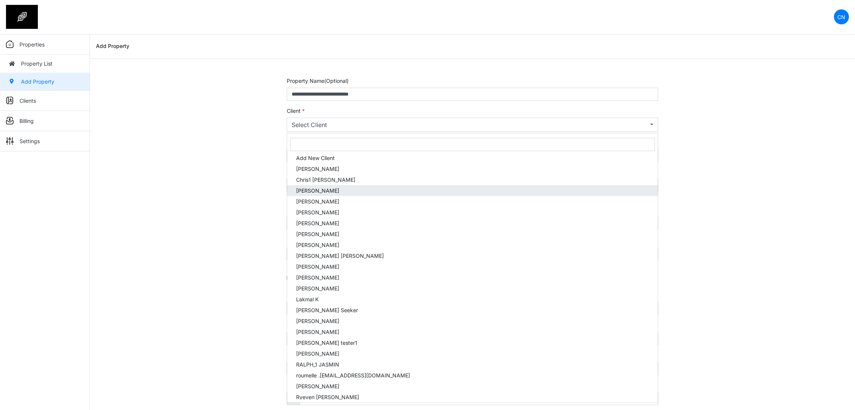
click at [343, 189] on link "Clyton Navarro" at bounding box center [472, 190] width 371 height 11
select select "***"
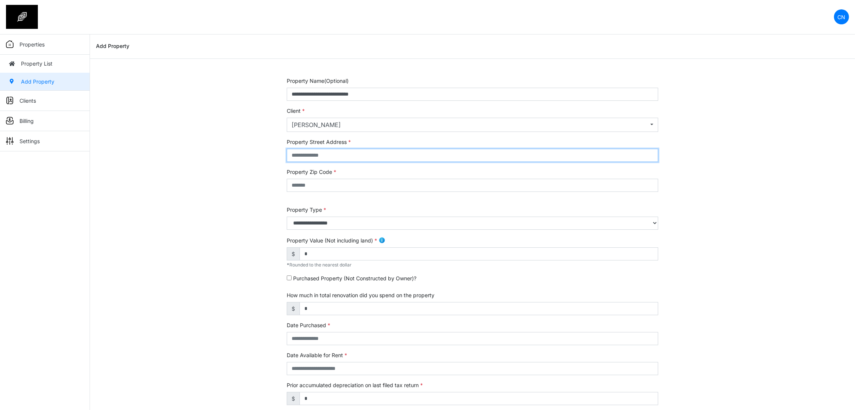
click at [316, 156] on input "text" at bounding box center [472, 155] width 371 height 13
type input "******"
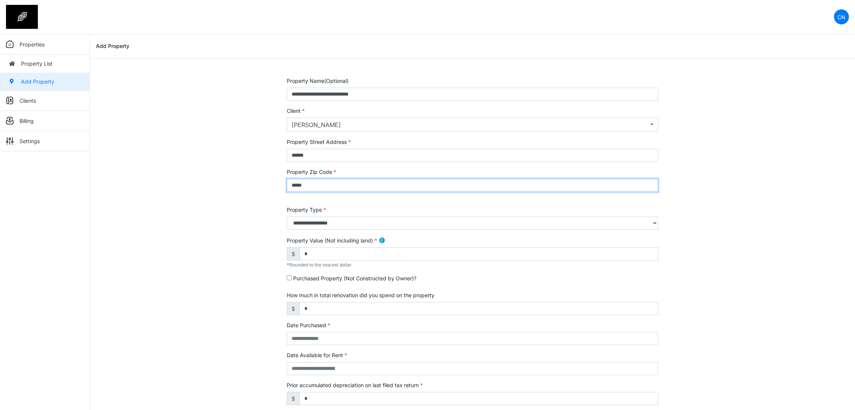
type input "*****"
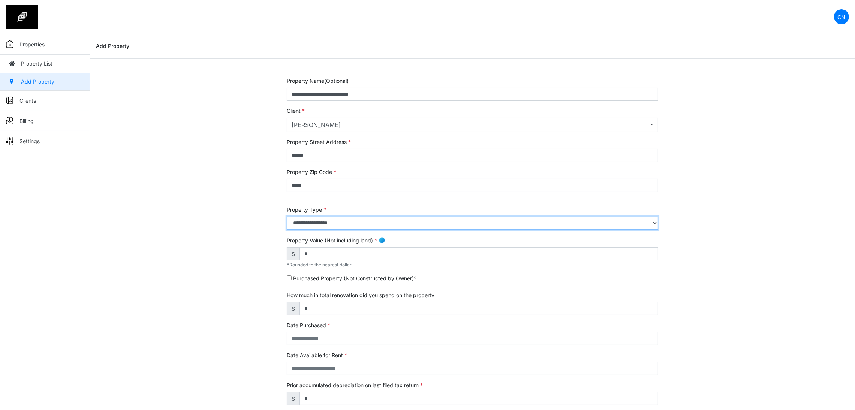
click at [305, 221] on select "**********" at bounding box center [472, 223] width 371 height 13
drag, startPoint x: 305, startPoint y: 221, endPoint x: 300, endPoint y: 223, distance: 5.7
click at [305, 221] on select "**********" at bounding box center [472, 223] width 371 height 13
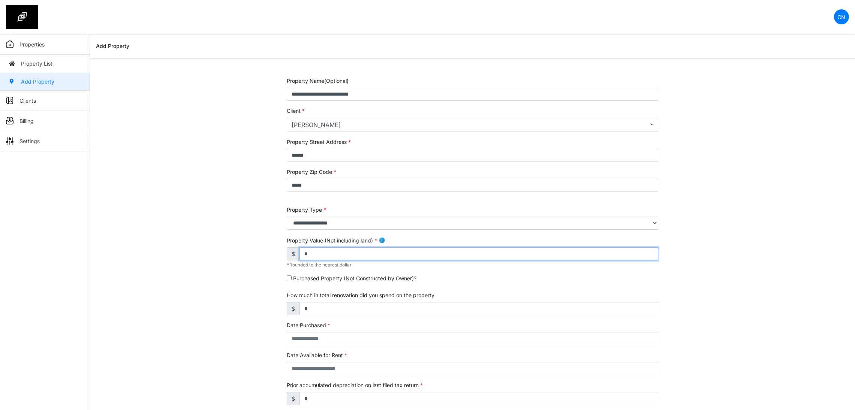
drag, startPoint x: 346, startPoint y: 256, endPoint x: 262, endPoint y: 250, distance: 83.8
click at [262, 250] on div "**********" at bounding box center [472, 312] width 765 height 470
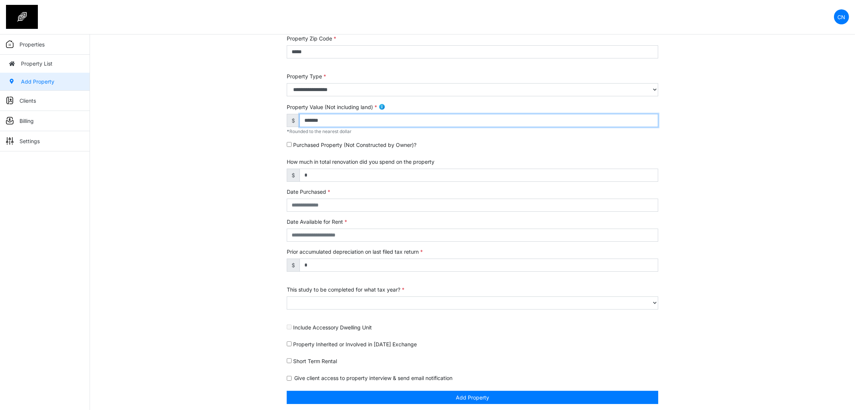
scroll to position [137, 0]
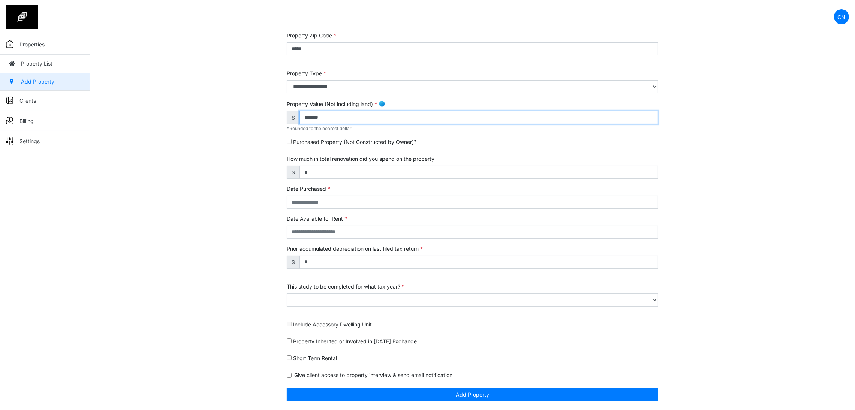
type input "*******"
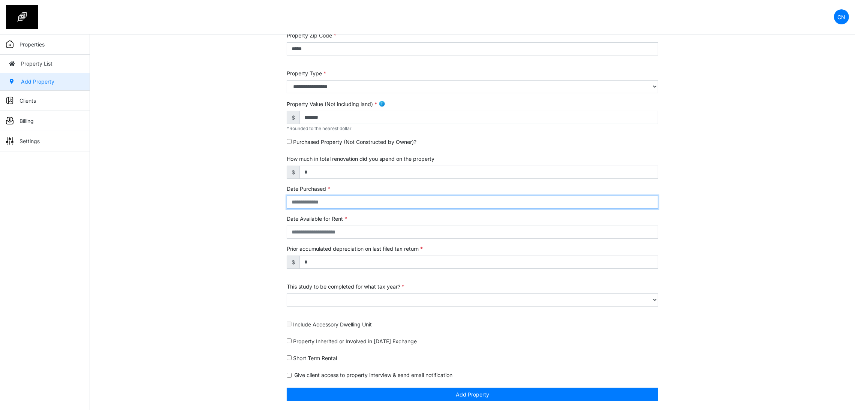
click at [311, 198] on input "text" at bounding box center [472, 202] width 371 height 13
click at [309, 146] on td "2" at bounding box center [312, 143] width 10 height 9
type input "**********"
select select "****"
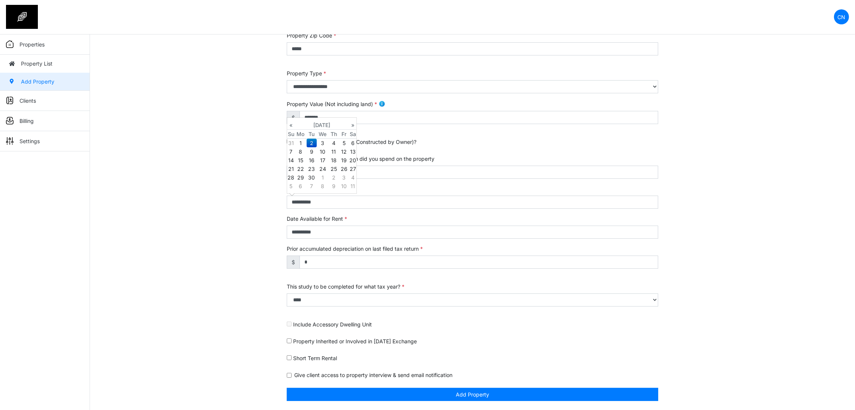
click at [196, 236] on div "**********" at bounding box center [472, 175] width 765 height 470
click at [292, 324] on div "Include Accessory Dwelling Unit" at bounding box center [472, 325] width 371 height 11
click at [203, 341] on div "**********" at bounding box center [472, 175] width 765 height 470
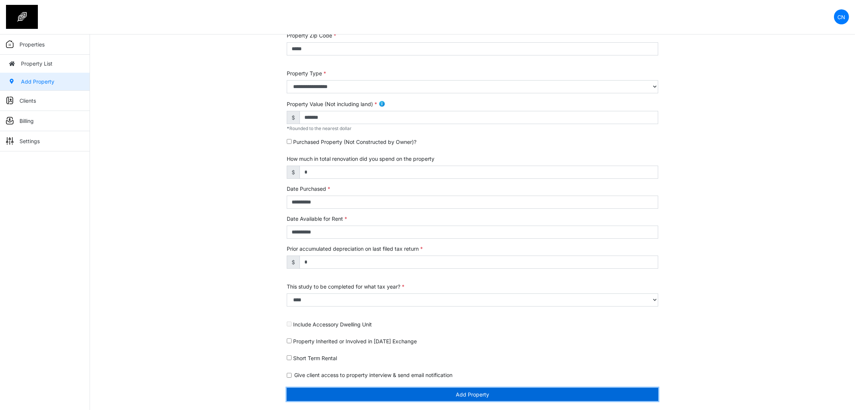
click at [475, 395] on button "Add Property" at bounding box center [472, 394] width 371 height 13
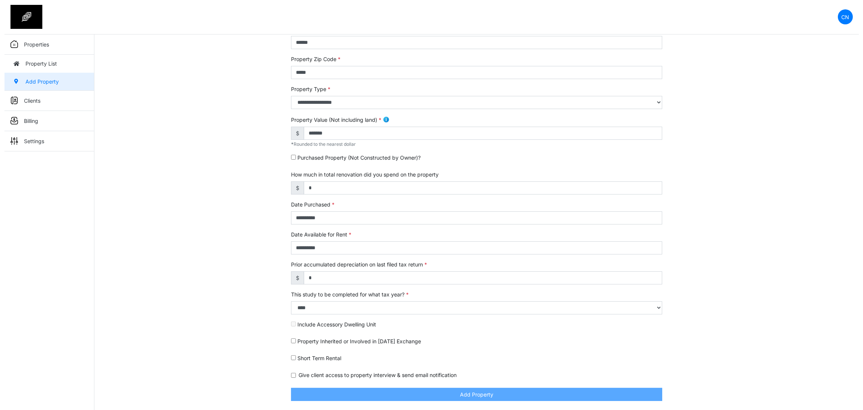
scroll to position [114, 0]
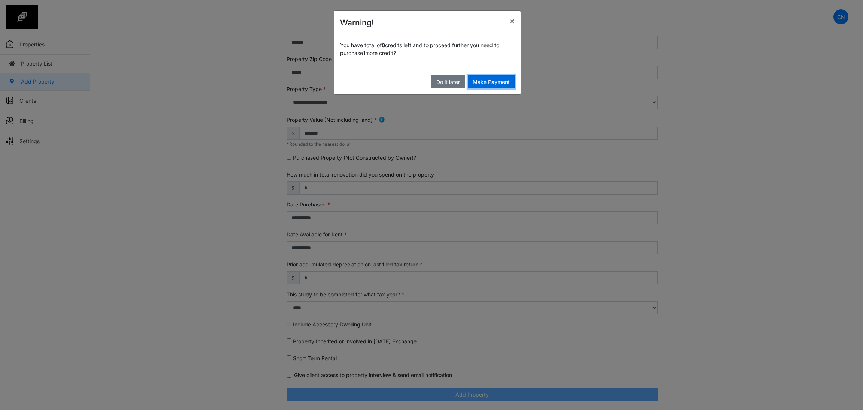
click at [500, 83] on button "Make Payment" at bounding box center [491, 81] width 47 height 13
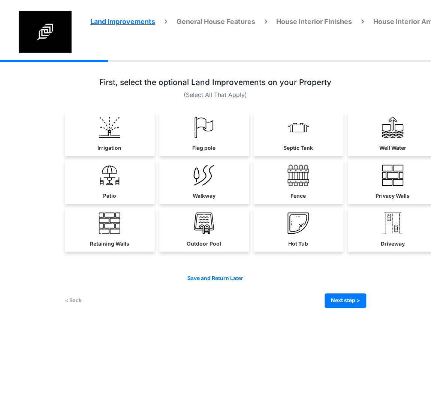
scroll to position [0, 7]
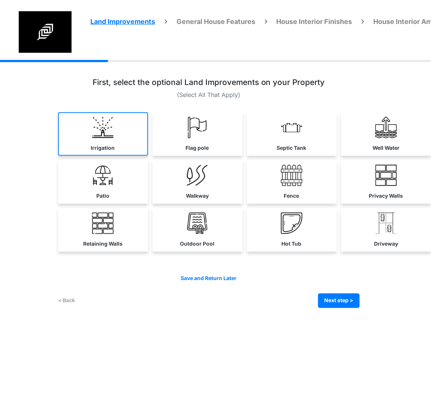
click at [79, 145] on link "Irrigation" at bounding box center [103, 133] width 90 height 43
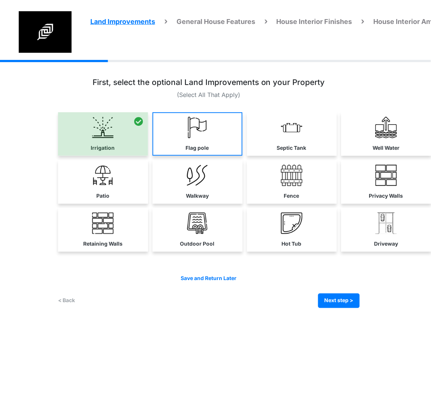
drag, startPoint x: 109, startPoint y: 176, endPoint x: 224, endPoint y: 151, distance: 118.3
click at [110, 176] on img at bounding box center [102, 175] width 21 height 21
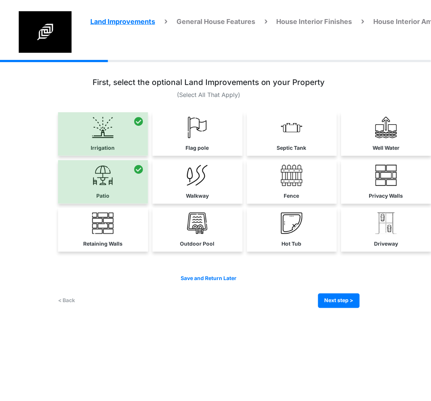
click at [221, 139] on link "Flag pole" at bounding box center [198, 133] width 90 height 43
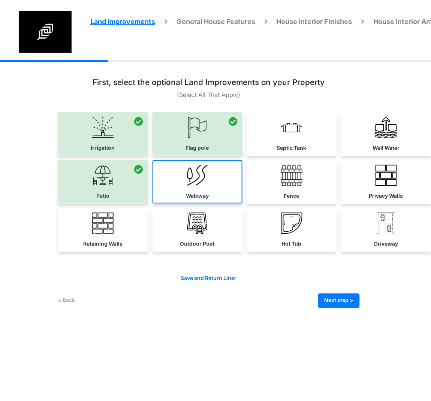
click at [208, 178] on link "Walkway" at bounding box center [198, 181] width 90 height 43
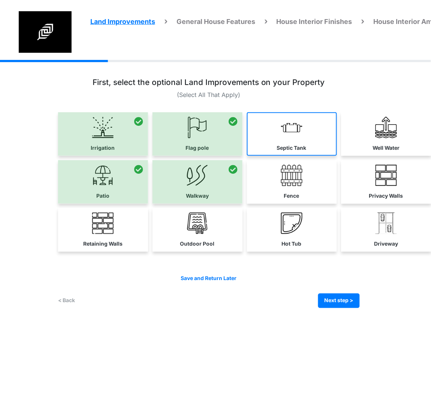
click at [309, 135] on link "Septic Tank" at bounding box center [292, 133] width 90 height 43
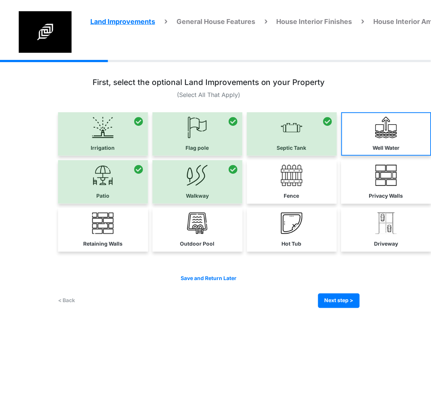
click at [376, 127] on img at bounding box center [386, 127] width 21 height 21
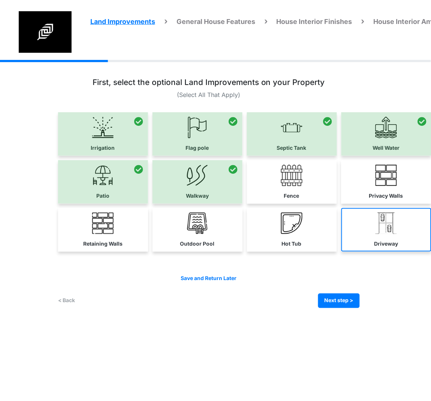
click at [383, 241] on label "Driveway" at bounding box center [386, 244] width 24 height 8
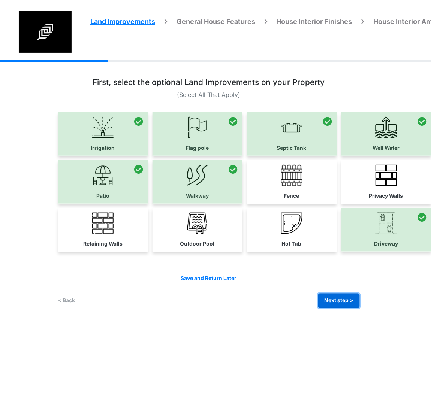
click at [338, 299] on button "Next step >" at bounding box center [339, 301] width 42 height 15
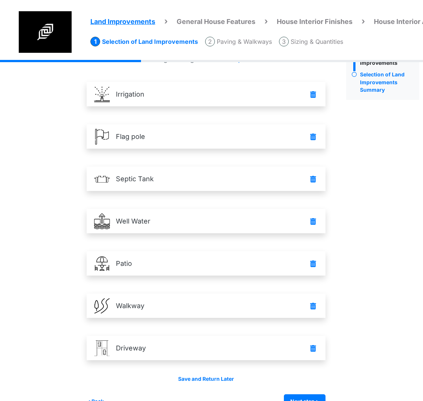
scroll to position [52, 4]
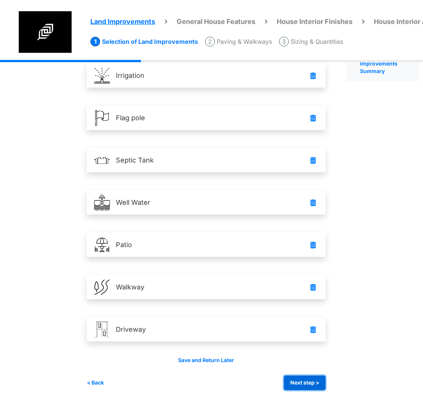
click at [316, 383] on button "Next step >" at bounding box center [305, 383] width 42 height 15
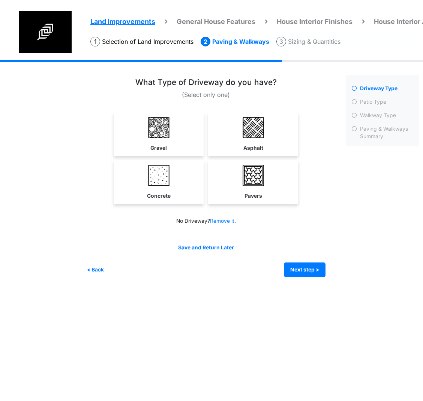
scroll to position [0, 4]
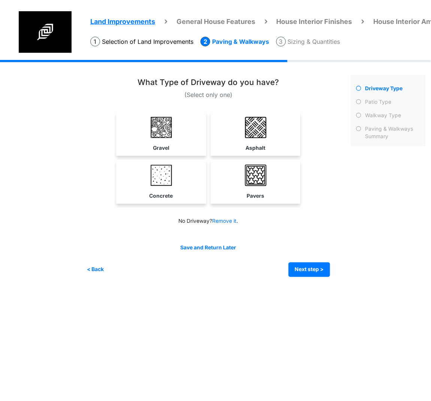
click at [263, 184] on img at bounding box center [255, 175] width 21 height 21
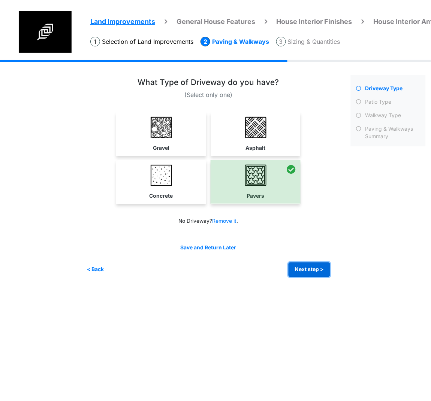
click at [295, 266] on button "Next step >" at bounding box center [310, 270] width 42 height 15
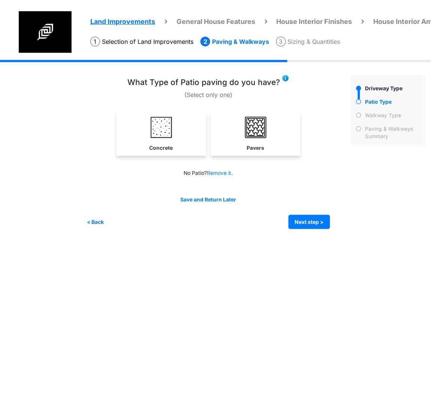
drag, startPoint x: 258, startPoint y: 133, endPoint x: 375, endPoint y: 147, distance: 117.8
click at [258, 133] on img at bounding box center [255, 127] width 21 height 21
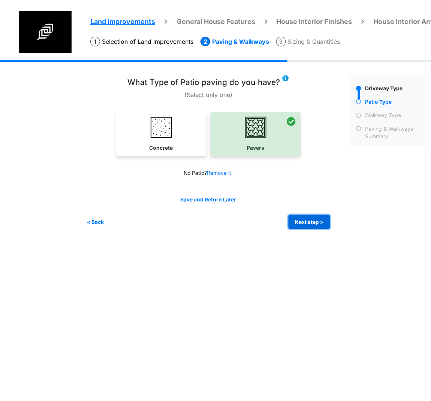
click at [308, 221] on button "Next step >" at bounding box center [310, 222] width 42 height 15
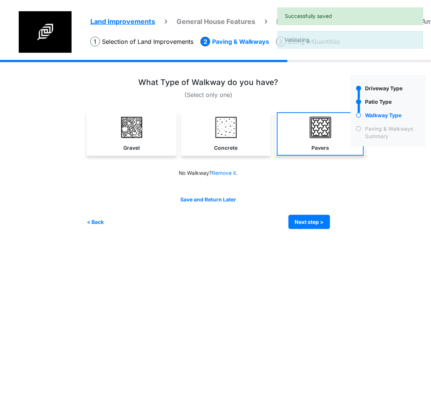
click at [325, 137] on img at bounding box center [320, 127] width 21 height 21
select select "*"
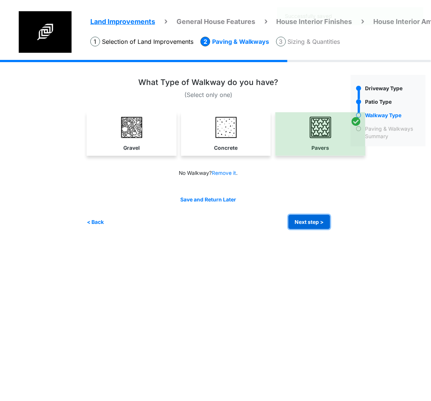
click at [305, 224] on button "Next step >" at bounding box center [310, 222] width 42 height 15
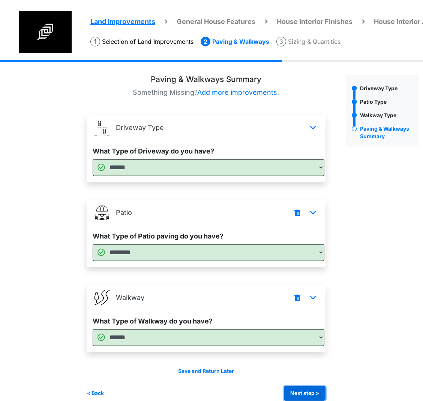
click at [296, 392] on button "Next step >" at bounding box center [305, 393] width 42 height 15
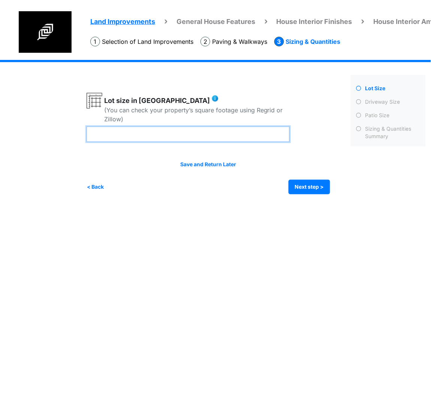
click at [149, 134] on input "number" at bounding box center [188, 134] width 203 height 15
type input "**"
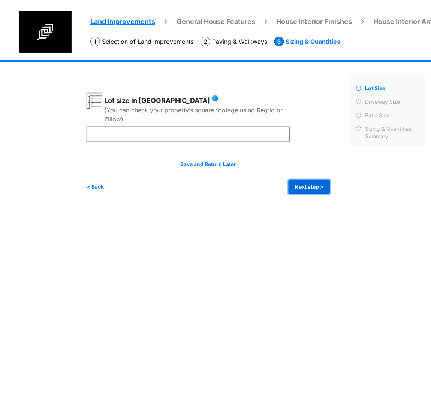
click at [313, 185] on button "Next step >" at bounding box center [310, 187] width 42 height 15
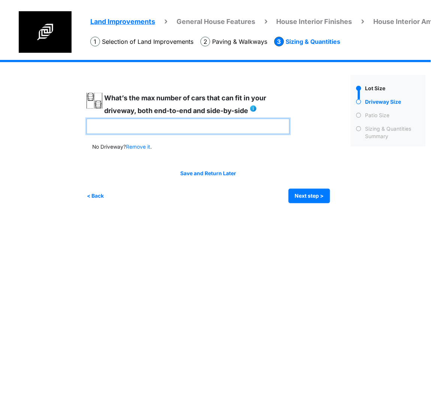
click at [140, 124] on input "number" at bounding box center [188, 126] width 203 height 15
type input "*"
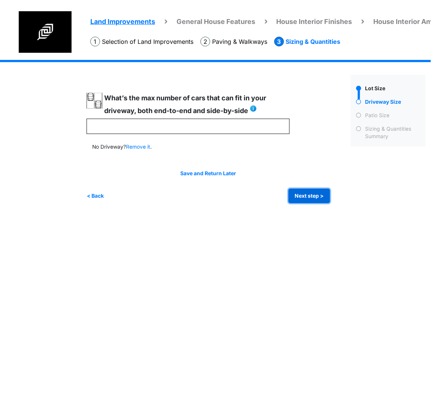
click at [321, 190] on button "Next step >" at bounding box center [310, 196] width 42 height 15
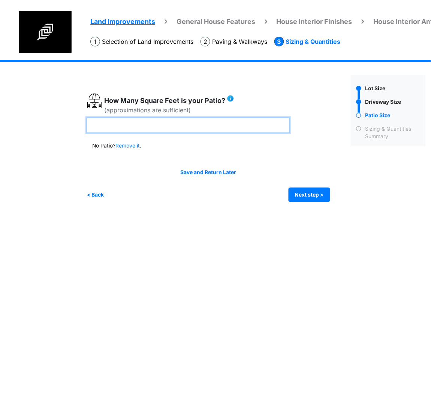
click at [175, 123] on input "number" at bounding box center [188, 125] width 203 height 15
type input "**"
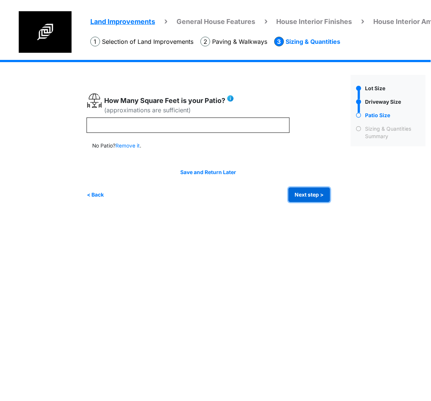
type input "**"
click at [302, 192] on button "Next step >" at bounding box center [310, 195] width 42 height 15
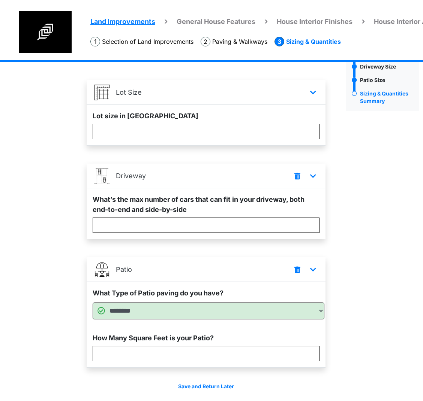
scroll to position [62, 4]
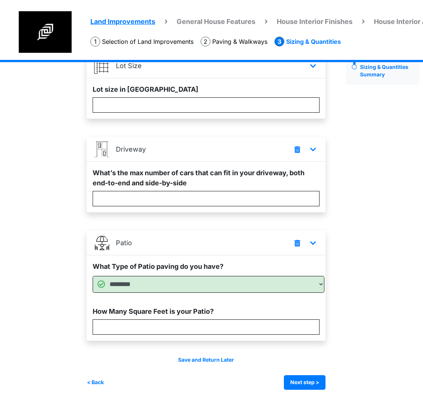
click at [309, 391] on div "Irrigation Flag pole" at bounding box center [256, 199] width 338 height 403
click at [309, 379] on button "Next step >" at bounding box center [305, 383] width 42 height 15
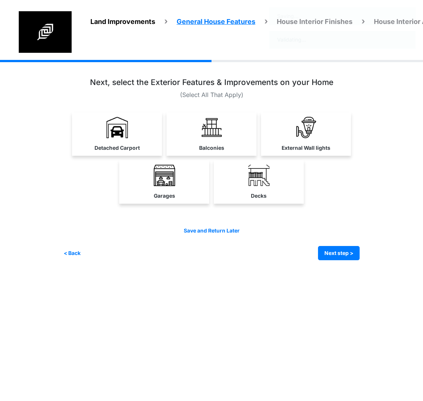
scroll to position [0, 0]
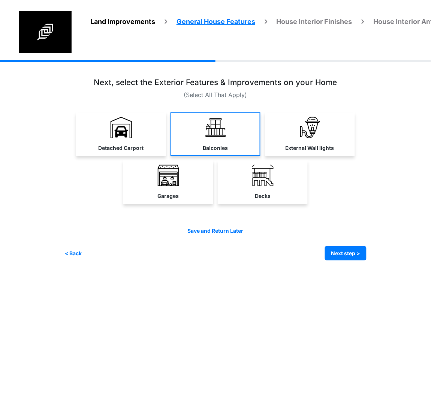
click at [280, 129] on link "External Wall lights" at bounding box center [310, 133] width 90 height 43
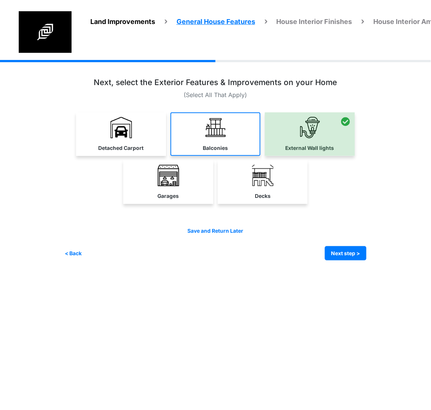
click at [217, 131] on img at bounding box center [215, 127] width 21 height 21
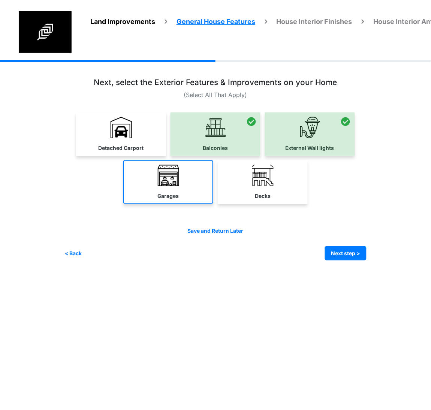
click at [154, 178] on link "Garages" at bounding box center [168, 181] width 90 height 43
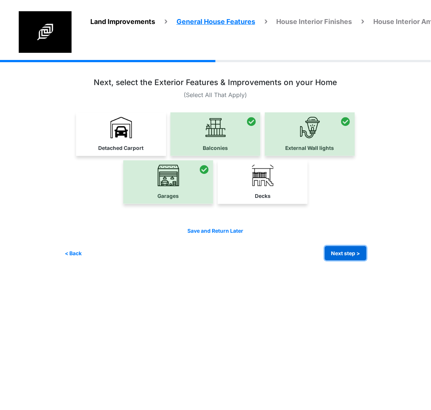
click at [357, 257] on button "Next step >" at bounding box center [346, 253] width 42 height 15
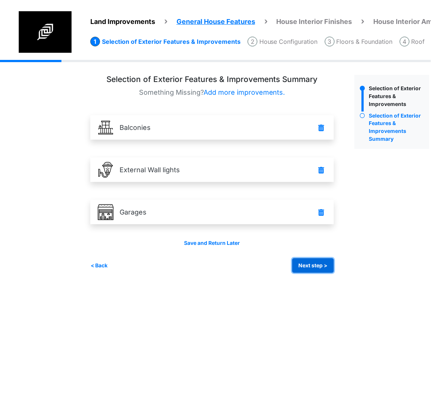
drag, startPoint x: 309, startPoint y: 266, endPoint x: 427, endPoint y: 282, distance: 118.7
click at [309, 266] on button "Next step >" at bounding box center [313, 266] width 42 height 15
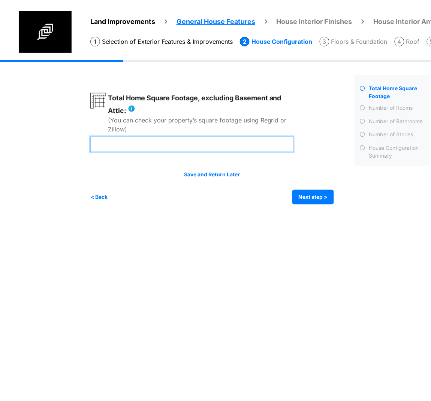
click at [235, 145] on input "number" at bounding box center [191, 144] width 203 height 15
type input "****"
click at [323, 206] on div "Irrigation Flag pole" at bounding box center [262, 138] width 345 height 156
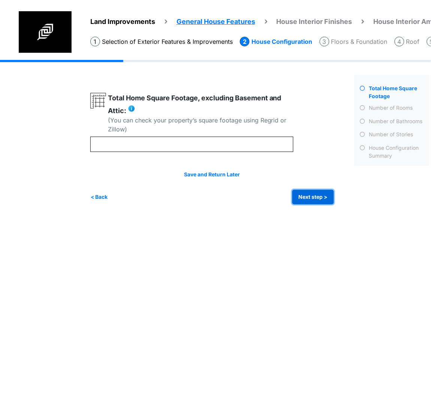
click at [325, 203] on button "Next step >" at bounding box center [313, 197] width 42 height 15
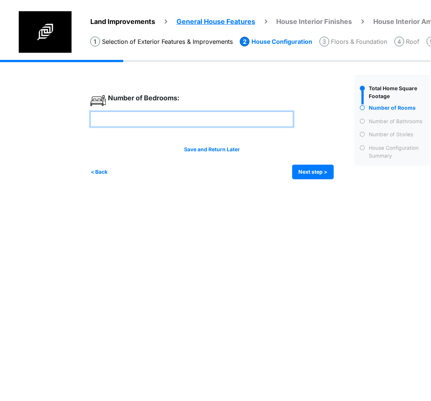
click at [205, 113] on input "number" at bounding box center [191, 119] width 203 height 15
type input "*"
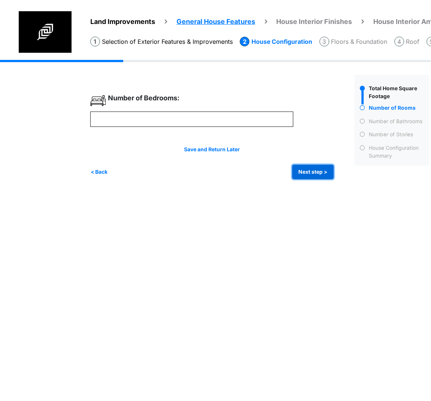
click at [314, 171] on button "Next step >" at bounding box center [313, 172] width 42 height 15
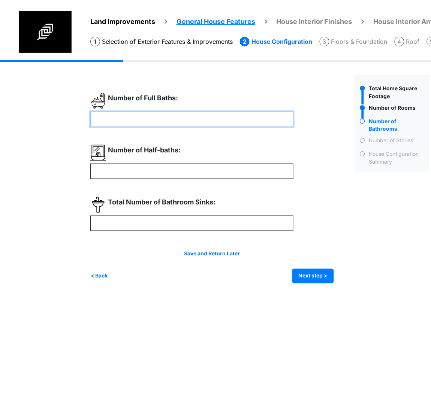
click at [217, 126] on input "number" at bounding box center [191, 119] width 203 height 15
type input "*"
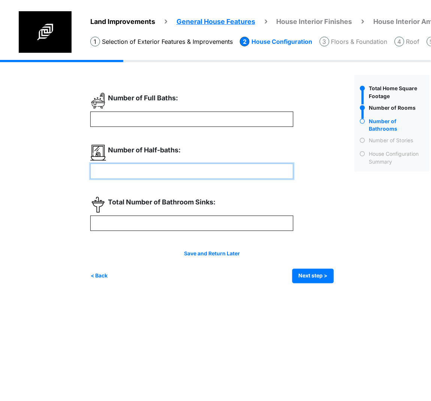
click at [211, 173] on input "number" at bounding box center [191, 171] width 203 height 15
type input "*"
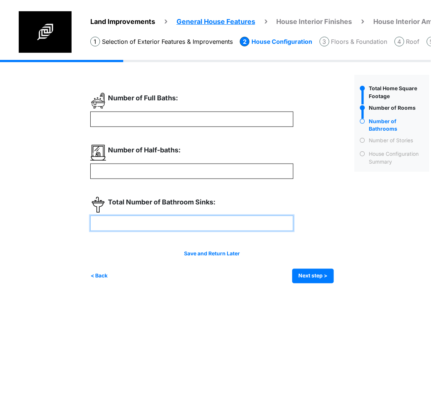
click at [154, 223] on input "number" at bounding box center [191, 223] width 203 height 15
type input "*"
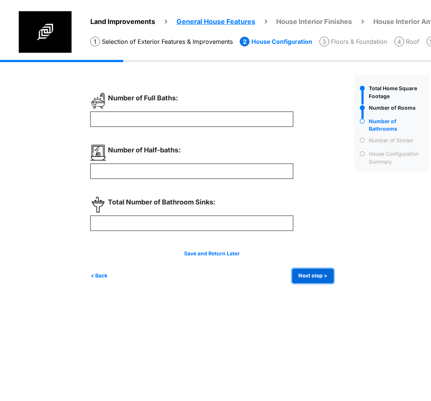
click at [315, 276] on button "Next step >" at bounding box center [313, 276] width 42 height 15
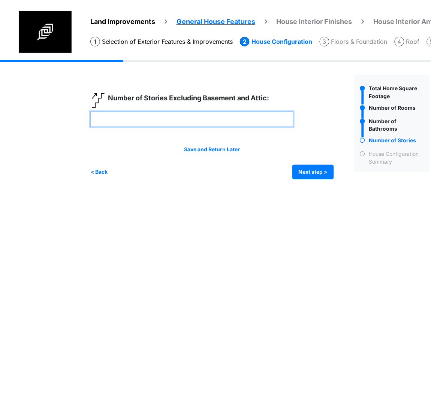
click at [205, 124] on input "number" at bounding box center [191, 119] width 203 height 15
type input "*"
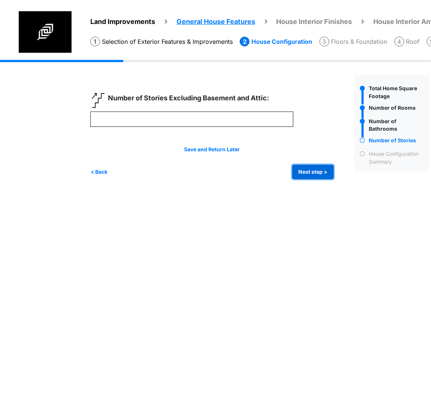
type input "*"
click at [311, 170] on button "Next step >" at bounding box center [313, 172] width 42 height 15
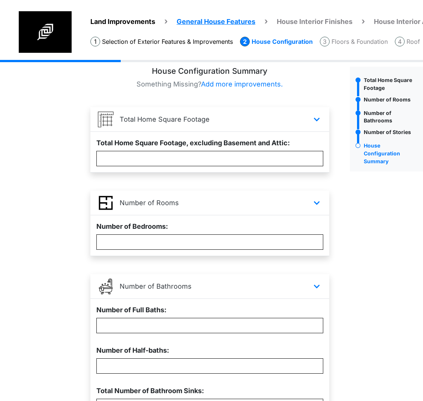
scroll to position [172, 0]
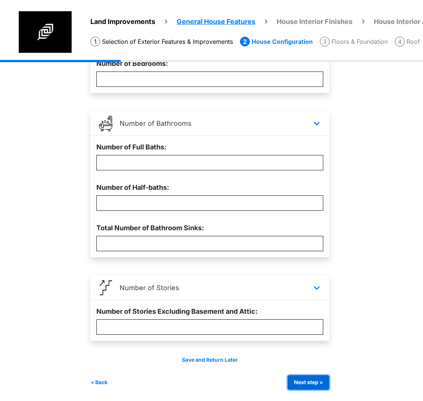
click at [305, 383] on button "Next step >" at bounding box center [308, 383] width 42 height 15
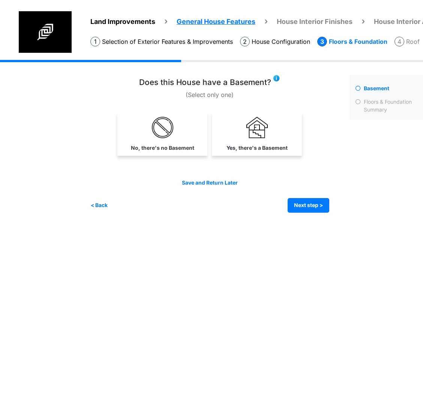
scroll to position [0, 0]
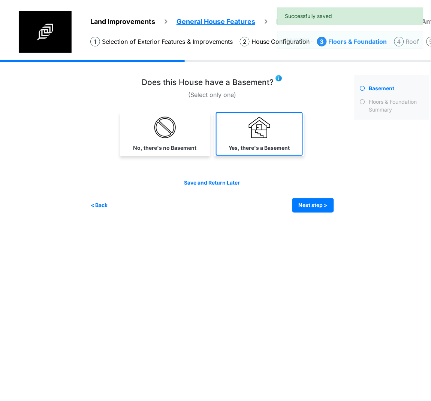
click at [269, 140] on link "Yes, there's a Basement" at bounding box center [259, 133] width 87 height 43
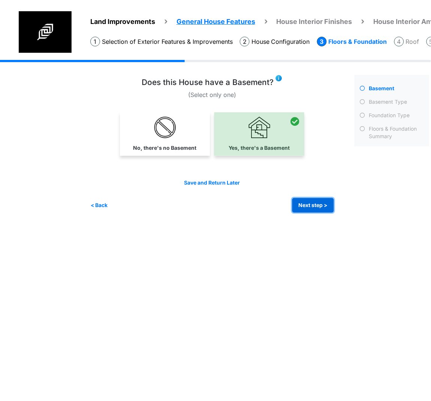
click at [305, 203] on button "Next step >" at bounding box center [313, 205] width 42 height 15
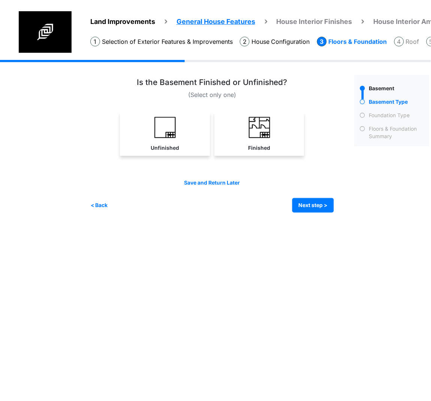
click at [174, 137] on img at bounding box center [164, 127] width 21 height 21
select select "*"
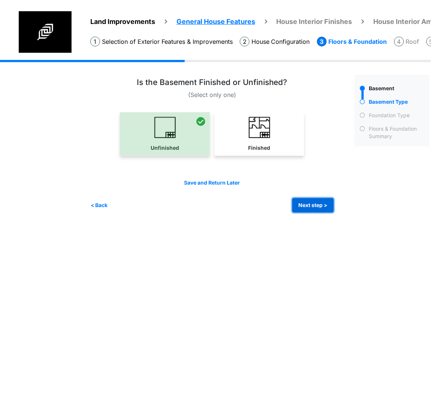
click at [325, 208] on button "Next step >" at bounding box center [313, 205] width 42 height 15
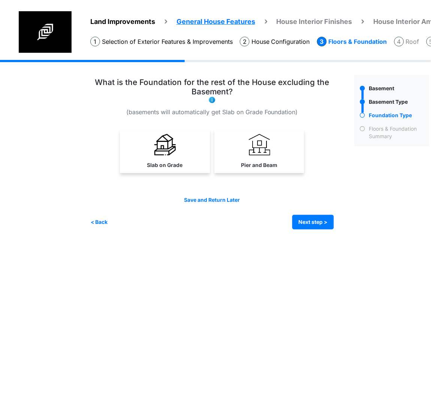
click at [178, 160] on link "Slab on Grade" at bounding box center [164, 151] width 87 height 43
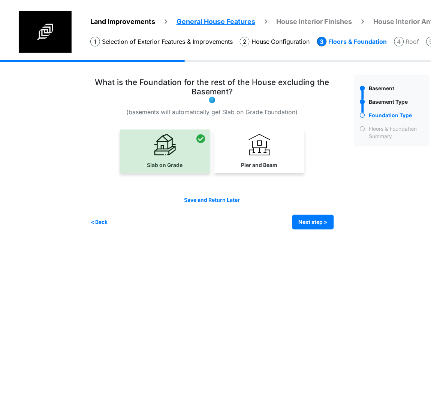
select select "*"
click at [307, 221] on button "Next step >" at bounding box center [313, 222] width 42 height 15
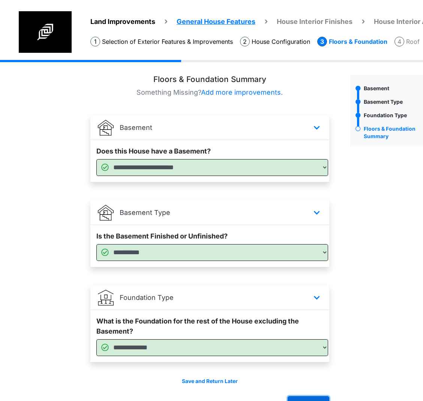
drag, startPoint x: 312, startPoint y: 398, endPoint x: 317, endPoint y: 398, distance: 4.9
click at [312, 398] on button "Next step >" at bounding box center [308, 404] width 42 height 15
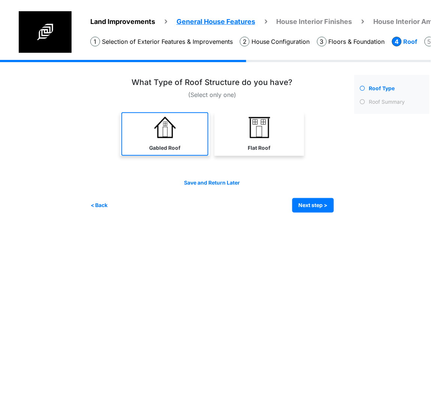
click at [168, 136] on img at bounding box center [164, 127] width 21 height 21
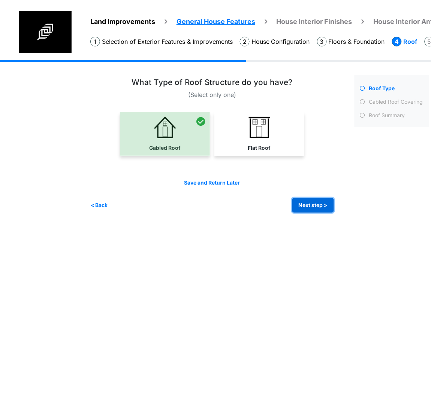
click at [294, 201] on button "Next step >" at bounding box center [313, 205] width 42 height 15
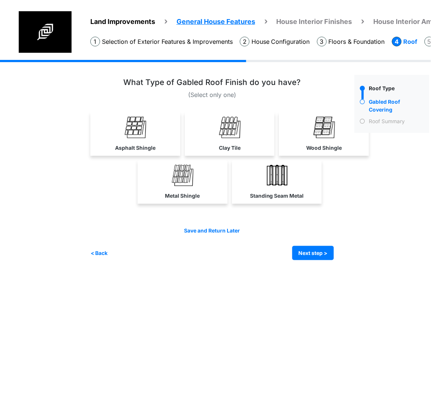
click at [314, 147] on label "Wood Shingle" at bounding box center [325, 148] width 36 height 8
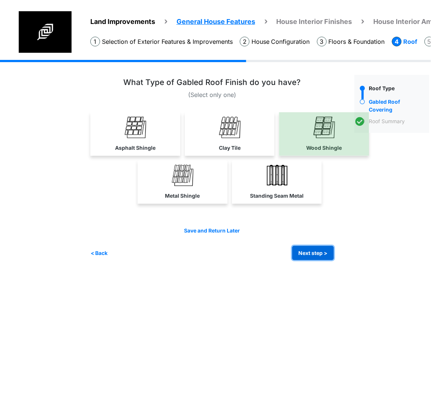
click at [321, 255] on button "Next step >" at bounding box center [313, 253] width 42 height 15
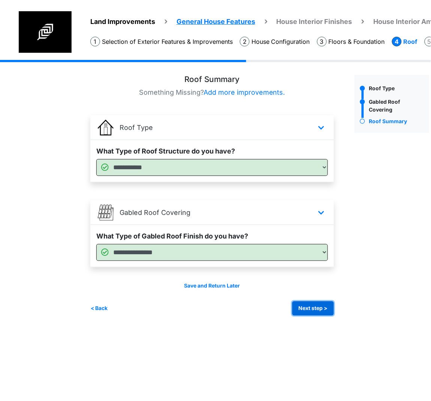
click at [307, 306] on button "Next step >" at bounding box center [313, 309] width 42 height 15
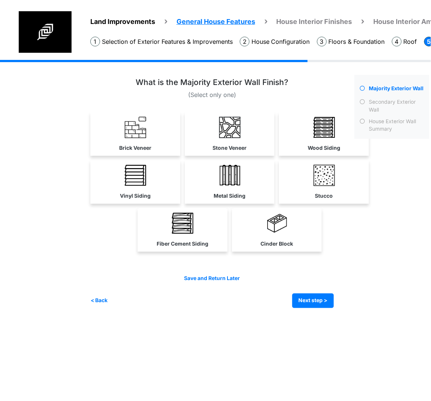
drag, startPoint x: 336, startPoint y: 200, endPoint x: 333, endPoint y: 221, distance: 21.2
click at [336, 200] on link "Stucco" at bounding box center [324, 181] width 87 height 43
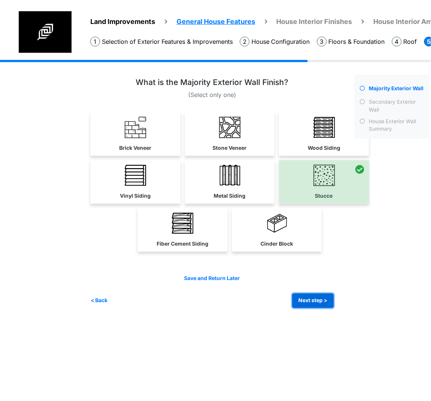
click at [317, 299] on button "Next step >" at bounding box center [313, 301] width 42 height 15
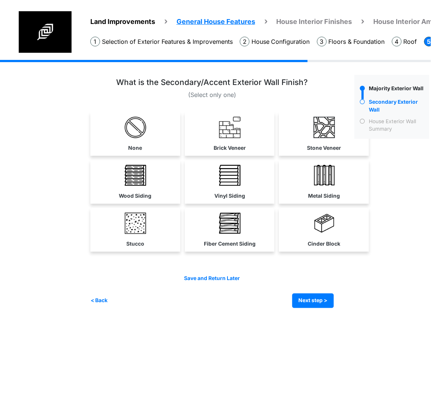
click at [138, 123] on img at bounding box center [135, 127] width 21 height 21
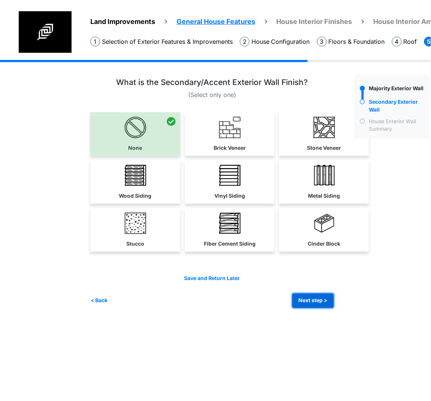
click at [320, 299] on button "Next step >" at bounding box center [313, 301] width 42 height 15
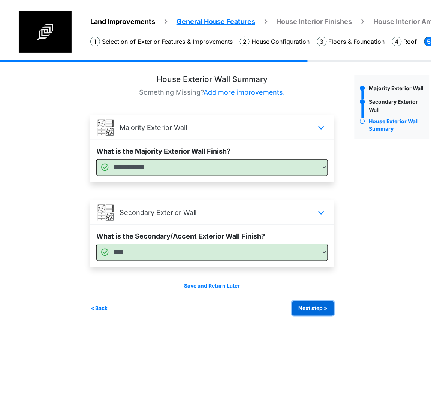
drag, startPoint x: 311, startPoint y: 312, endPoint x: 316, endPoint y: 311, distance: 4.6
click at [311, 312] on button "Next step >" at bounding box center [313, 309] width 42 height 15
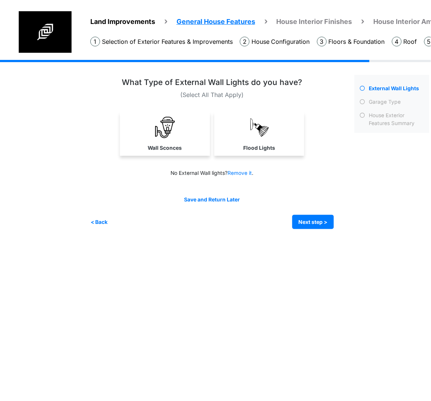
click at [290, 150] on link "Flood Lights" at bounding box center [259, 133] width 90 height 43
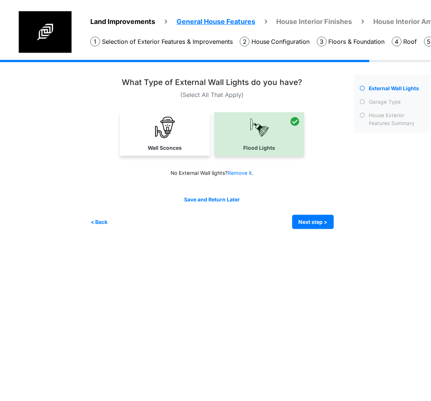
click at [78, 136] on div "Land Improvements General House Features House Interior Finishes House Interior…" at bounding box center [215, 150] width 431 height 181
click at [161, 142] on link "Wall Sconces" at bounding box center [165, 133] width 90 height 43
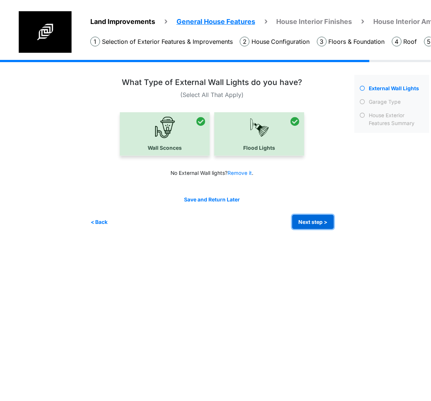
click at [309, 217] on button "Next step >" at bounding box center [313, 222] width 42 height 15
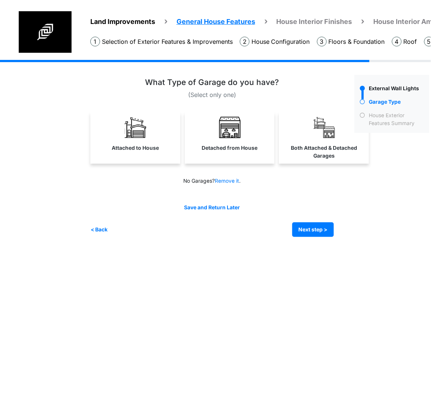
click at [210, 151] on link "Detached from House" at bounding box center [229, 133] width 87 height 43
select select "*"
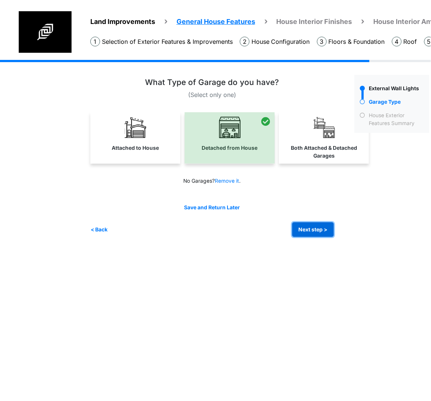
click at [316, 223] on button "Next step >" at bounding box center [313, 230] width 42 height 15
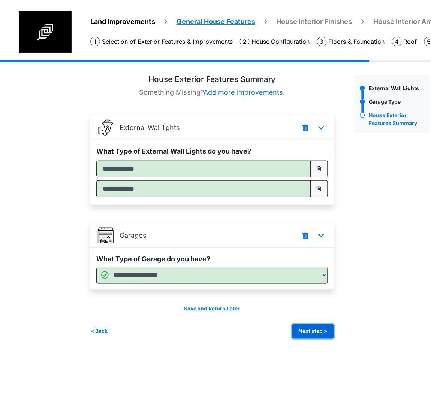
click at [305, 334] on button "Next step >" at bounding box center [313, 332] width 42 height 15
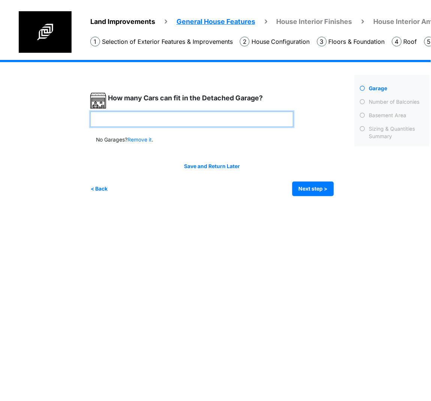
click at [162, 119] on input "number" at bounding box center [191, 119] width 203 height 15
type input "*"
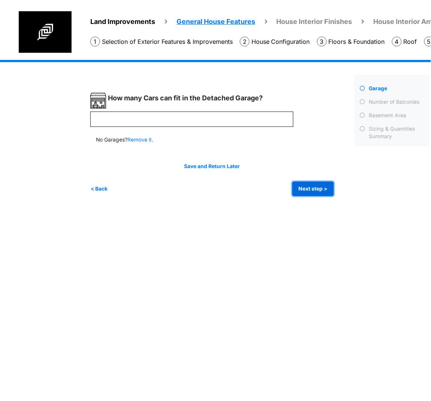
click at [310, 189] on button "Next step >" at bounding box center [313, 189] width 42 height 15
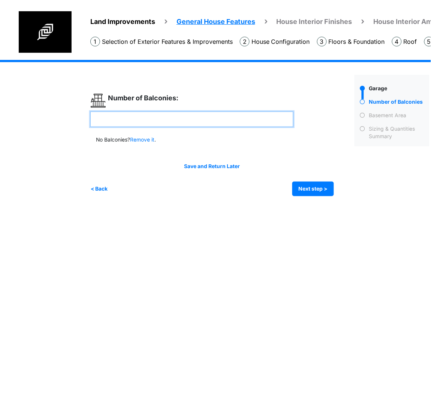
click at [203, 120] on input "number" at bounding box center [191, 119] width 203 height 15
type input "*"
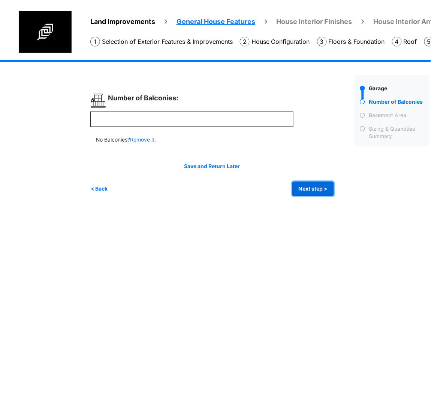
click at [300, 182] on button "Next step >" at bounding box center [313, 189] width 42 height 15
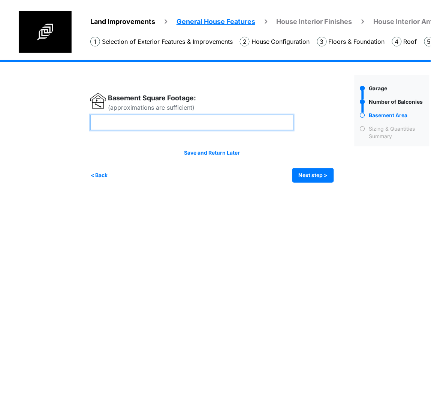
click at [138, 126] on input "number" at bounding box center [191, 122] width 203 height 15
type input "****"
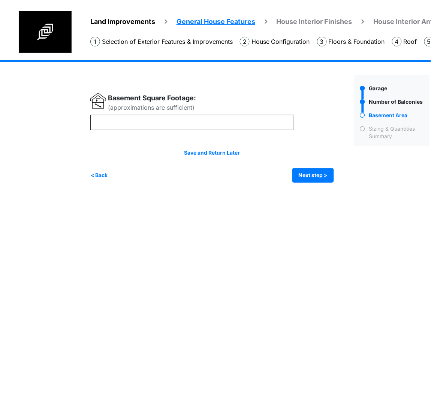
type input "****"
click at [291, 176] on div "< Back Next step > Save and submit" at bounding box center [212, 175] width 244 height 15
click at [306, 176] on button "Next step >" at bounding box center [313, 175] width 42 height 15
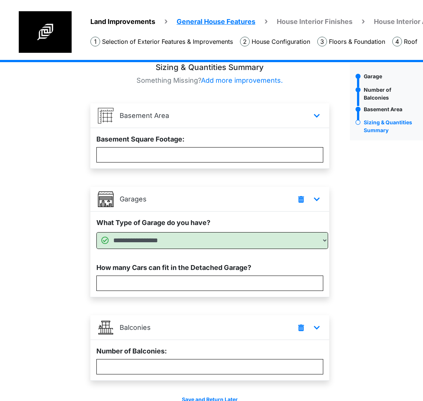
scroll to position [52, 0]
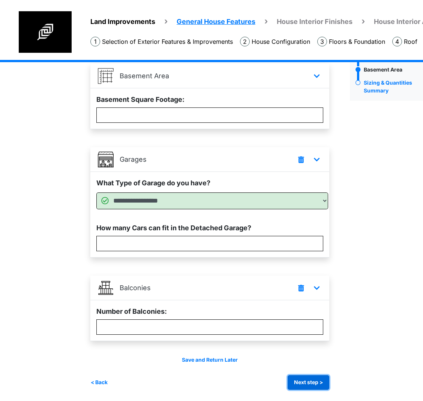
click at [304, 379] on button "Next step >" at bounding box center [308, 383] width 42 height 15
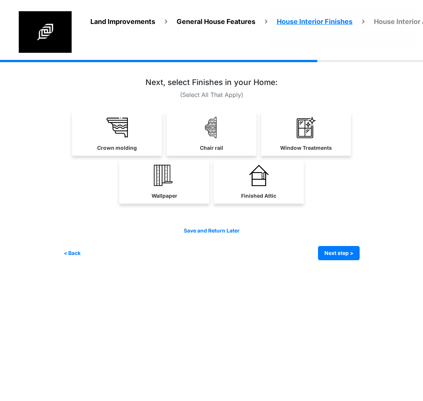
scroll to position [0, 0]
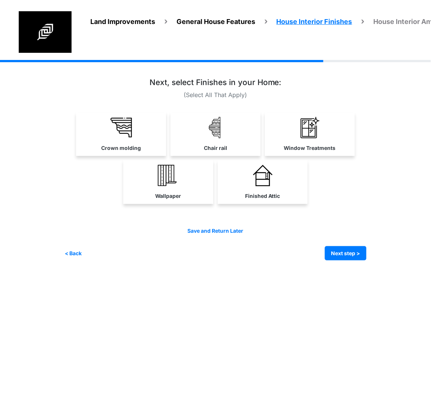
click at [134, 137] on link "Crown molding" at bounding box center [121, 133] width 90 height 43
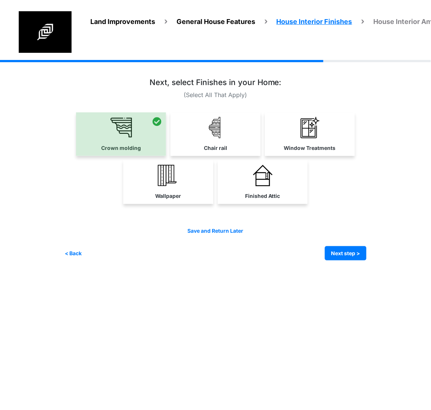
drag, startPoint x: 165, startPoint y: 168, endPoint x: 176, endPoint y: 165, distance: 11.6
click at [165, 169] on img at bounding box center [168, 175] width 21 height 21
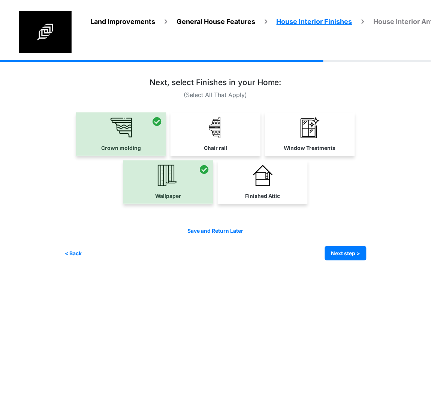
drag, startPoint x: 207, startPoint y: 145, endPoint x: 235, endPoint y: 144, distance: 28.1
click at [208, 144] on label "Chair rail" at bounding box center [215, 148] width 23 height 8
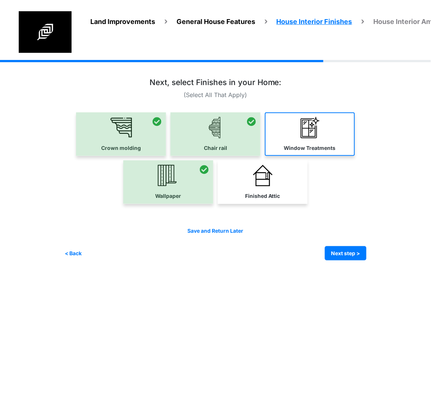
click at [291, 139] on link "Window Treatments" at bounding box center [310, 133] width 90 height 43
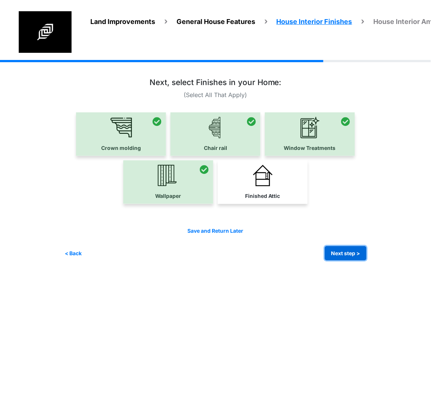
click at [356, 253] on button "Next step >" at bounding box center [346, 253] width 42 height 15
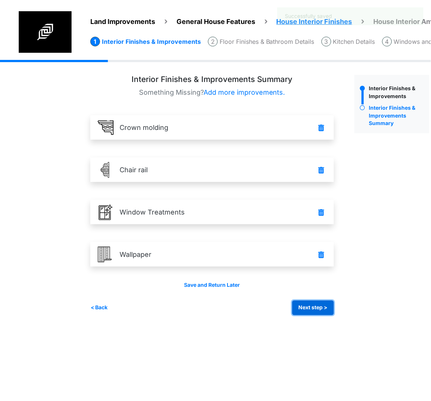
click at [299, 308] on button "Next step >" at bounding box center [313, 308] width 42 height 15
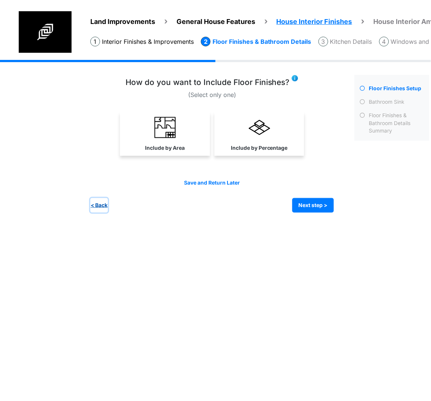
click at [100, 207] on button "< Back" at bounding box center [99, 205] width 18 height 15
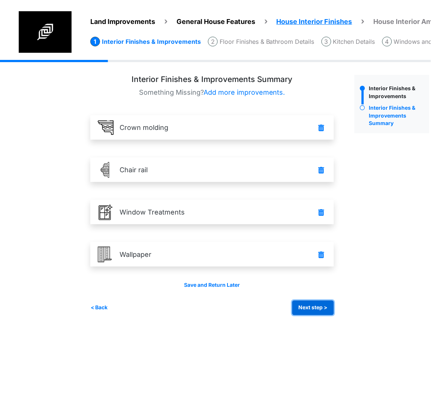
click at [314, 309] on button "Next step >" at bounding box center [313, 308] width 42 height 15
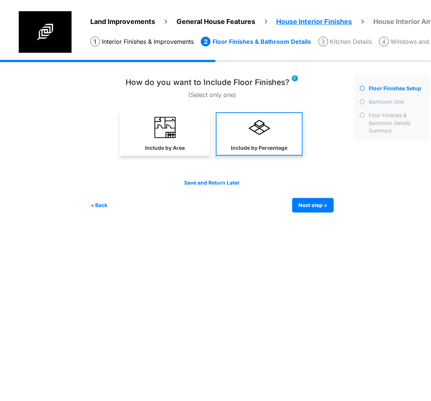
click at [266, 144] on label "Include by Percentage" at bounding box center [259, 148] width 57 height 8
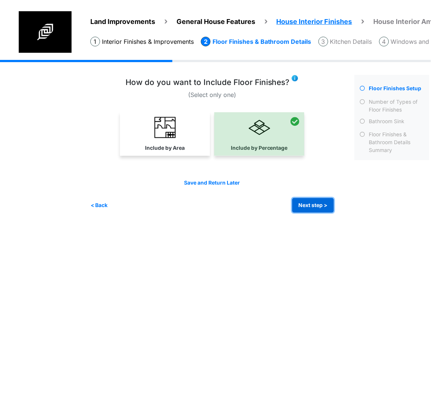
click at [318, 207] on button "Next step >" at bounding box center [313, 205] width 42 height 15
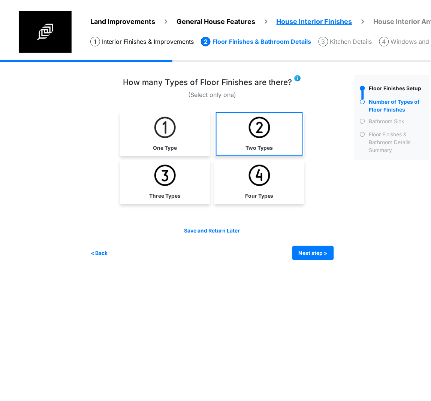
click at [268, 140] on link "Two Types" at bounding box center [259, 133] width 87 height 43
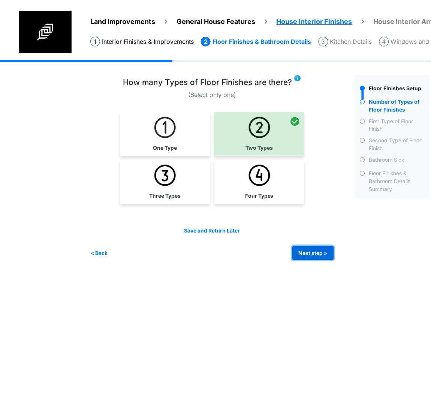
click at [296, 248] on button "Next step >" at bounding box center [313, 253] width 42 height 15
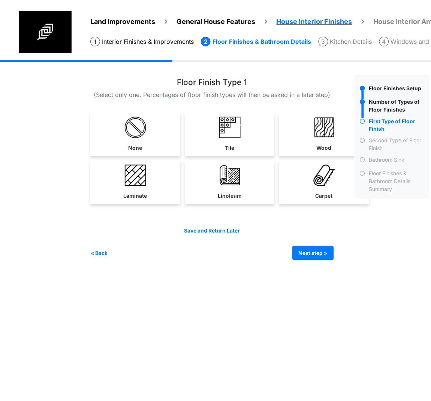
drag, startPoint x: 212, startPoint y: 176, endPoint x: 253, endPoint y: 194, distance: 44.5
click at [212, 176] on link "Linoleum" at bounding box center [229, 181] width 87 height 43
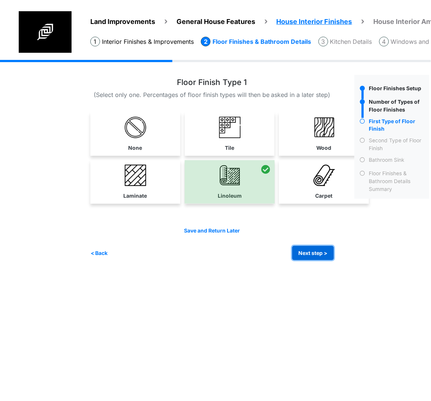
click at [323, 249] on button "Next step >" at bounding box center [313, 253] width 42 height 15
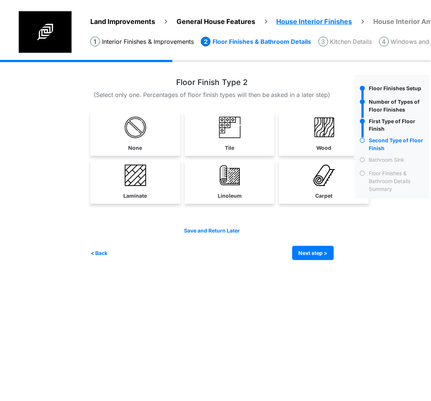
drag, startPoint x: 315, startPoint y: 193, endPoint x: 318, endPoint y: 201, distance: 8.3
click at [314, 193] on link "Carpet" at bounding box center [324, 181] width 87 height 43
select select "*"
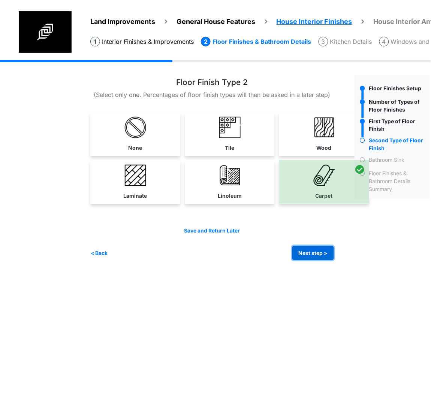
click at [328, 247] on button "Next step >" at bounding box center [313, 253] width 42 height 15
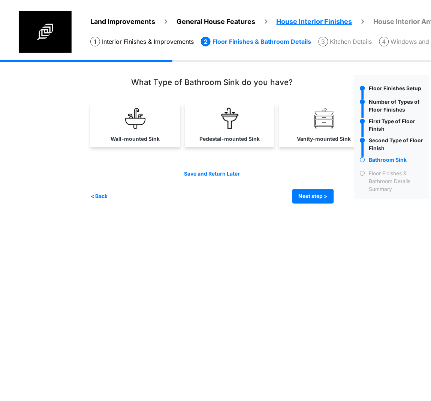
click at [224, 128] on img at bounding box center [229, 118] width 21 height 21
select select "*"
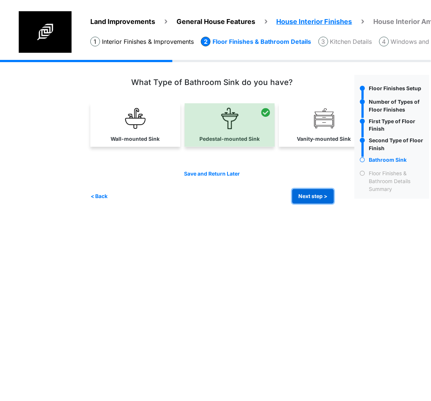
click at [303, 193] on button "Next step >" at bounding box center [313, 196] width 42 height 15
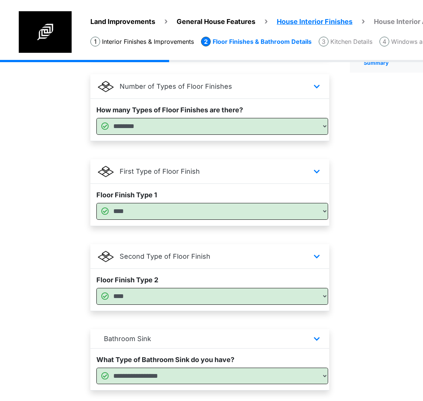
scroll to position [177, 0]
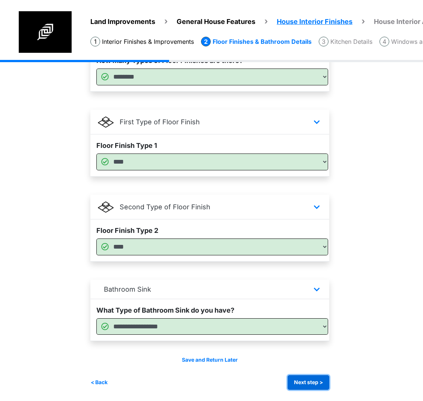
click at [311, 380] on button "Next step >" at bounding box center [308, 383] width 42 height 15
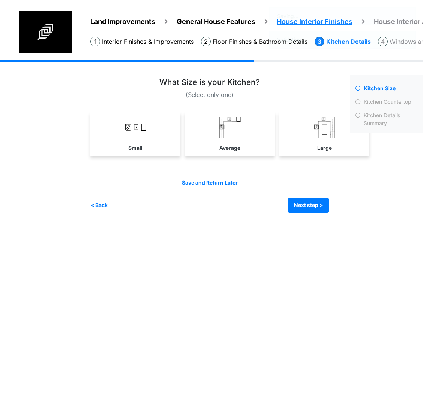
scroll to position [0, 0]
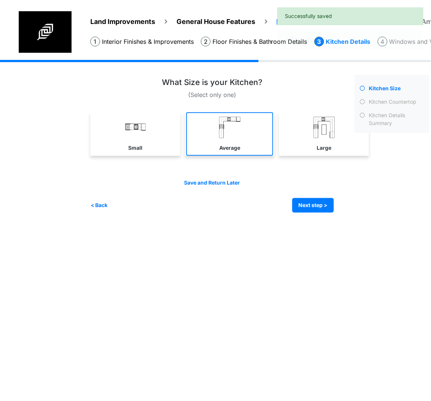
click at [198, 119] on link "Average" at bounding box center [229, 133] width 87 height 43
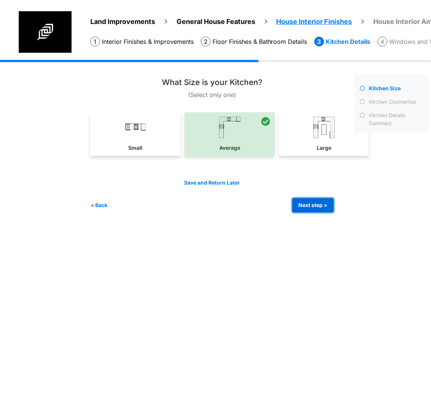
click at [302, 207] on button "Next step >" at bounding box center [313, 205] width 42 height 15
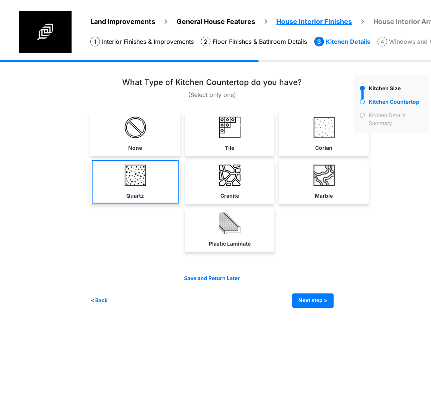
click at [133, 192] on label "Quartz" at bounding box center [136, 196] width 18 height 8
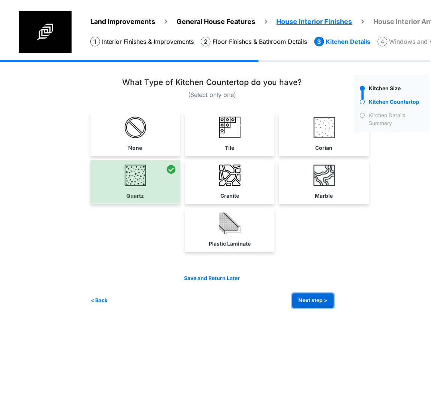
click at [303, 303] on button "Next step >" at bounding box center [313, 301] width 42 height 15
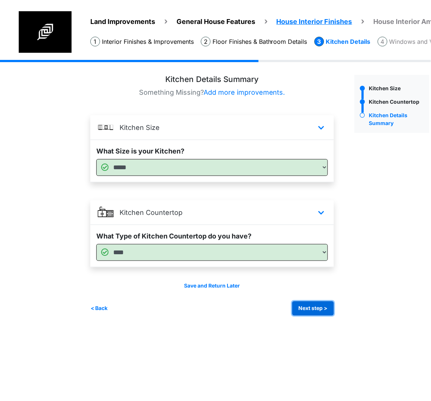
click at [323, 313] on button "Next step >" at bounding box center [313, 309] width 42 height 15
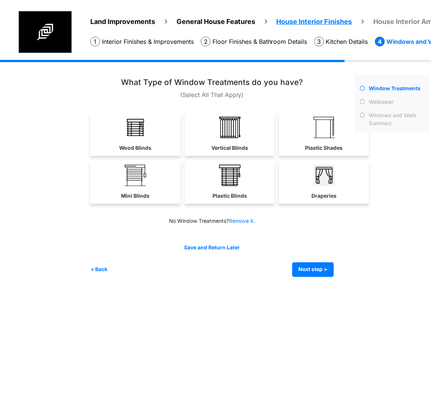
click at [316, 146] on label "Plastic Shades" at bounding box center [323, 148] width 37 height 8
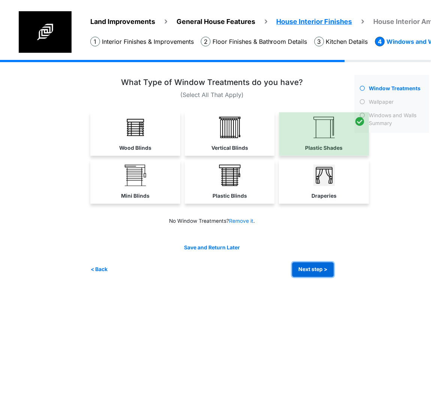
click at [314, 275] on button "Next step >" at bounding box center [313, 270] width 42 height 15
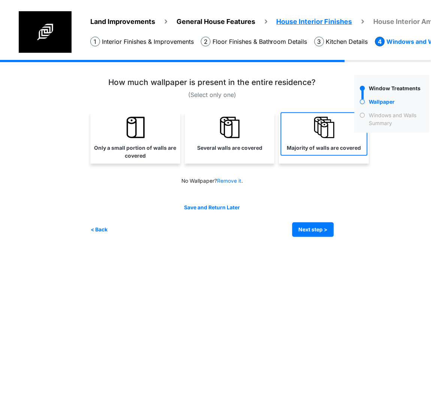
click at [289, 140] on link "Majority of walls are covered" at bounding box center [324, 133] width 87 height 43
select select "*"
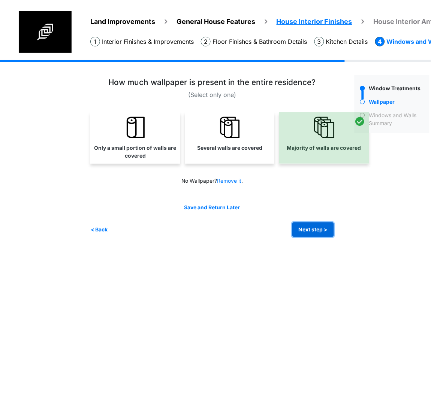
click at [307, 228] on button "Next step >" at bounding box center [313, 230] width 42 height 15
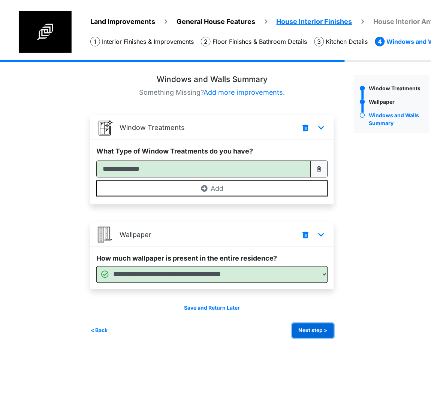
click at [311, 334] on button "Next step >" at bounding box center [313, 331] width 42 height 15
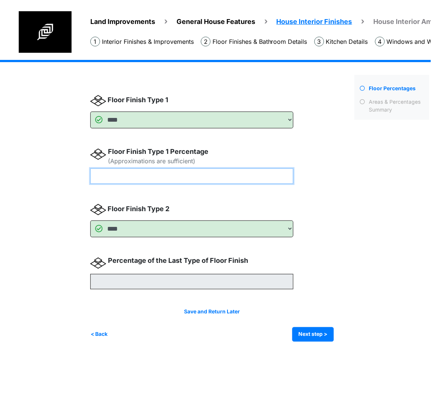
click at [176, 180] on input "number" at bounding box center [191, 176] width 203 height 15
type input "**"
click at [316, 324] on div "Save and Return Later < Back Next step > Save and submit" at bounding box center [212, 325] width 244 height 34
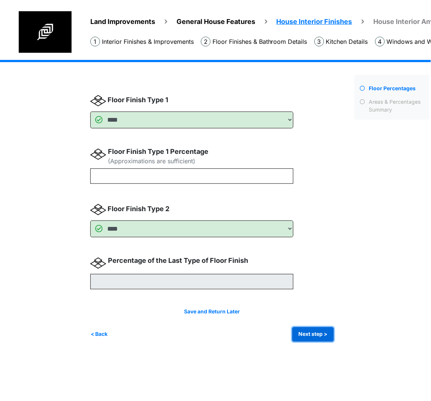
click at [313, 332] on button "Next step >" at bounding box center [313, 335] width 42 height 15
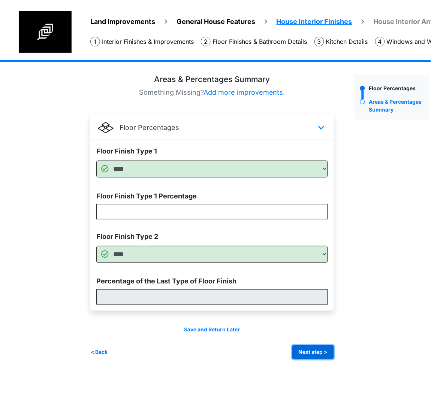
click at [320, 353] on button "Next step >" at bounding box center [313, 353] width 42 height 15
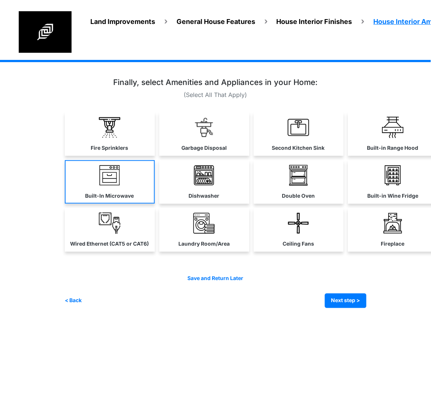
drag, startPoint x: 96, startPoint y: 137, endPoint x: 97, endPoint y: 165, distance: 27.8
click at [96, 137] on link "Fire Sprinklers" at bounding box center [110, 133] width 90 height 43
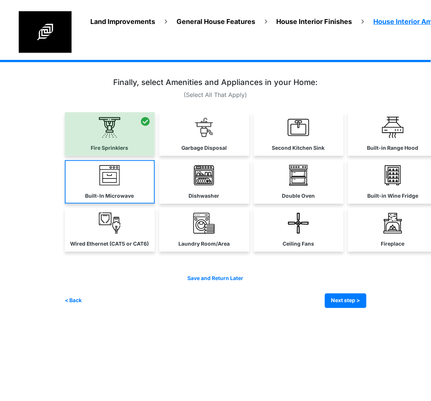
click at [96, 174] on link "Built-In Microwave" at bounding box center [110, 181] width 90 height 43
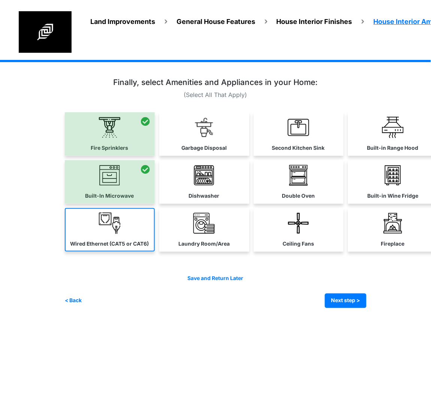
click at [117, 221] on img at bounding box center [109, 223] width 21 height 21
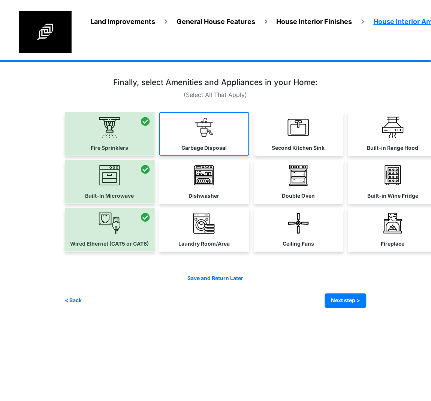
click at [198, 138] on link "Garbage Disposal" at bounding box center [204, 133] width 90 height 43
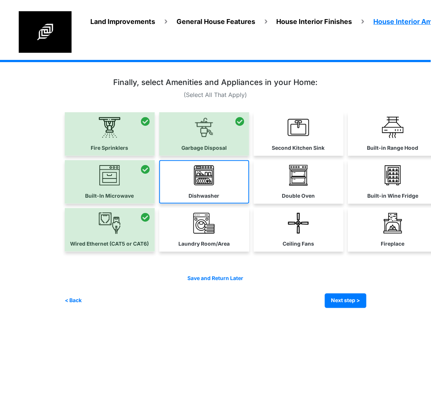
click at [201, 181] on img at bounding box center [203, 175] width 21 height 21
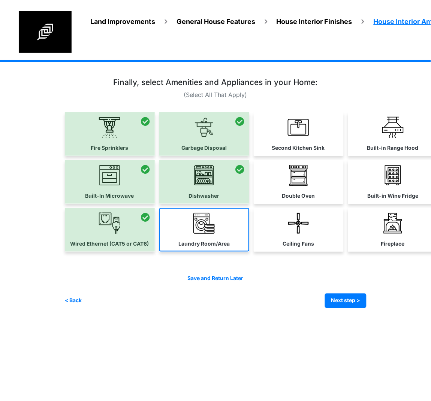
click at [206, 229] on img at bounding box center [203, 223] width 21 height 21
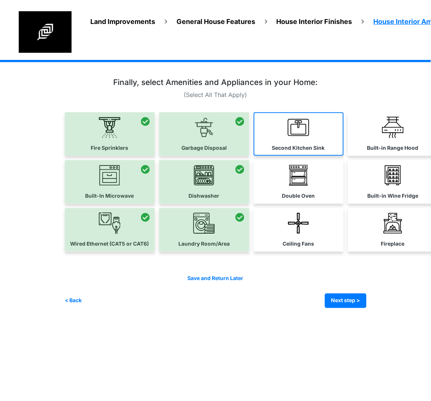
click at [289, 150] on label "Second Kitchen Sink" at bounding box center [298, 148] width 53 height 8
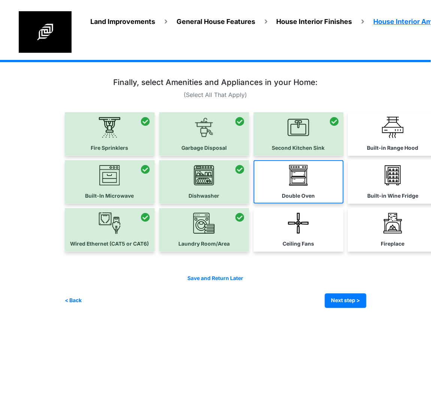
click at [288, 180] on img at bounding box center [298, 175] width 21 height 21
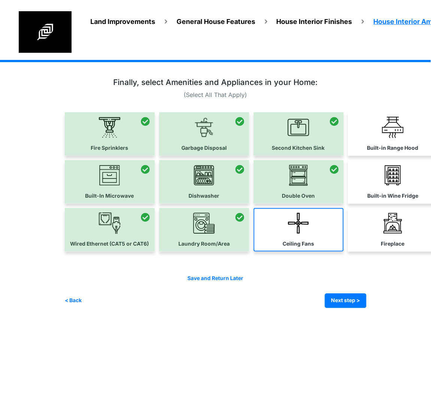
click at [295, 228] on img at bounding box center [298, 223] width 21 height 21
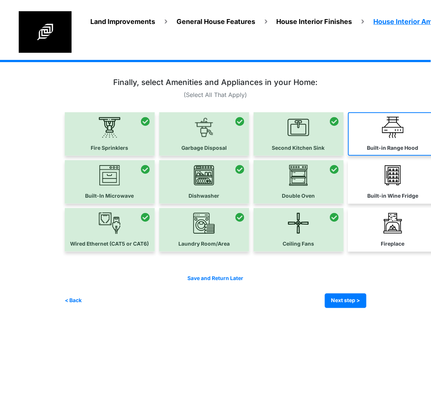
click at [393, 140] on link "Built-in Range Hood" at bounding box center [393, 133] width 90 height 43
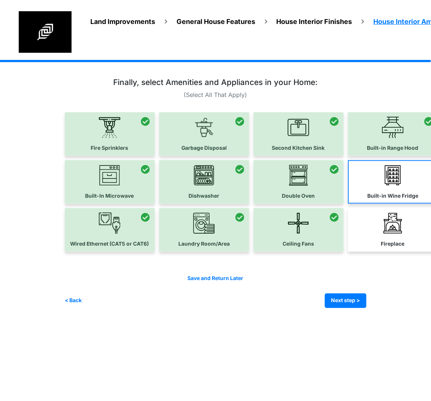
click at [384, 180] on img at bounding box center [392, 175] width 21 height 21
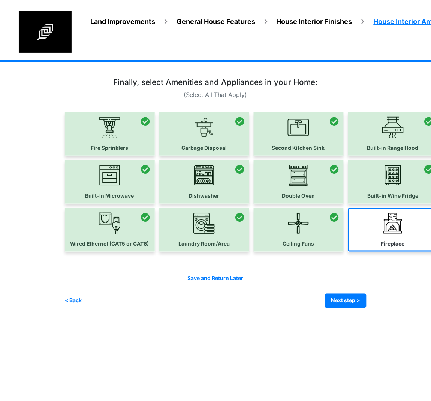
click at [393, 232] on link "Fireplace" at bounding box center [393, 229] width 90 height 43
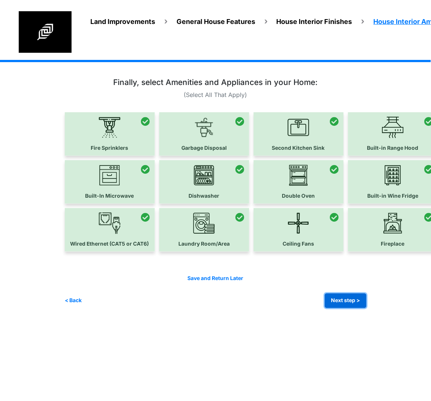
click at [344, 299] on button "Next step >" at bounding box center [346, 301] width 42 height 15
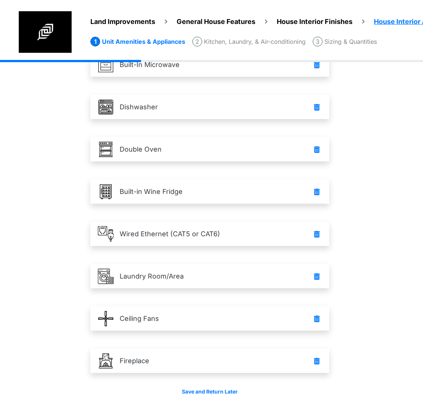
scroll to position [264, 0]
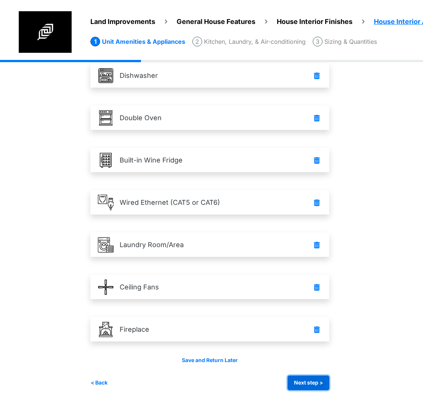
click at [307, 388] on button "Next step >" at bounding box center [308, 383] width 42 height 15
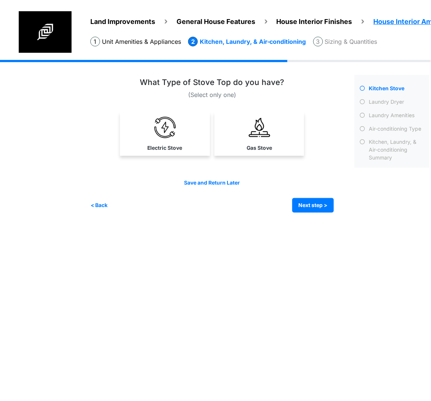
click at [172, 117] on img at bounding box center [164, 127] width 21 height 21
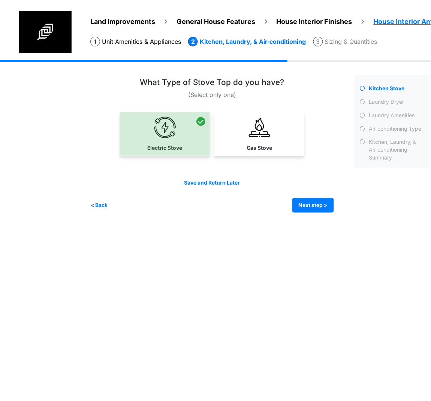
click at [292, 196] on div "Save and Return Later < Back Next step > Save and submit" at bounding box center [212, 196] width 244 height 34
click at [301, 201] on button "Next step >" at bounding box center [313, 205] width 42 height 15
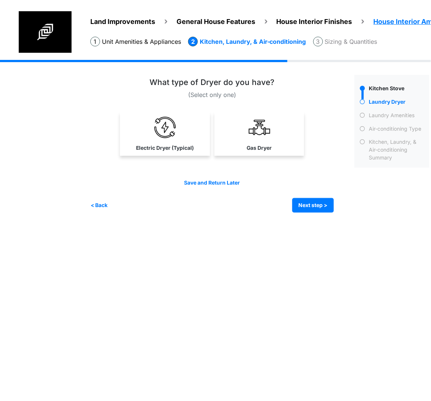
click at [143, 140] on link "Electric Dryer (Typical)" at bounding box center [164, 133] width 87 height 43
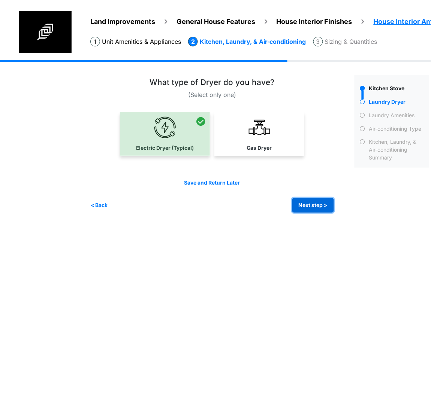
click at [320, 202] on button "Next step >" at bounding box center [313, 205] width 42 height 15
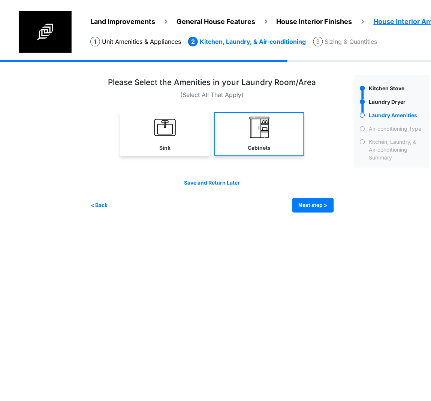
click at [156, 145] on link "Sink" at bounding box center [165, 133] width 90 height 43
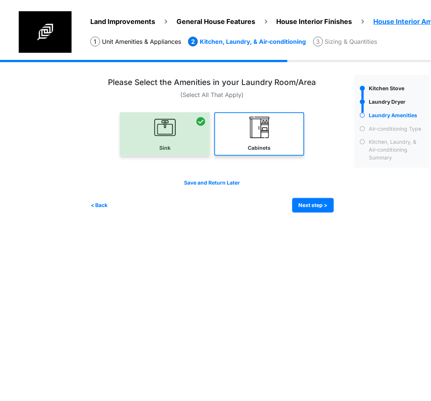
click at [268, 135] on img at bounding box center [259, 127] width 21 height 21
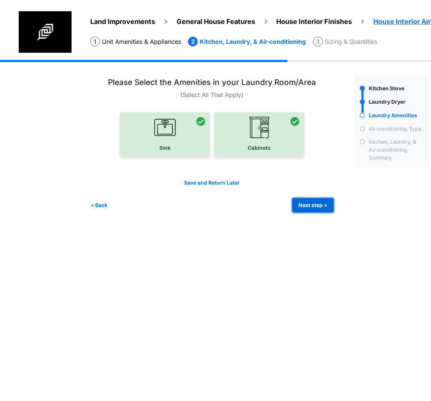
click at [313, 208] on button "Next step >" at bounding box center [313, 205] width 42 height 15
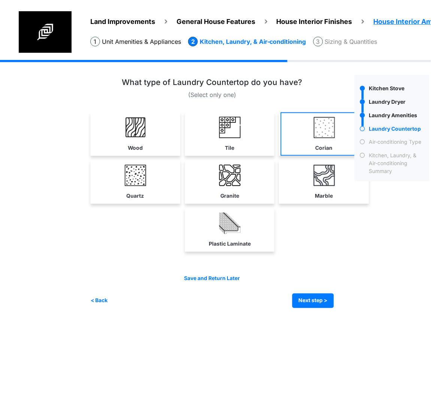
click at [332, 142] on link "Corian" at bounding box center [324, 133] width 87 height 43
select select "*"
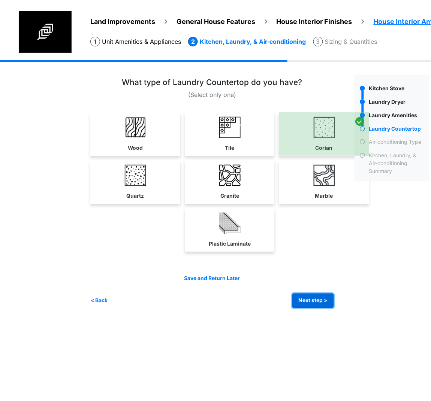
click at [321, 296] on button "Next step >" at bounding box center [313, 301] width 42 height 15
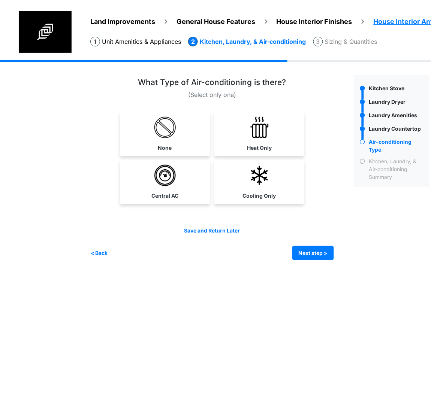
click at [280, 178] on link "Cooling Only" at bounding box center [259, 181] width 87 height 43
select select "*"
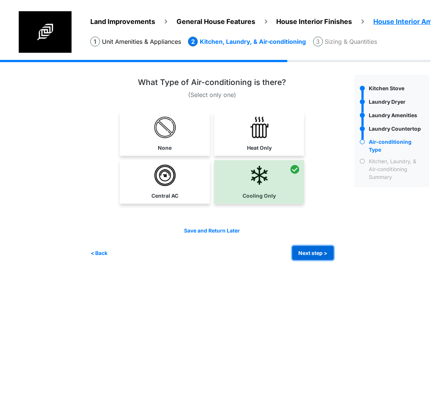
click at [314, 248] on button "Next step >" at bounding box center [313, 253] width 42 height 15
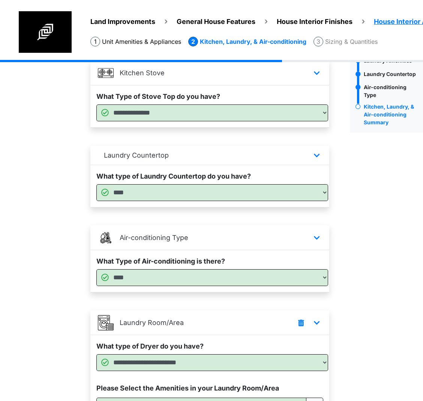
scroll to position [156, 0]
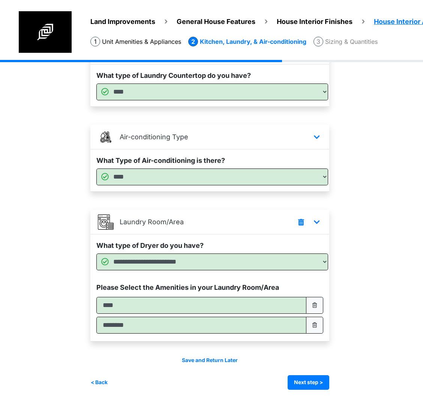
click at [311, 391] on div "Irrigation Flag pole" at bounding box center [259, 152] width 338 height 497
click at [312, 385] on button "Next step >" at bounding box center [308, 383] width 42 height 15
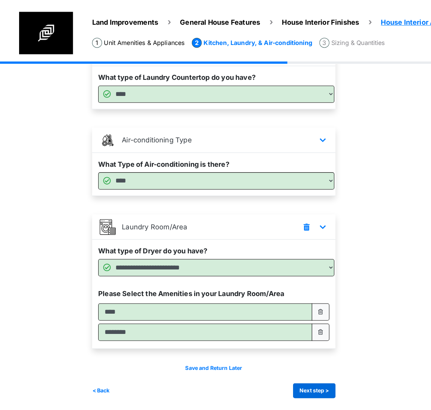
scroll to position [0, 0]
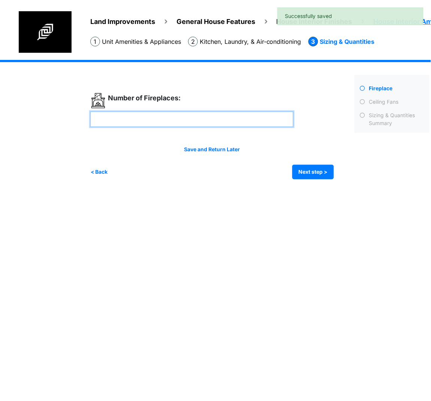
click at [139, 122] on input "number" at bounding box center [191, 119] width 203 height 15
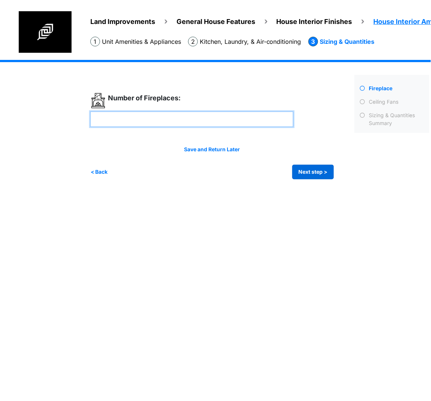
type input "*"
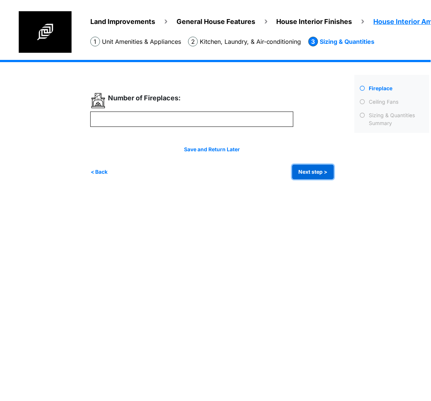
click at [315, 177] on button "Next step >" at bounding box center [313, 172] width 42 height 15
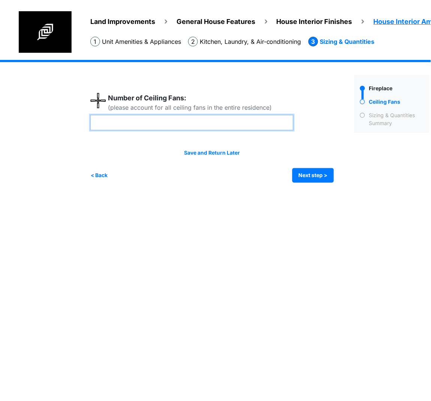
click at [173, 124] on input "number" at bounding box center [191, 122] width 203 height 15
type input "*"
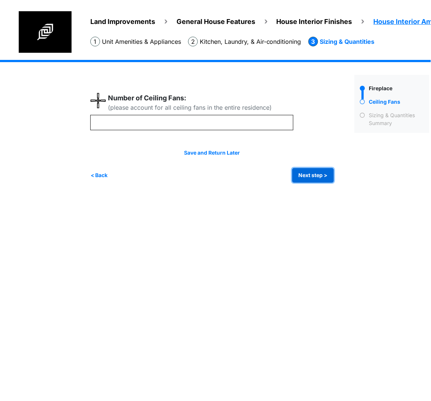
type input "*"
click at [312, 171] on button "Next step >" at bounding box center [313, 175] width 42 height 15
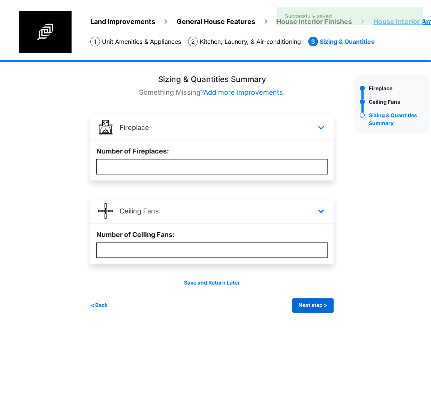
click at [331, 303] on button "Next step >" at bounding box center [313, 306] width 42 height 15
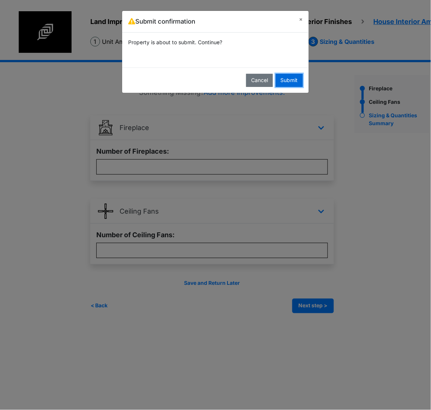
click at [287, 81] on button "Submit" at bounding box center [289, 80] width 27 height 13
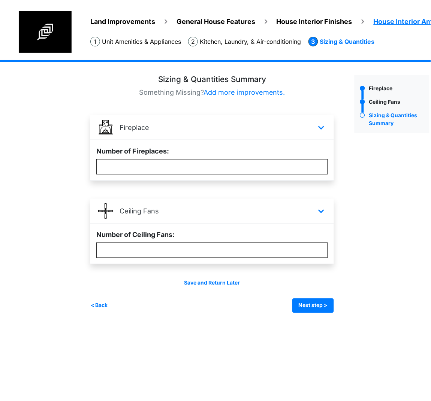
click at [113, 22] on span "Land Improvements" at bounding box center [122, 22] width 65 height 8
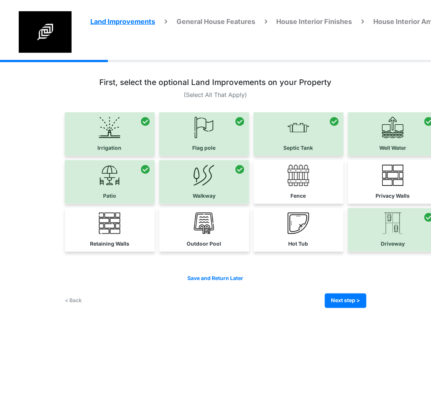
scroll to position [0, 7]
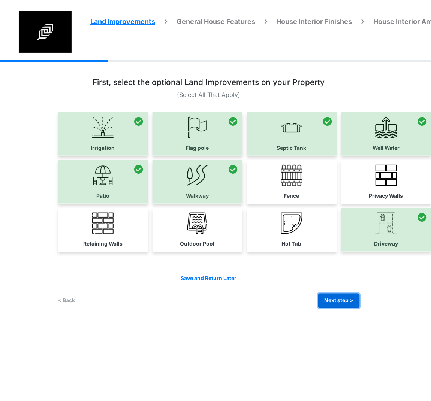
drag, startPoint x: 347, startPoint y: 302, endPoint x: 343, endPoint y: 302, distance: 4.1
click at [347, 302] on button "Next step >" at bounding box center [339, 301] width 42 height 15
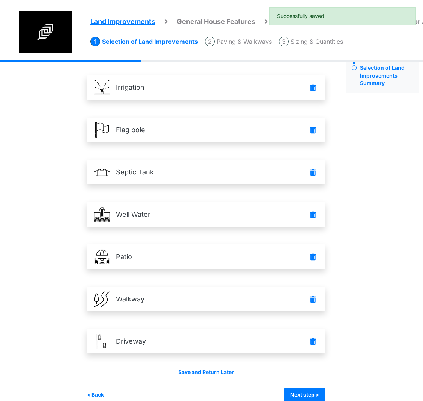
scroll to position [52, 4]
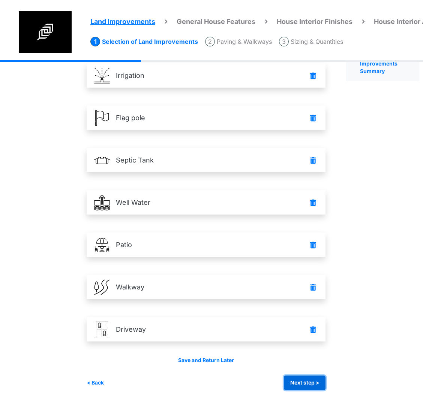
click at [323, 386] on button "Next step >" at bounding box center [305, 383] width 42 height 15
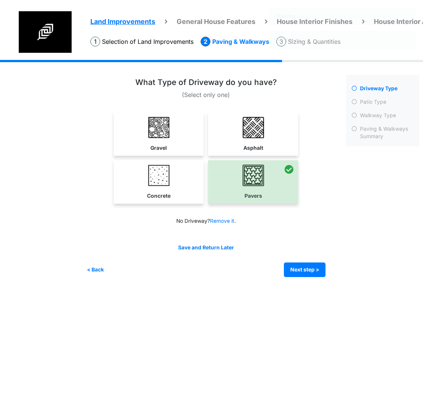
scroll to position [0, 4]
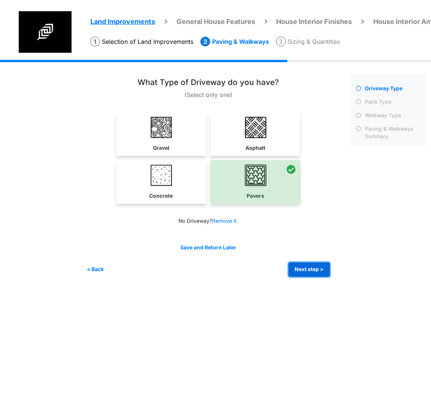
drag, startPoint x: 305, startPoint y: 270, endPoint x: 130, endPoint y: 213, distance: 184.7
click at [305, 270] on button "Next step >" at bounding box center [310, 270] width 42 height 15
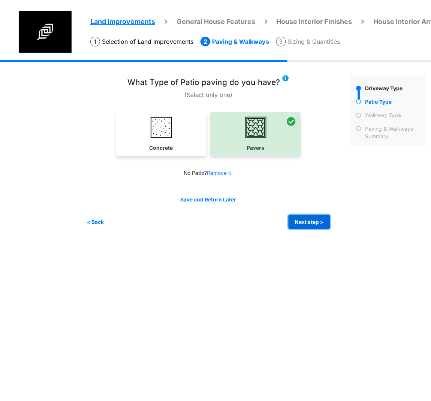
drag, startPoint x: 299, startPoint y: 223, endPoint x: 273, endPoint y: 222, distance: 25.9
click at [299, 223] on button "Next step >" at bounding box center [310, 222] width 42 height 15
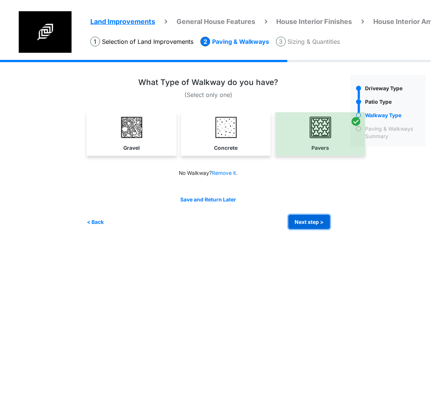
click at [310, 226] on button "Next step >" at bounding box center [310, 222] width 42 height 15
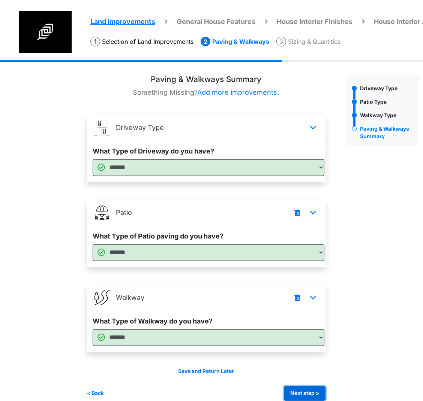
click at [322, 395] on button "Next step >" at bounding box center [305, 393] width 42 height 15
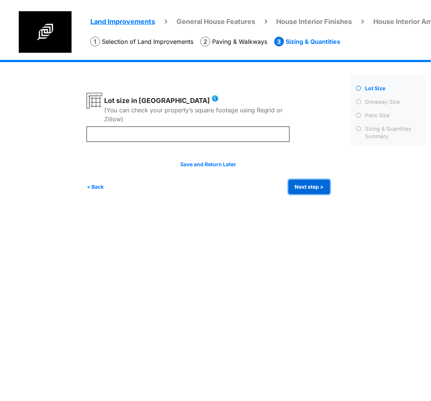
click at [292, 189] on button "Next step >" at bounding box center [310, 187] width 42 height 15
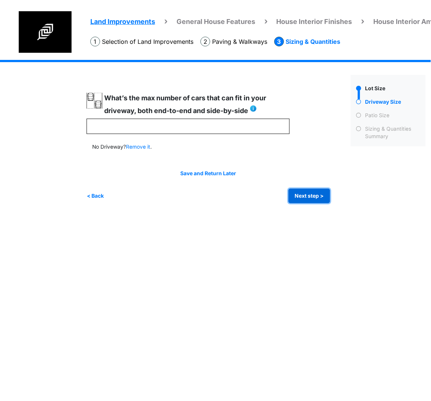
click at [328, 199] on button "Next step >" at bounding box center [310, 196] width 42 height 15
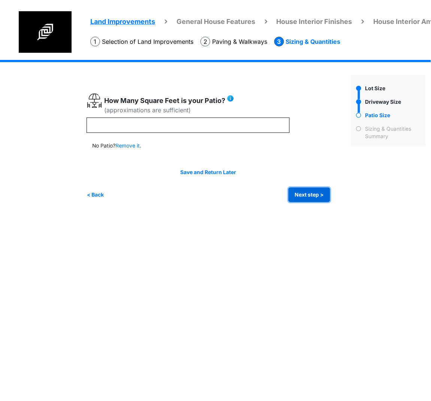
click at [310, 198] on button "Next step >" at bounding box center [310, 195] width 42 height 15
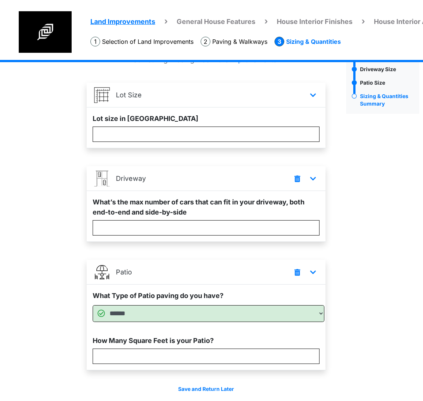
scroll to position [62, 4]
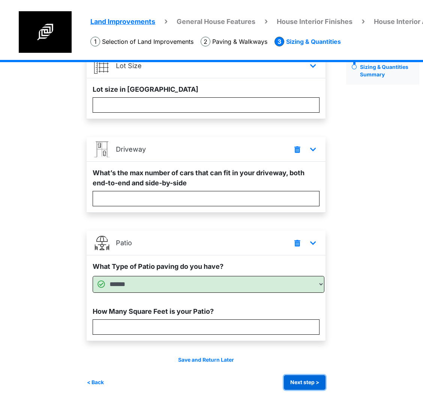
click at [304, 386] on button "Next step >" at bounding box center [305, 383] width 42 height 15
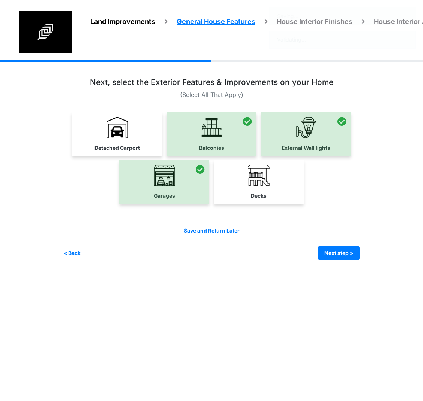
scroll to position [0, 0]
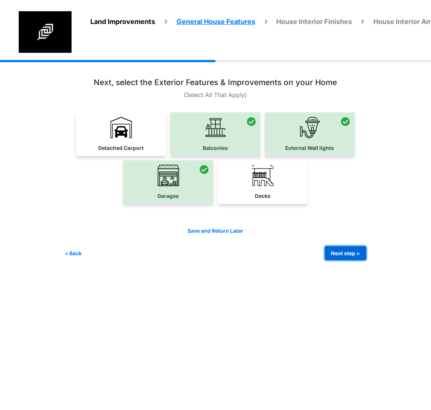
click at [339, 254] on button "Next step >" at bounding box center [346, 253] width 42 height 15
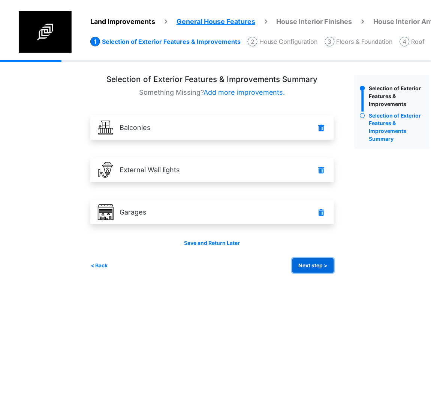
click at [323, 268] on button "Next step >" at bounding box center [313, 266] width 42 height 15
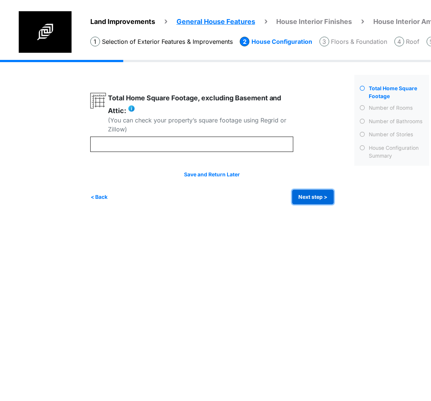
click at [303, 200] on button "Next step >" at bounding box center [313, 197] width 42 height 15
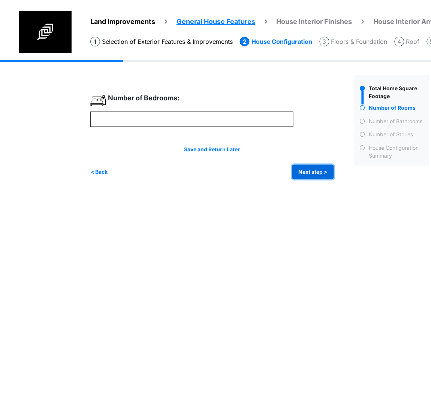
click at [330, 172] on button "Next step >" at bounding box center [313, 172] width 42 height 15
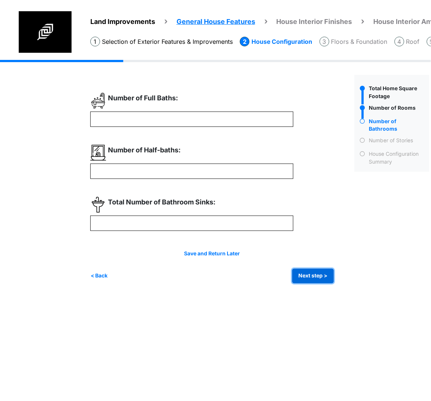
click at [311, 274] on button "Next step >" at bounding box center [313, 276] width 42 height 15
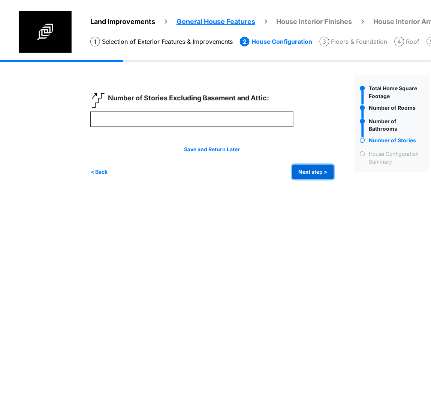
click at [319, 172] on button "Next step >" at bounding box center [313, 172] width 42 height 15
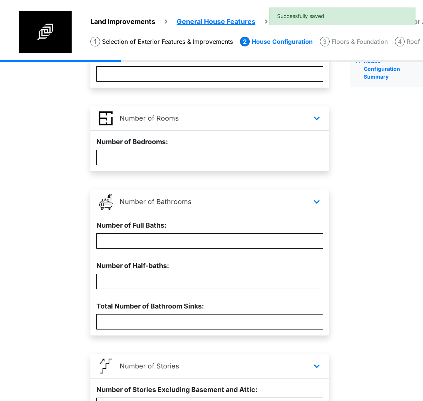
scroll to position [172, 0]
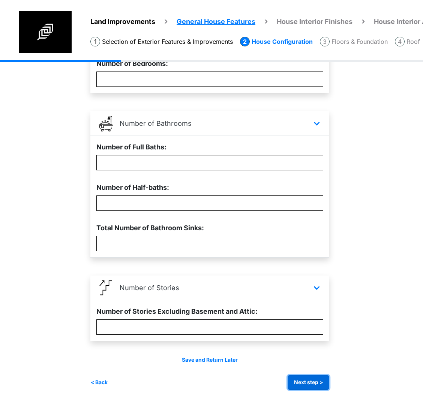
click at [308, 379] on button "Next step >" at bounding box center [308, 383] width 42 height 15
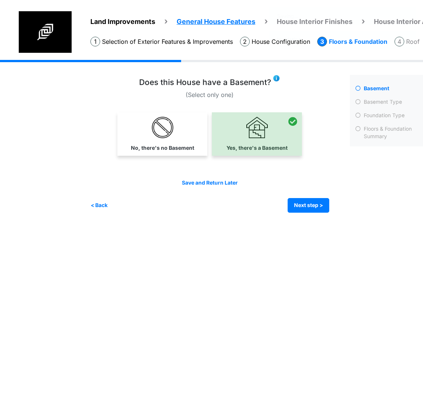
scroll to position [0, 0]
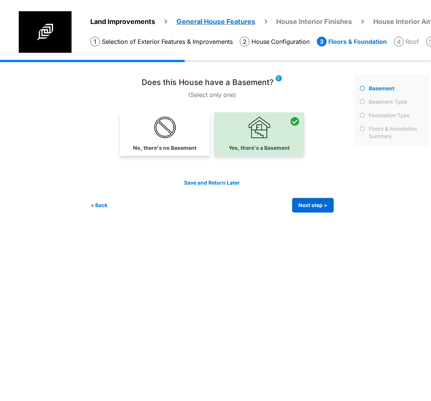
click at [305, 196] on div "Save and Return Later < Back Next step > Save and submit" at bounding box center [212, 196] width 244 height 34
click at [309, 206] on button "Next step >" at bounding box center [313, 205] width 42 height 15
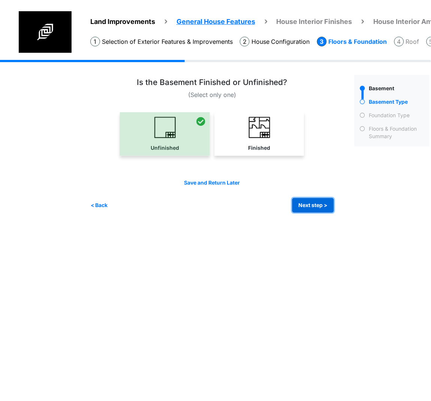
click at [314, 206] on button "Next step >" at bounding box center [313, 205] width 42 height 15
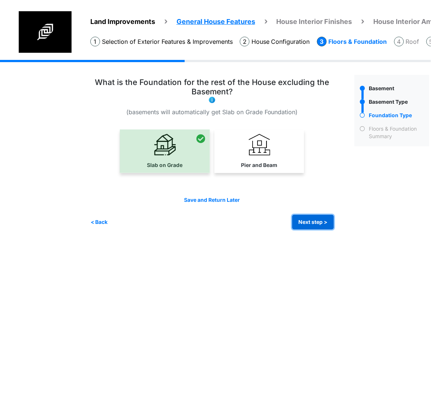
click at [306, 218] on button "Next step >" at bounding box center [313, 222] width 42 height 15
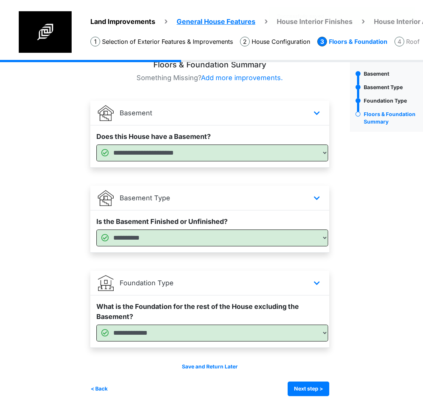
scroll to position [21, 0]
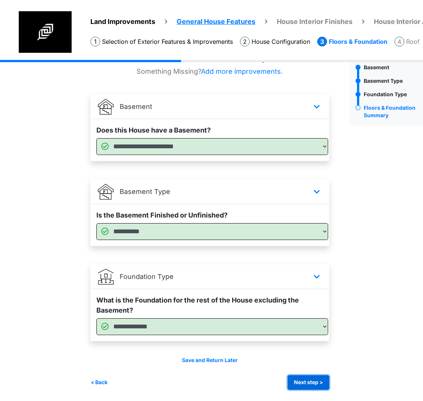
click at [305, 377] on button "Next step >" at bounding box center [308, 383] width 42 height 15
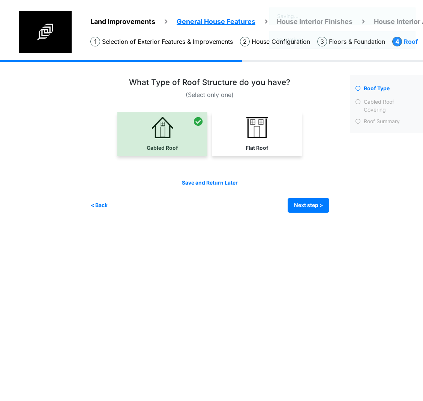
scroll to position [0, 0]
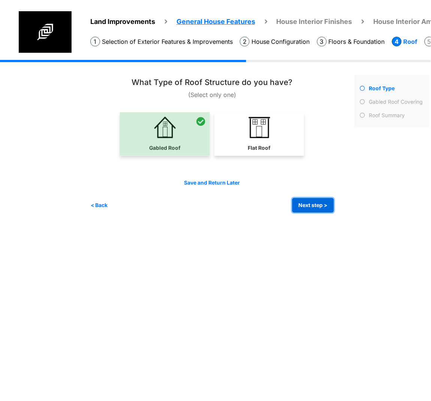
click at [298, 200] on button "Next step >" at bounding box center [313, 205] width 42 height 15
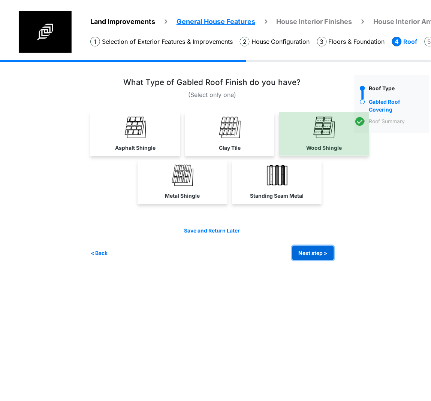
click at [314, 251] on button "Next step >" at bounding box center [313, 253] width 42 height 15
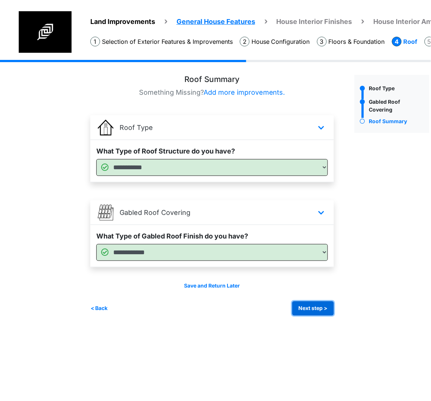
click at [317, 305] on button "Next step >" at bounding box center [313, 309] width 42 height 15
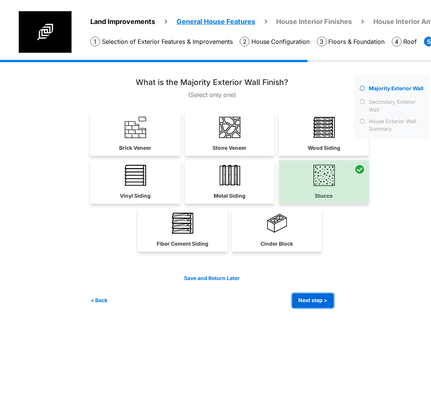
click at [320, 302] on button "Next step >" at bounding box center [313, 301] width 42 height 15
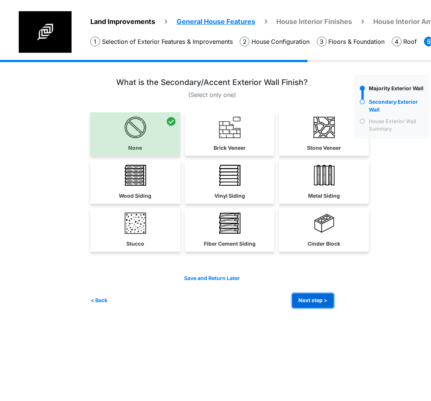
click at [310, 302] on button "Next step >" at bounding box center [313, 301] width 42 height 15
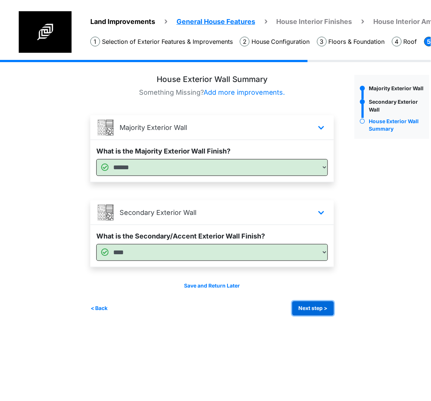
click at [305, 308] on button "Next step >" at bounding box center [313, 309] width 42 height 15
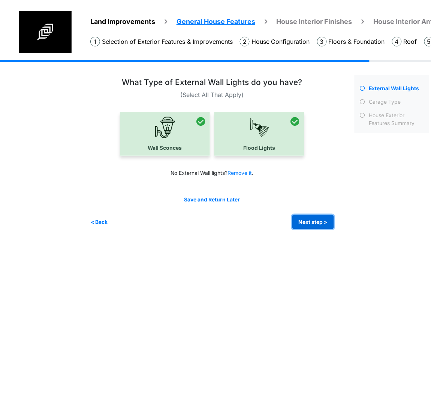
click at [304, 224] on button "Next step >" at bounding box center [313, 222] width 42 height 15
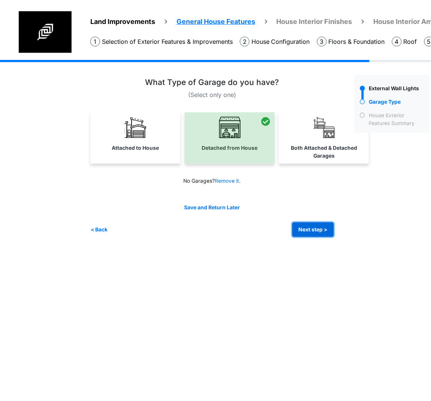
click at [321, 230] on button "Next step >" at bounding box center [313, 230] width 42 height 15
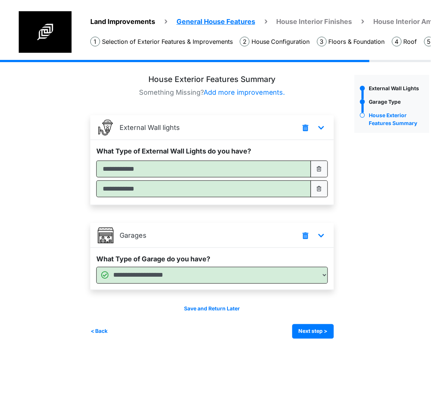
click at [52, 278] on div "Land Improvements General House Features House Interior Finishes House Interior…" at bounding box center [215, 205] width 431 height 290
click at [302, 327] on button "Next step >" at bounding box center [313, 332] width 42 height 15
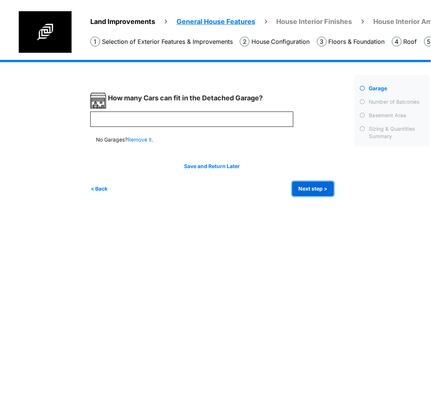
click at [302, 190] on button "Next step >" at bounding box center [313, 189] width 42 height 15
click at [307, 187] on button "Next step >" at bounding box center [313, 189] width 42 height 15
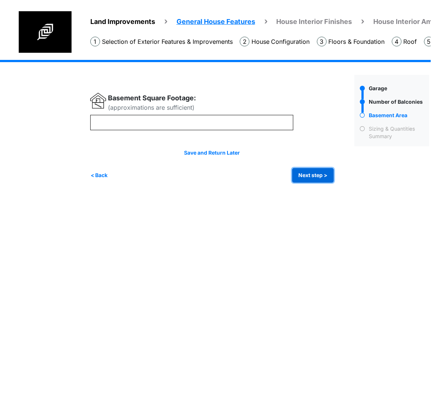
click at [300, 181] on button "Next step >" at bounding box center [313, 175] width 42 height 15
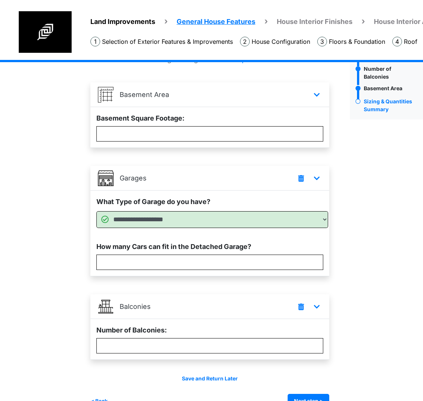
scroll to position [52, 0]
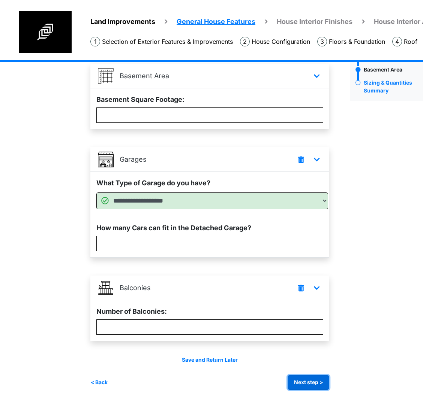
click at [316, 382] on button "Next step >" at bounding box center [308, 383] width 42 height 15
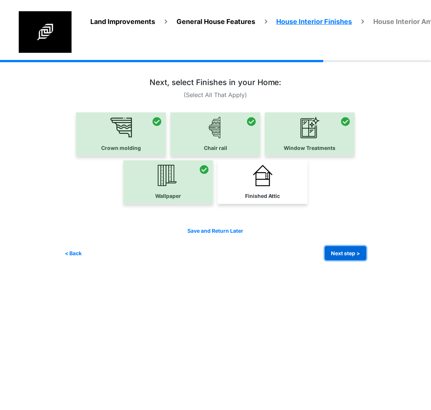
click at [345, 250] on button "Next step >" at bounding box center [346, 253] width 42 height 15
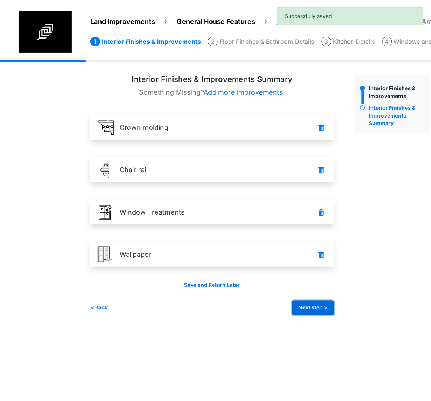
click at [303, 310] on button "Next step >" at bounding box center [313, 308] width 42 height 15
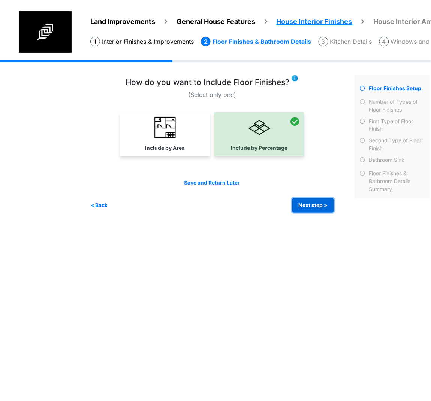
click at [300, 203] on button "Next step >" at bounding box center [313, 205] width 42 height 15
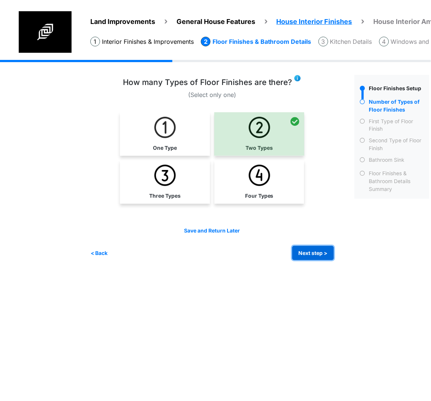
click at [310, 250] on button "Next step >" at bounding box center [313, 253] width 42 height 15
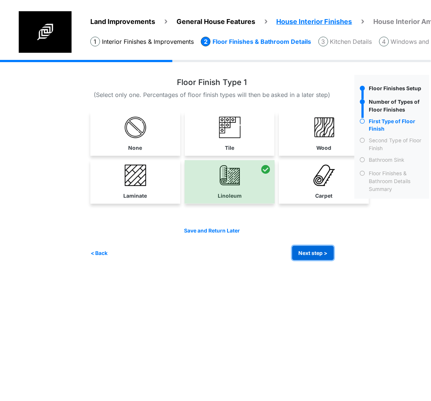
click at [308, 256] on button "Next step >" at bounding box center [313, 253] width 42 height 15
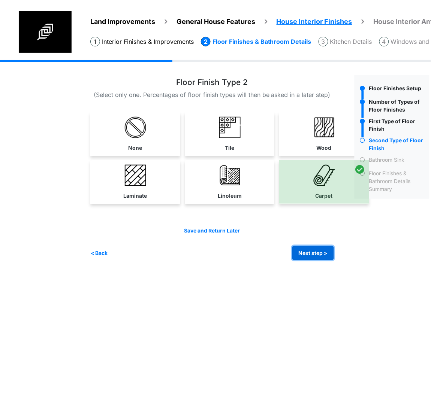
click at [312, 248] on button "Next step >" at bounding box center [313, 253] width 42 height 15
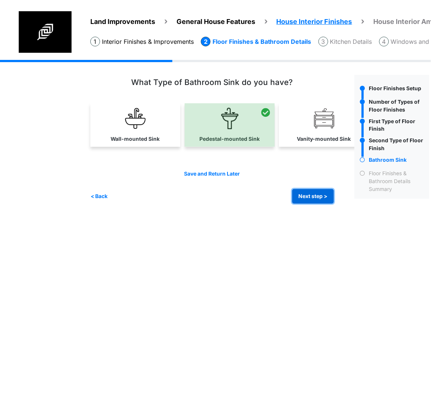
click at [307, 195] on button "Next step >" at bounding box center [313, 196] width 42 height 15
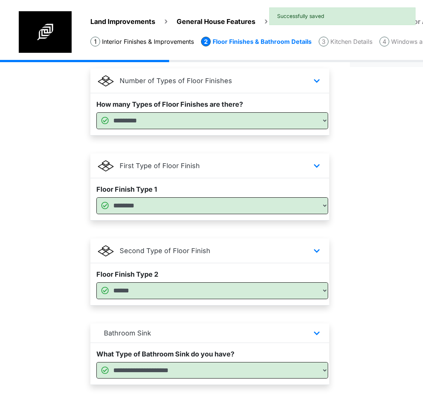
scroll to position [177, 0]
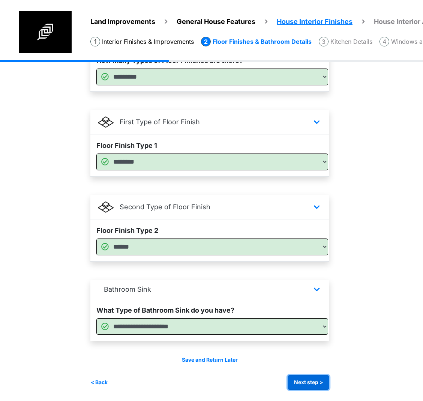
click at [305, 383] on button "Next step >" at bounding box center [308, 383] width 42 height 15
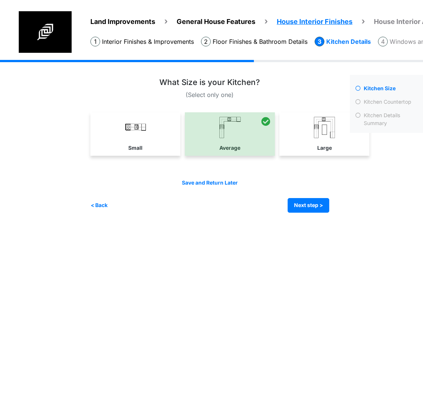
scroll to position [0, 0]
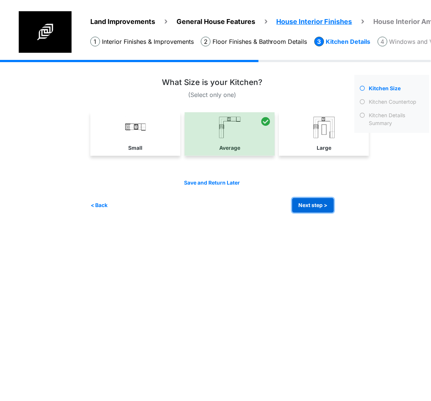
click at [300, 201] on button "Next step >" at bounding box center [313, 205] width 42 height 15
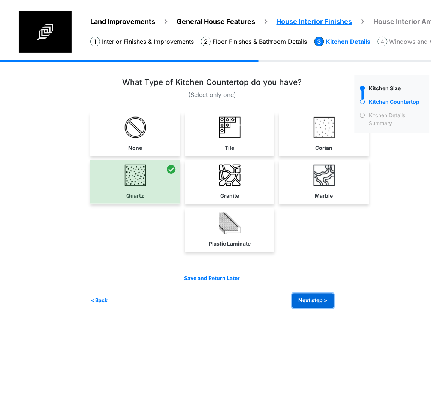
click at [311, 297] on button "Next step >" at bounding box center [313, 301] width 42 height 15
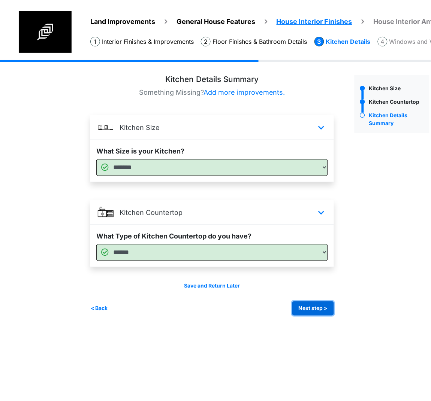
click at [300, 310] on button "Next step >" at bounding box center [313, 309] width 42 height 15
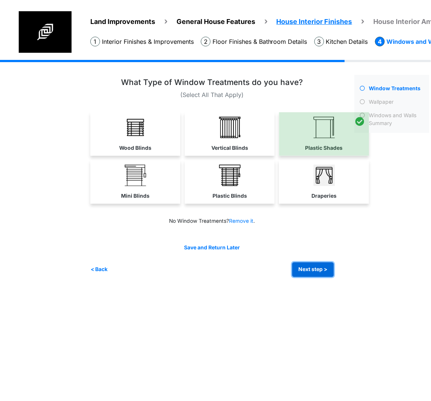
click at [313, 271] on button "Next step >" at bounding box center [313, 270] width 42 height 15
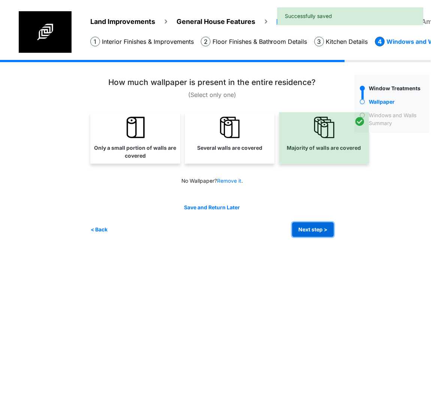
click at [317, 223] on button "Next step >" at bounding box center [313, 230] width 42 height 15
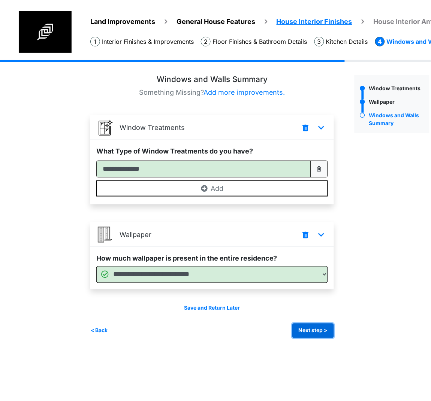
click at [304, 326] on button "Next step >" at bounding box center [313, 331] width 42 height 15
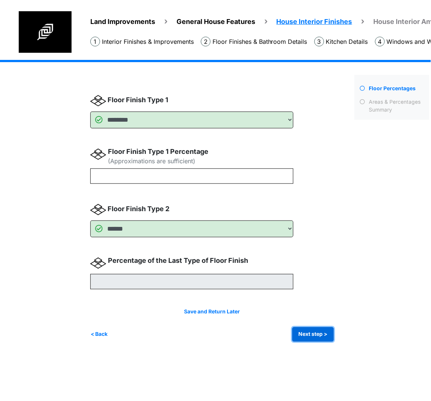
click at [302, 328] on button "Next step >" at bounding box center [313, 335] width 42 height 15
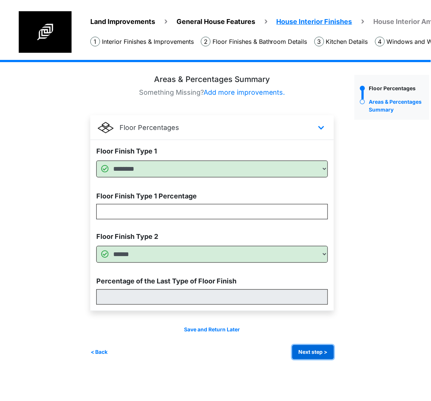
click at [316, 351] on button "Next step >" at bounding box center [313, 353] width 42 height 15
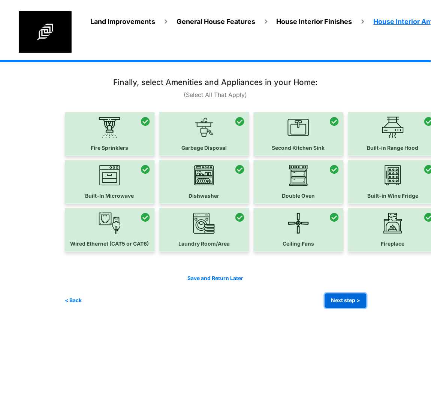
click at [332, 304] on button "Next step >" at bounding box center [346, 301] width 42 height 15
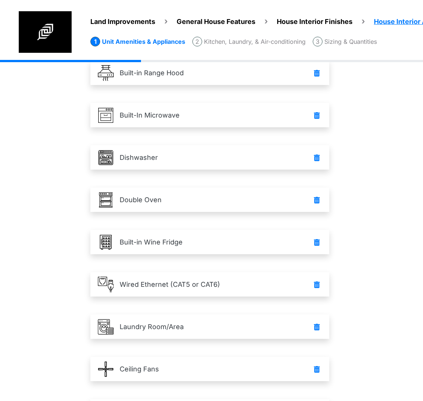
scroll to position [264, 0]
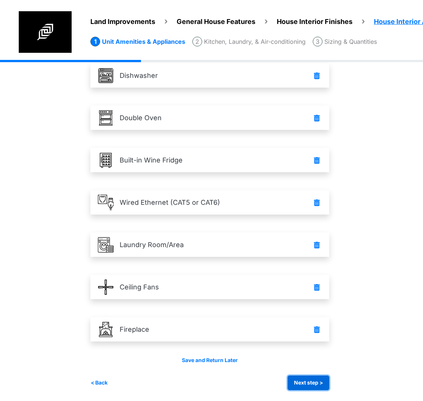
click at [322, 382] on button "Next step >" at bounding box center [308, 383] width 42 height 15
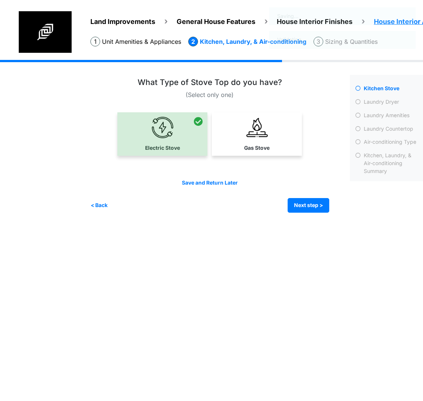
scroll to position [0, 0]
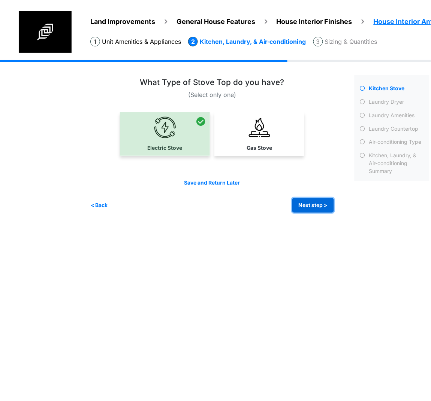
click at [307, 201] on button "Next step >" at bounding box center [313, 205] width 42 height 15
click at [303, 203] on button "Next step >" at bounding box center [313, 205] width 42 height 15
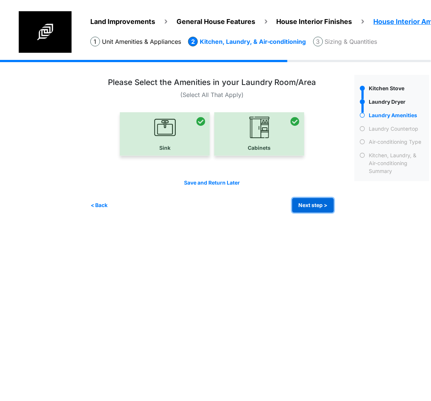
click at [306, 210] on button "Next step >" at bounding box center [313, 205] width 42 height 15
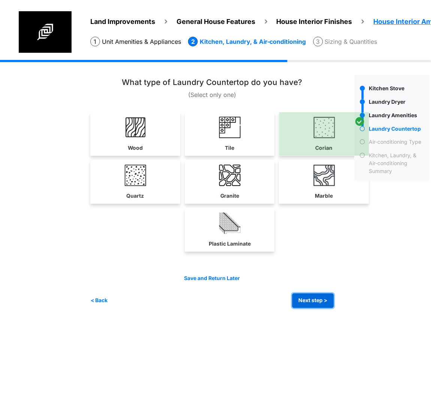
click at [298, 296] on button "Next step >" at bounding box center [313, 301] width 42 height 15
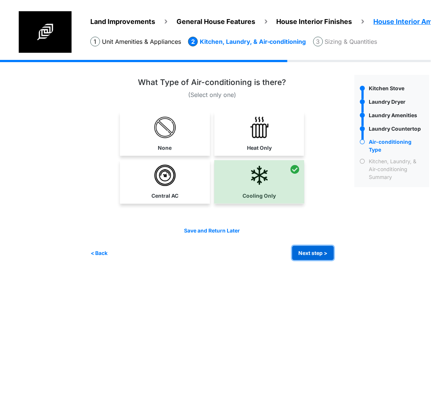
click at [305, 254] on button "Next step >" at bounding box center [313, 253] width 42 height 15
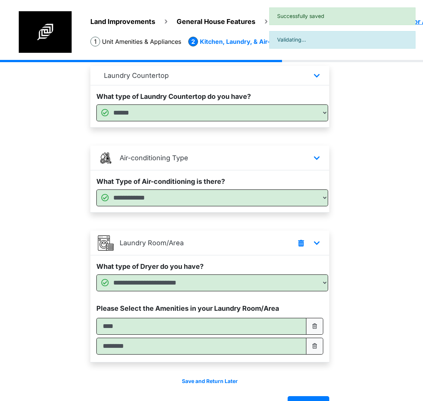
scroll to position [156, 0]
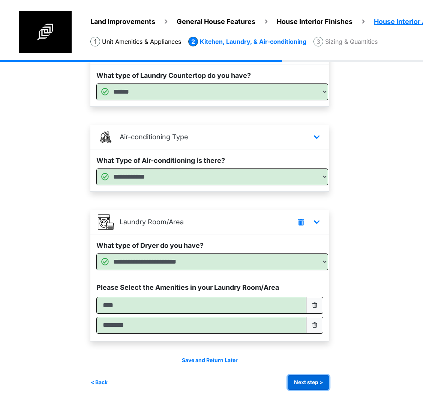
click at [301, 382] on button "Next step >" at bounding box center [308, 383] width 42 height 15
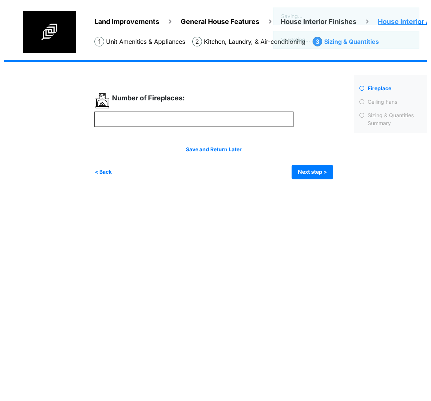
scroll to position [0, 0]
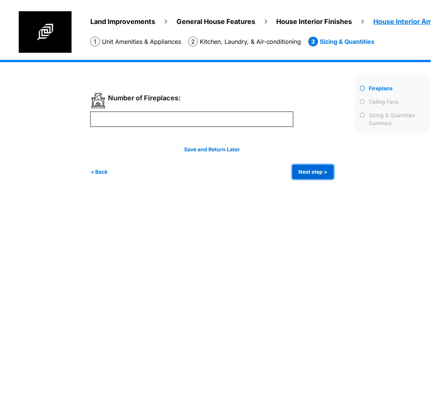
click at [319, 170] on button "Next step >" at bounding box center [313, 172] width 42 height 15
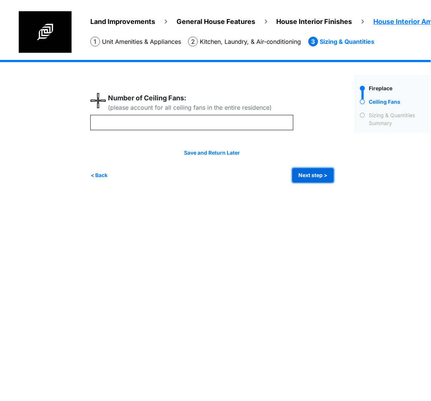
click at [305, 176] on button "Next step >" at bounding box center [313, 175] width 42 height 15
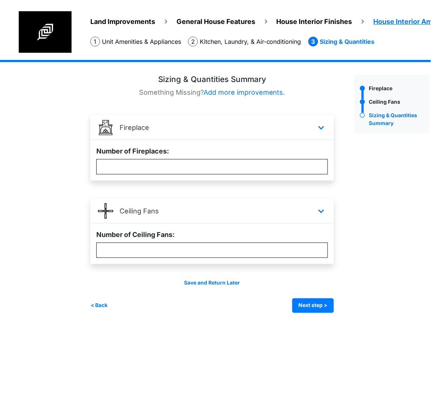
click at [59, 29] on img at bounding box center [45, 32] width 53 height 42
